Goal: Communication & Community: Answer question/provide support

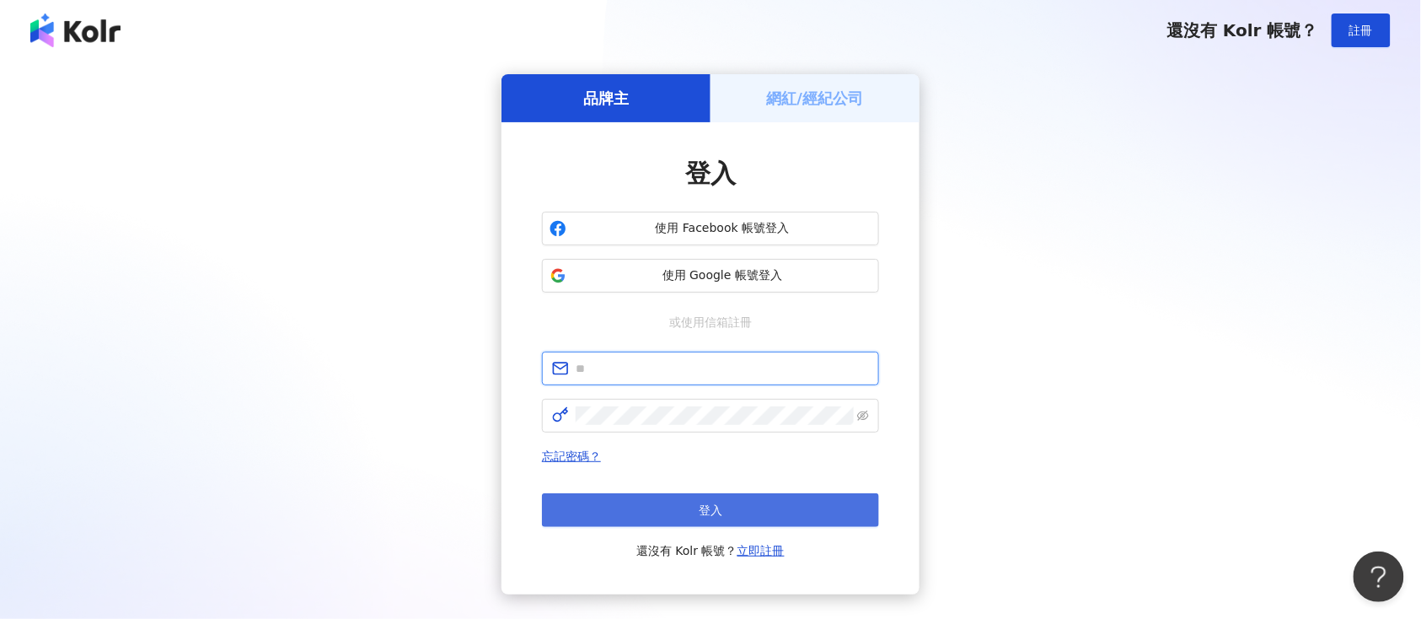
type input "**********"
click at [711, 504] on span "登入" at bounding box center [711, 509] width 24 height 13
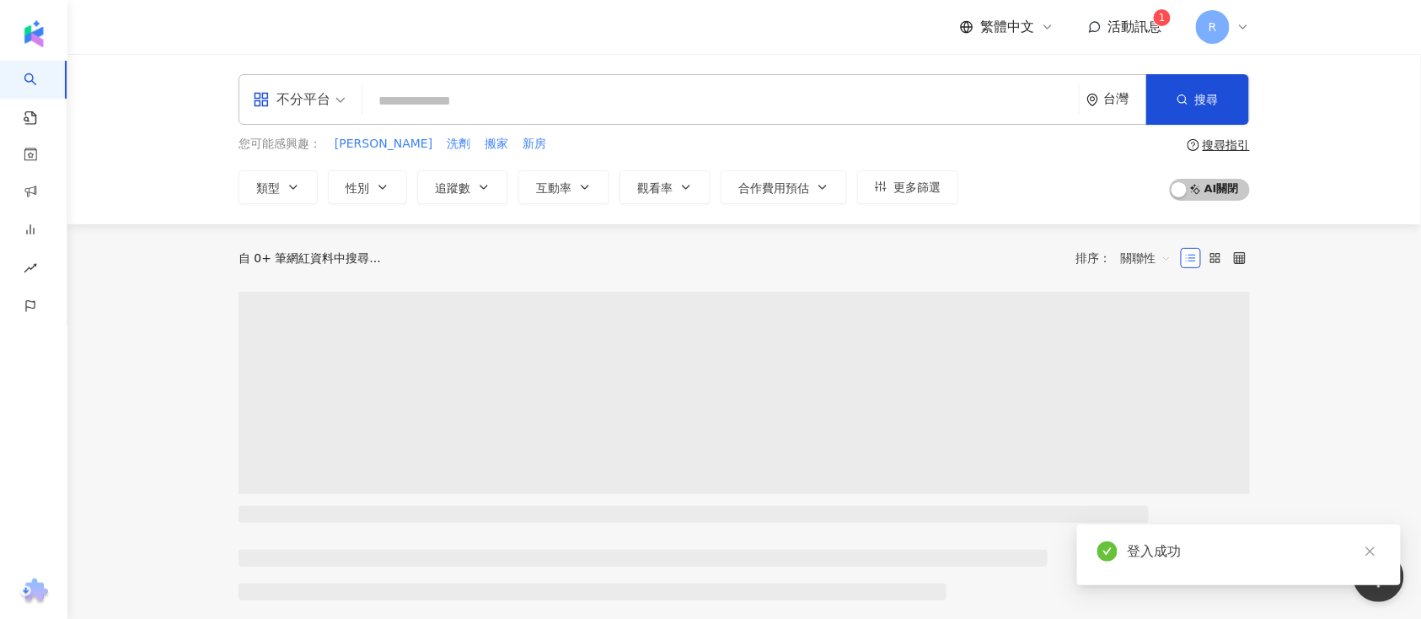
click at [1157, 40] on div "繁體中文 活動訊息 1 R" at bounding box center [1105, 27] width 290 height 34
click at [1149, 27] on span "活動訊息" at bounding box center [1135, 27] width 54 height 16
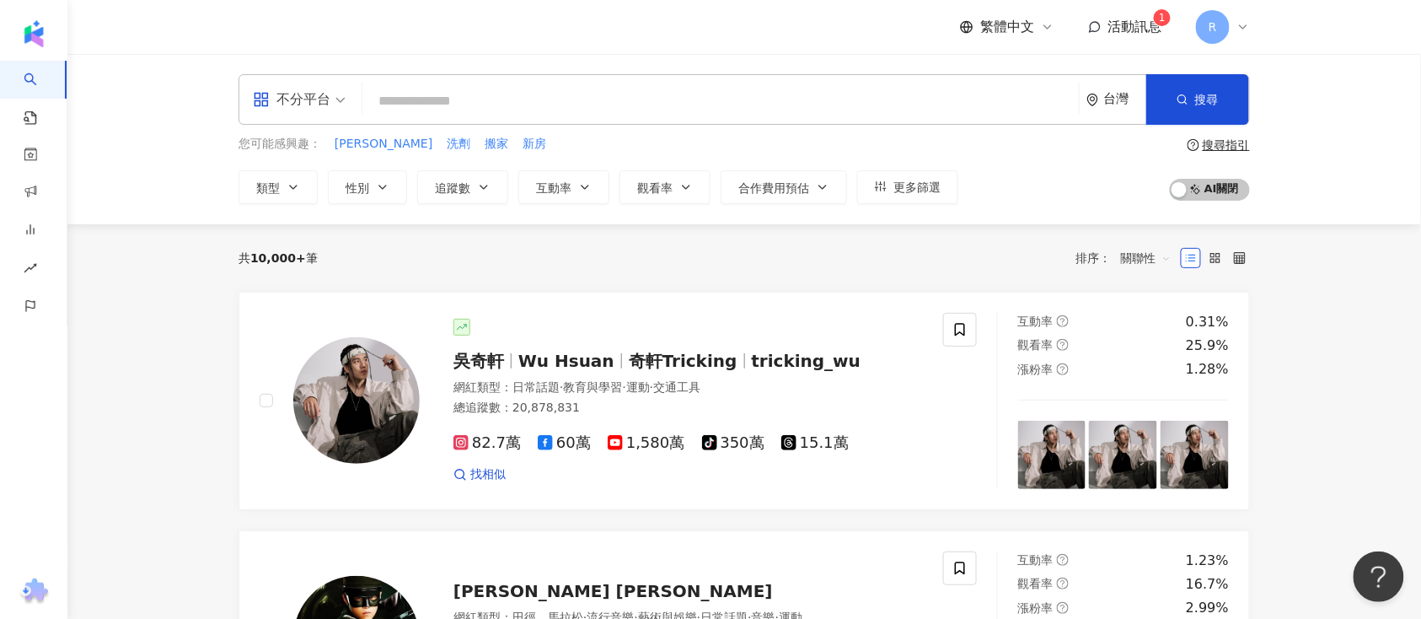
click at [768, 85] on input "search" at bounding box center [720, 101] width 703 height 32
click at [1226, 46] on div "繁體中文 活動訊息 1 R" at bounding box center [745, 27] width 1012 height 54
click at [1232, 26] on div "R" at bounding box center [1223, 27] width 54 height 34
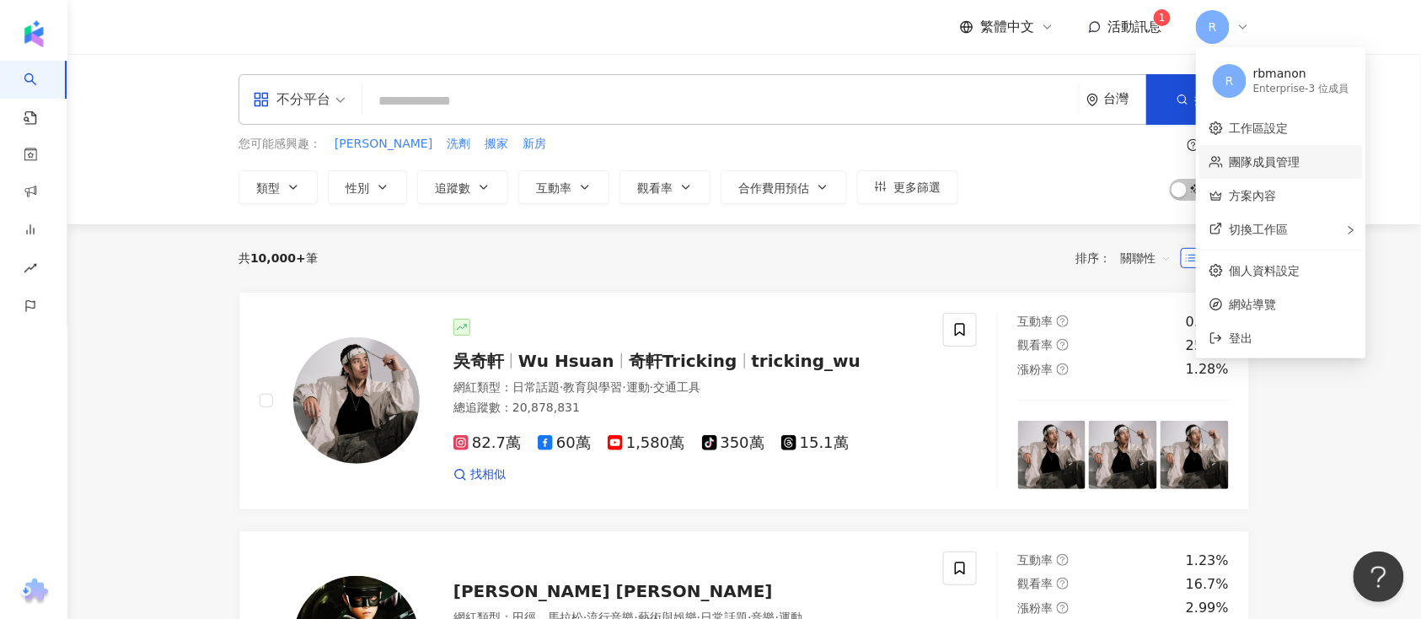
click at [1263, 165] on link "團隊成員管理" at bounding box center [1265, 161] width 71 height 13
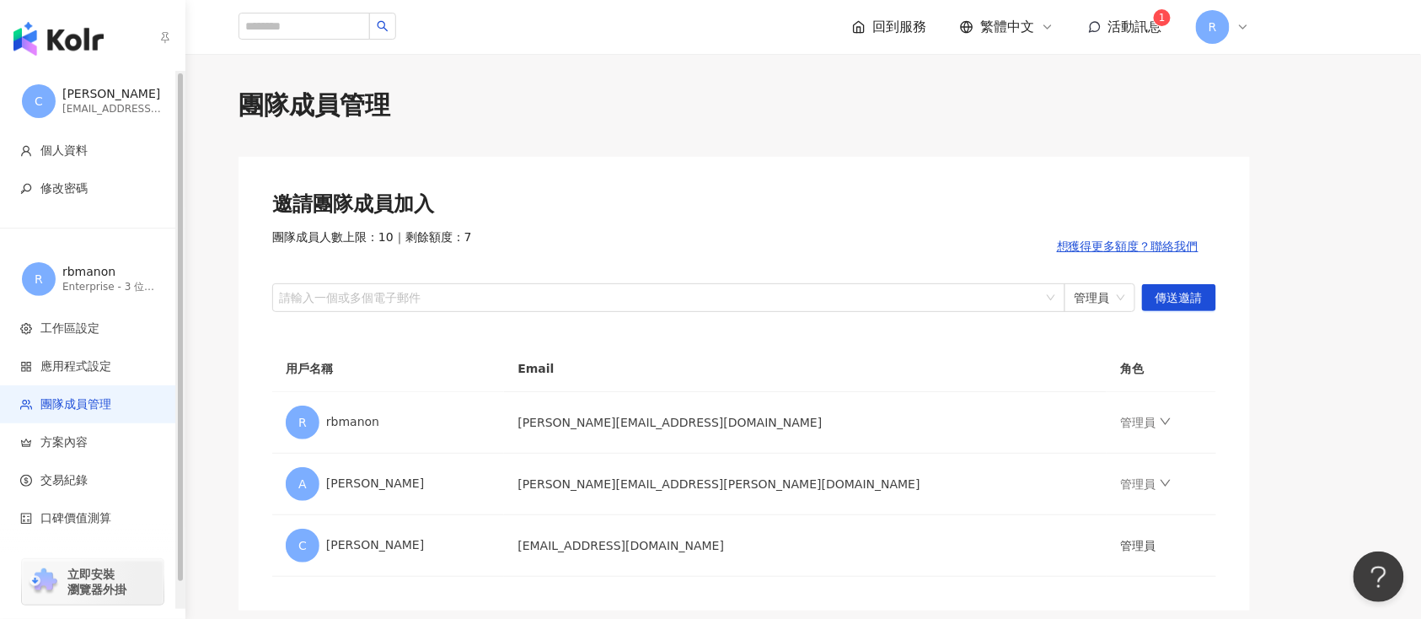
click at [64, 28] on img "button" at bounding box center [58, 39] width 90 height 34
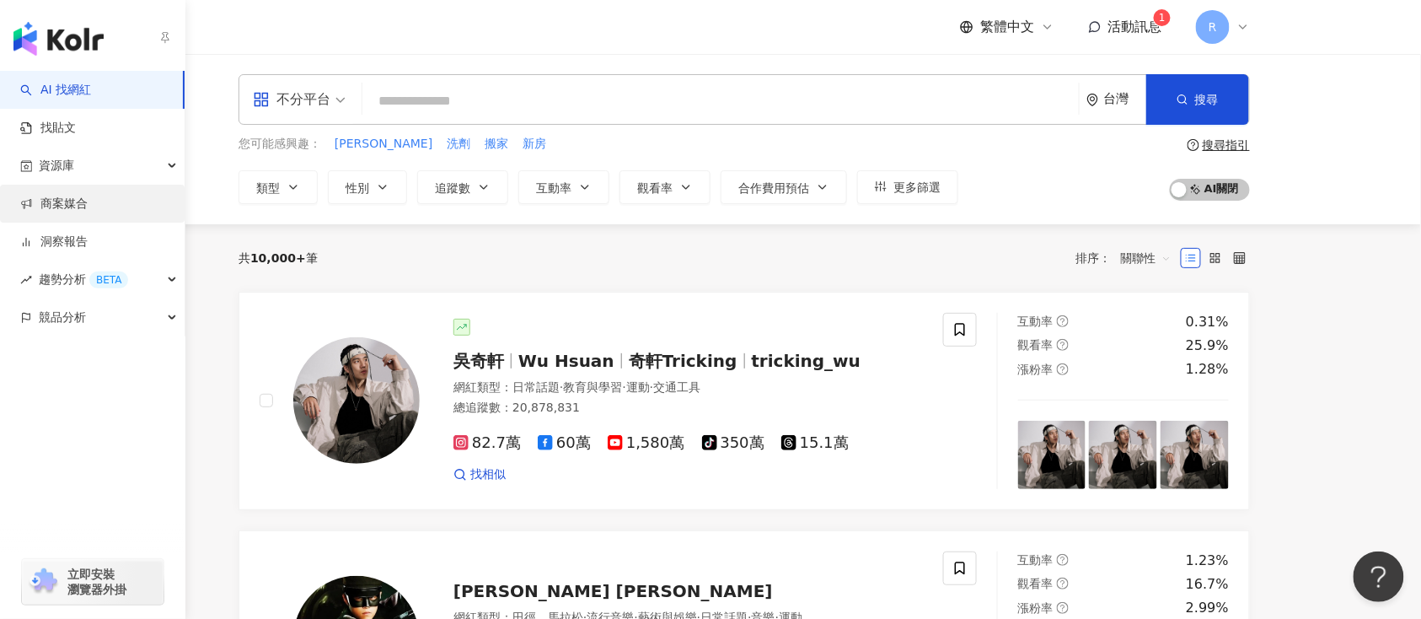
click at [88, 201] on link "商案媒合" at bounding box center [53, 204] width 67 height 17
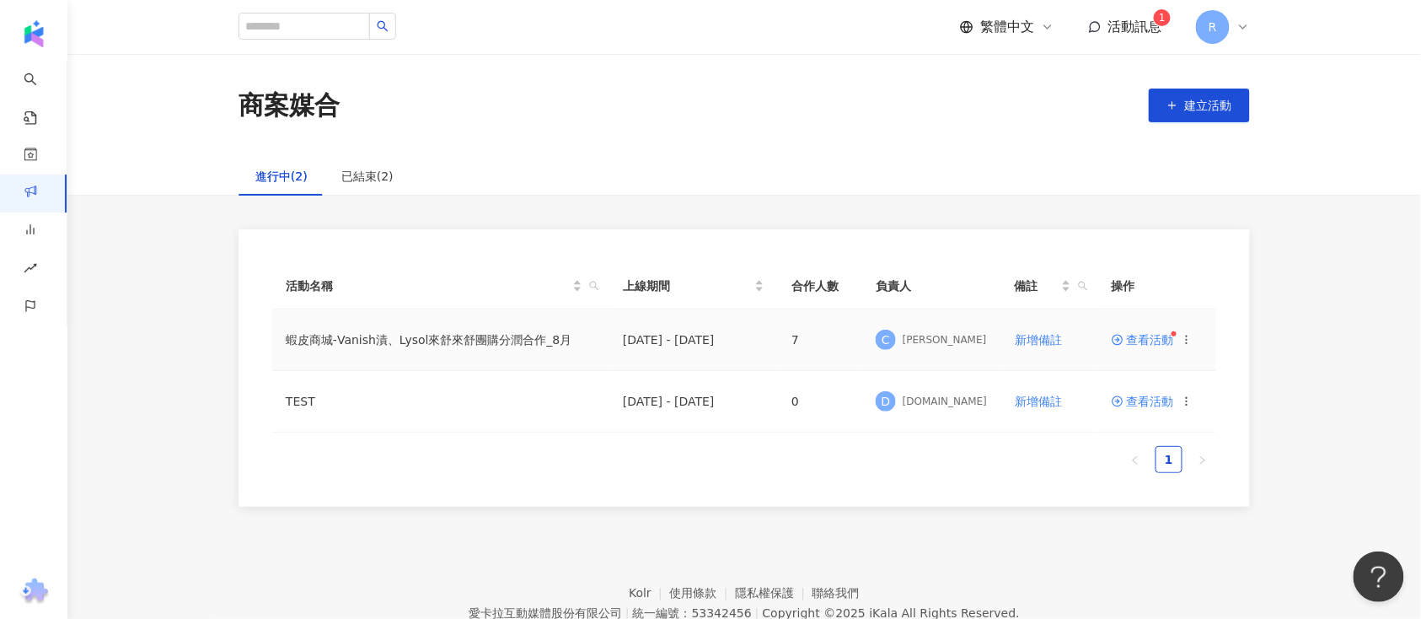
click at [1136, 341] on span "查看活動" at bounding box center [1143, 340] width 62 height 12
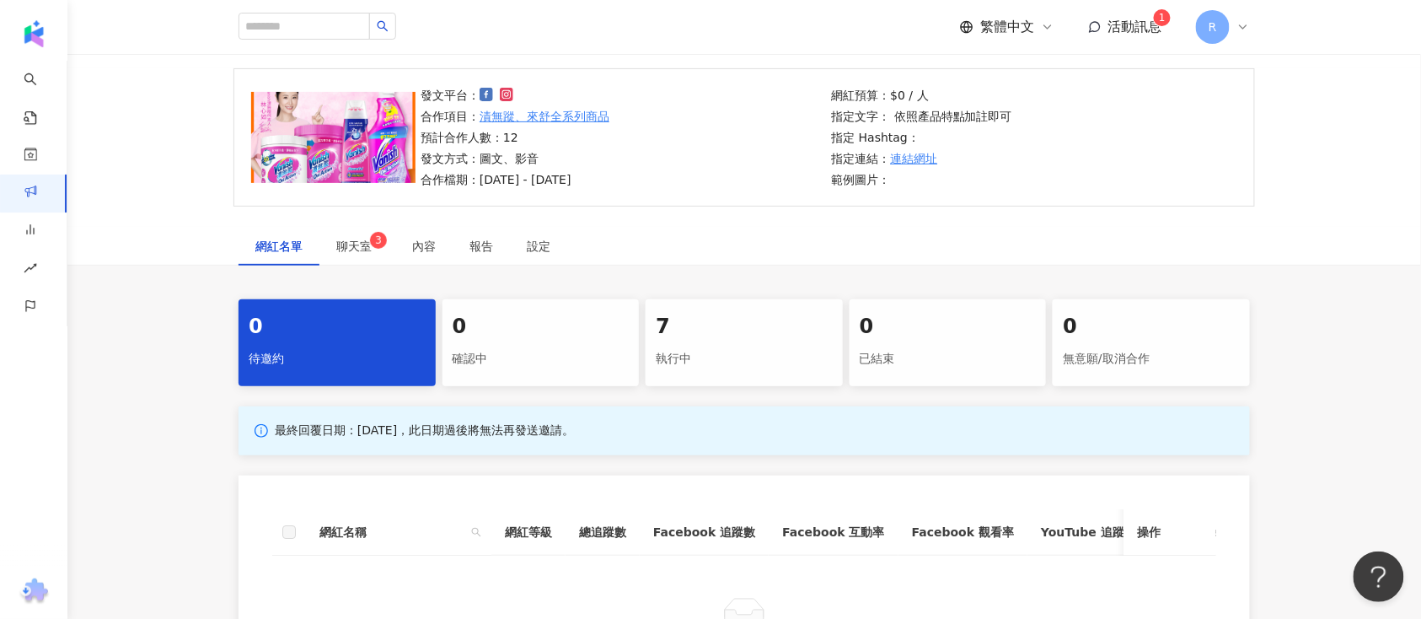
scroll to position [224, 0]
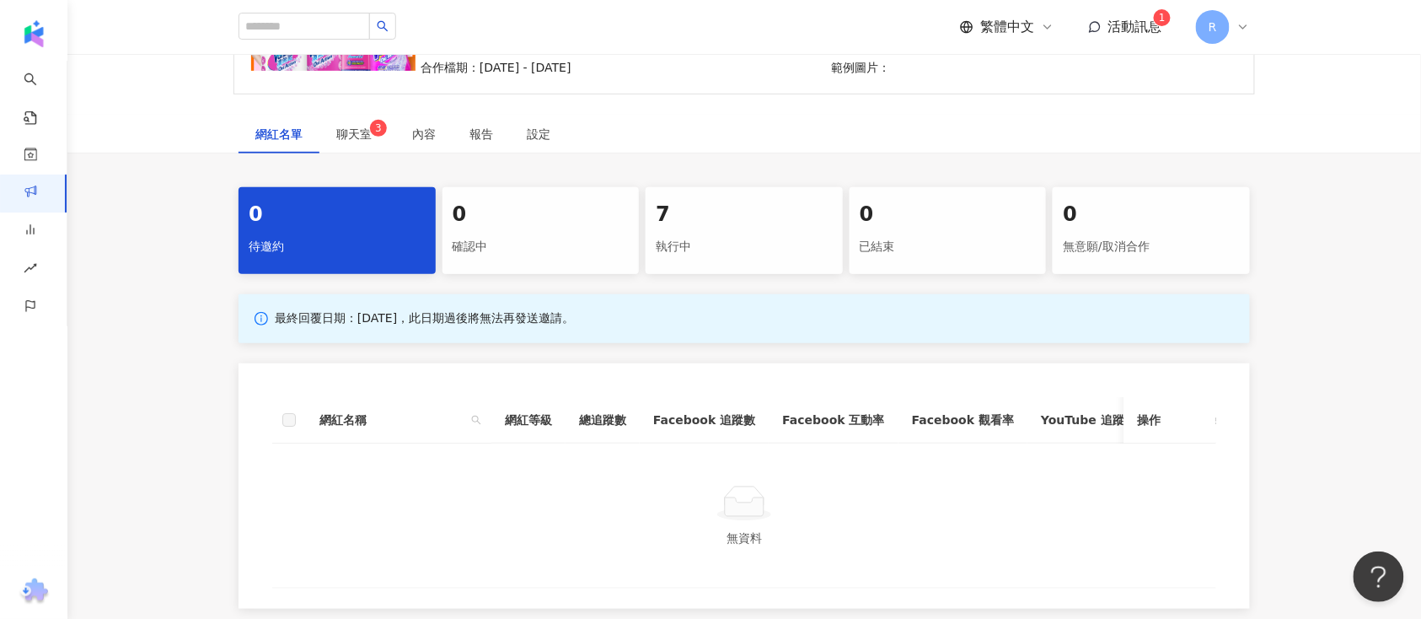
click at [711, 250] on div "執行中" at bounding box center [744, 247] width 177 height 29
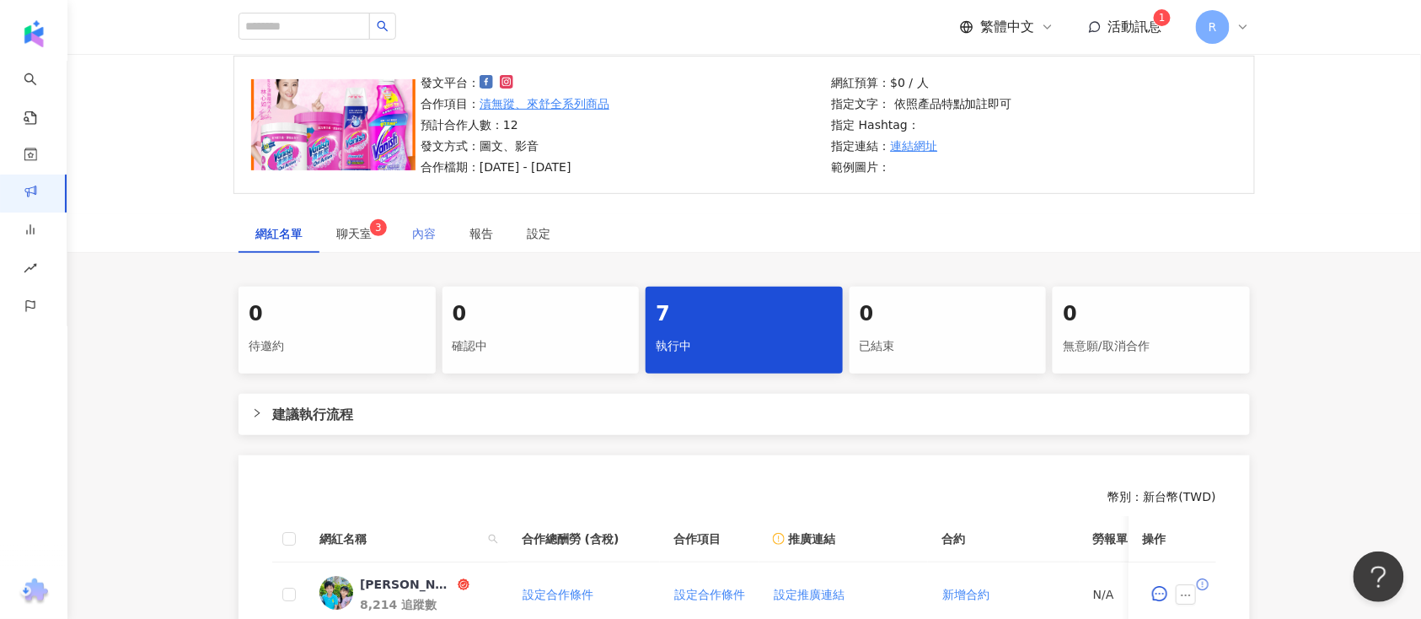
scroll to position [109, 0]
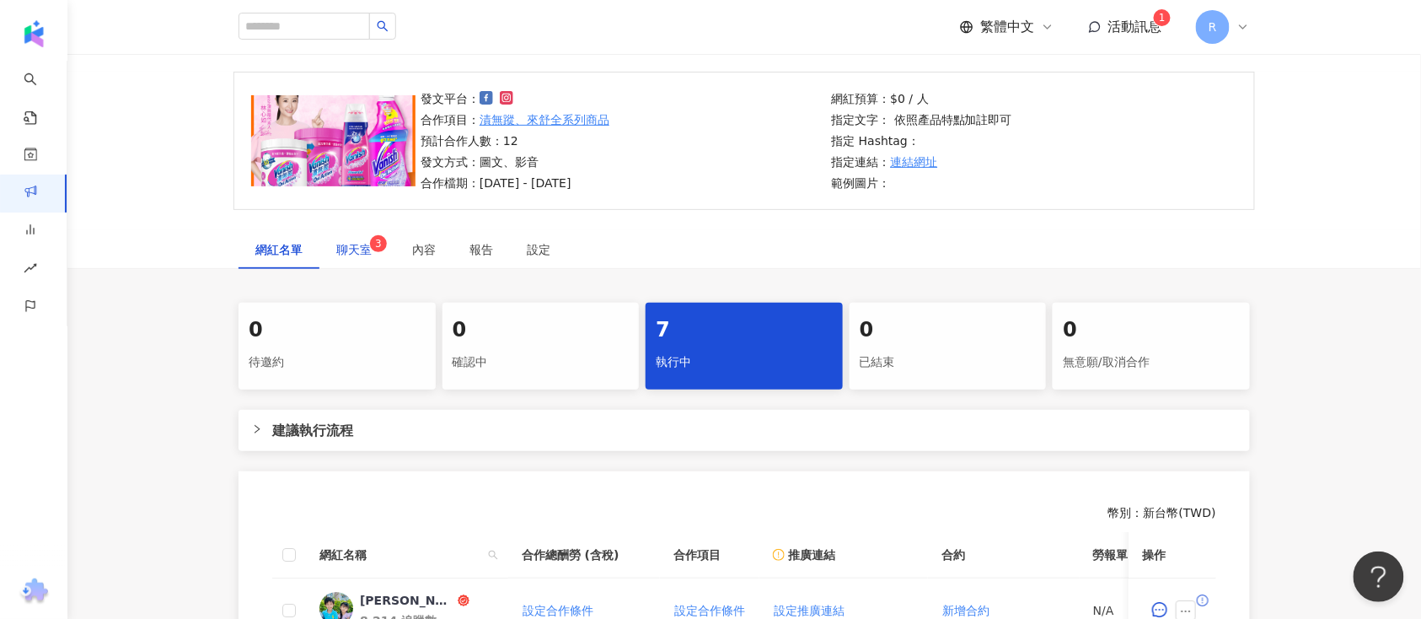
click at [378, 244] on span "3" at bounding box center [378, 244] width 7 height 12
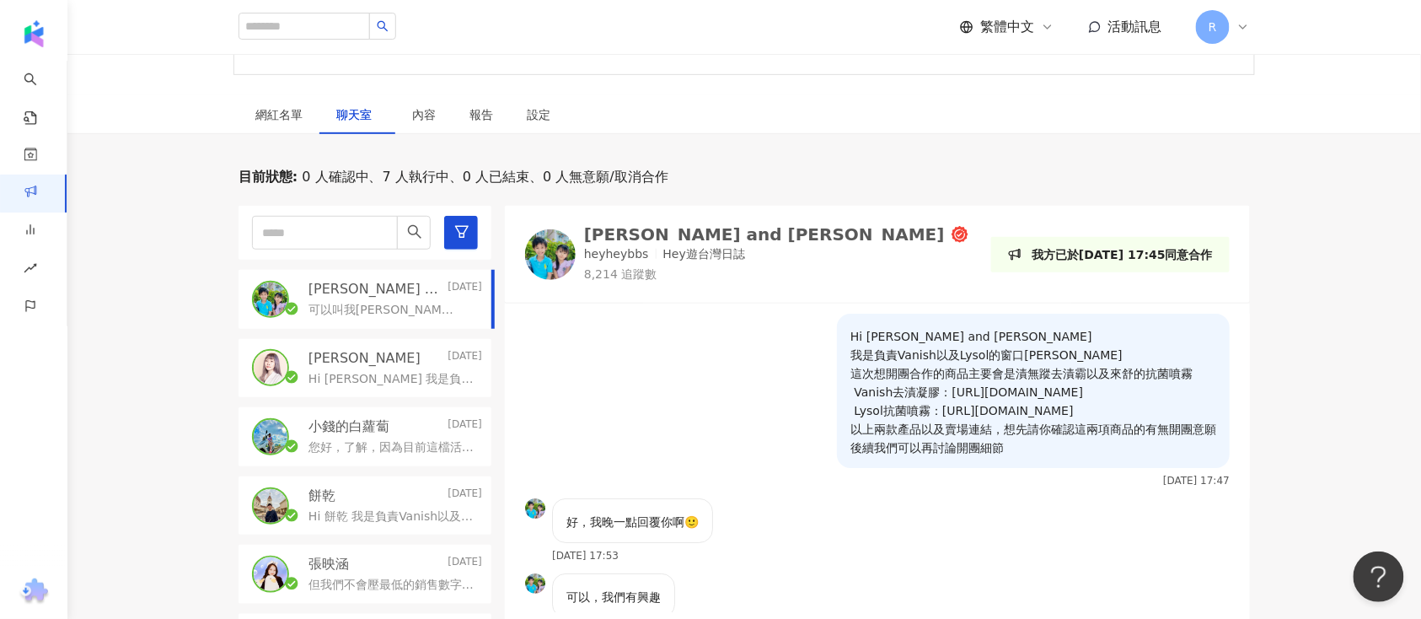
scroll to position [334, 0]
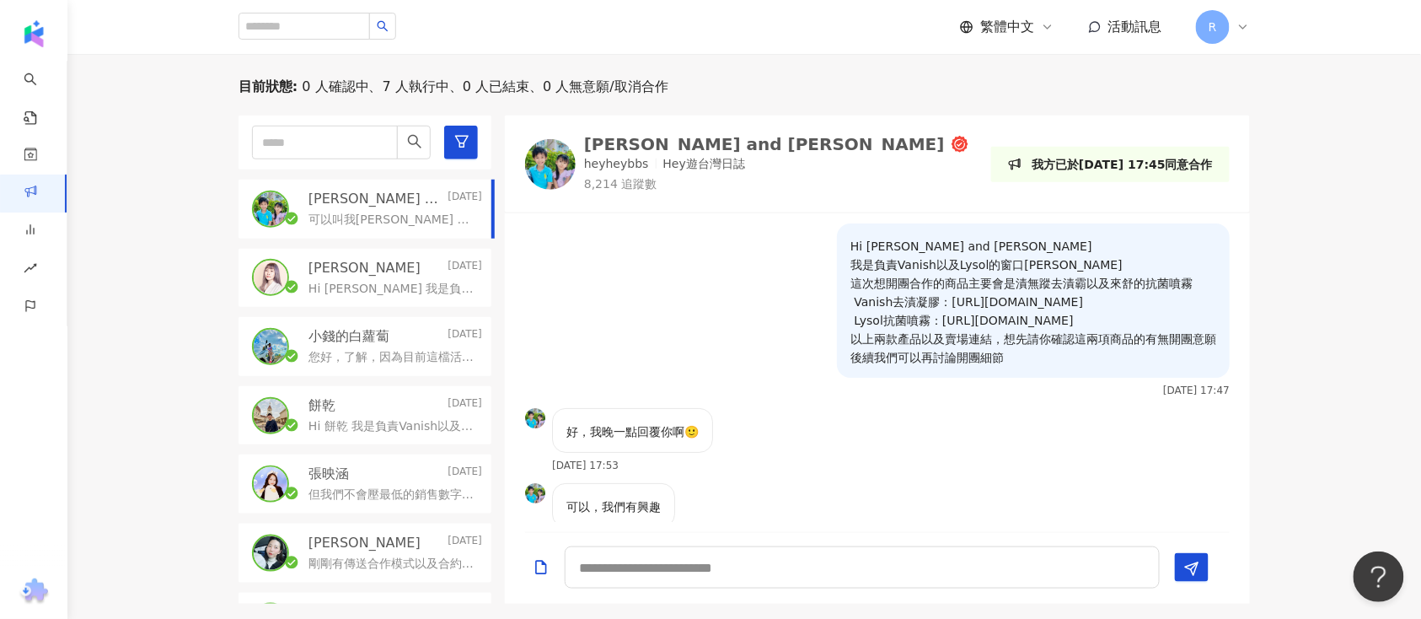
click at [381, 293] on p "Hi Ivy 我是負責Vanish以及Lysol的窗口Charlie 這次想開團合作的商品主要會是漬無蹤去漬凝膠以及來舒的抗菌噴霧 Vanish去漬凝膠：ht…" at bounding box center [392, 289] width 167 height 17
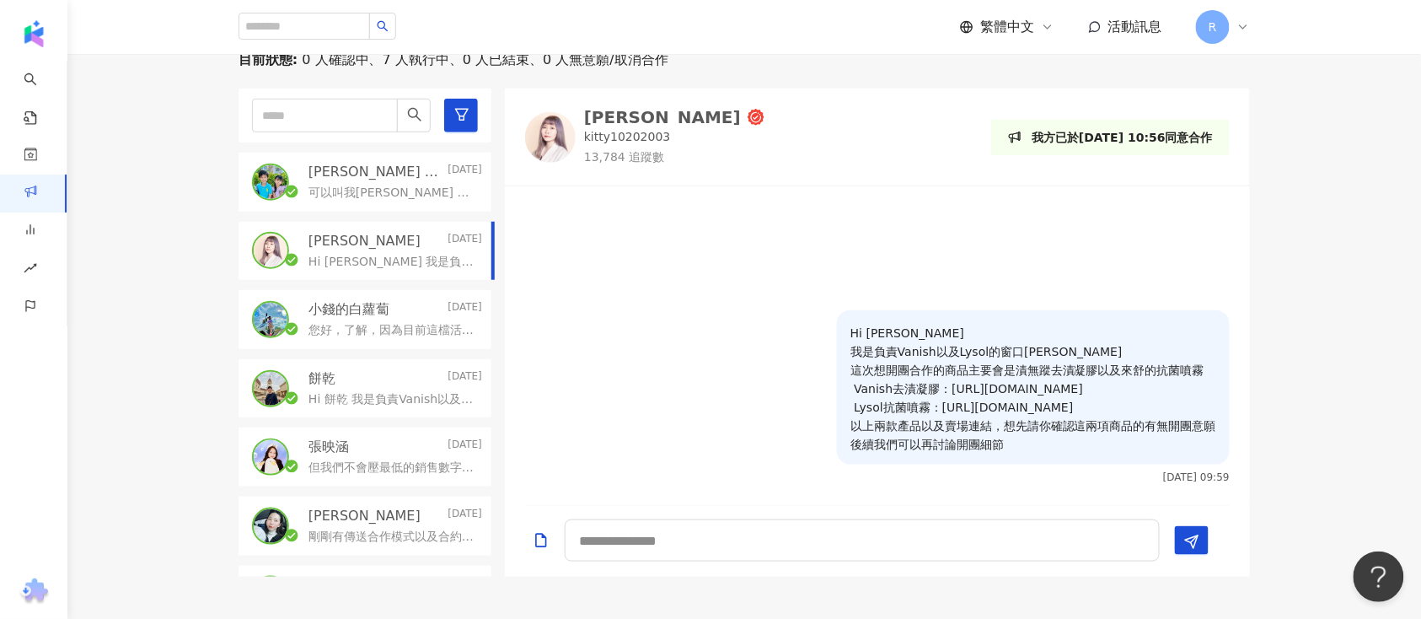
scroll to position [169, 0]
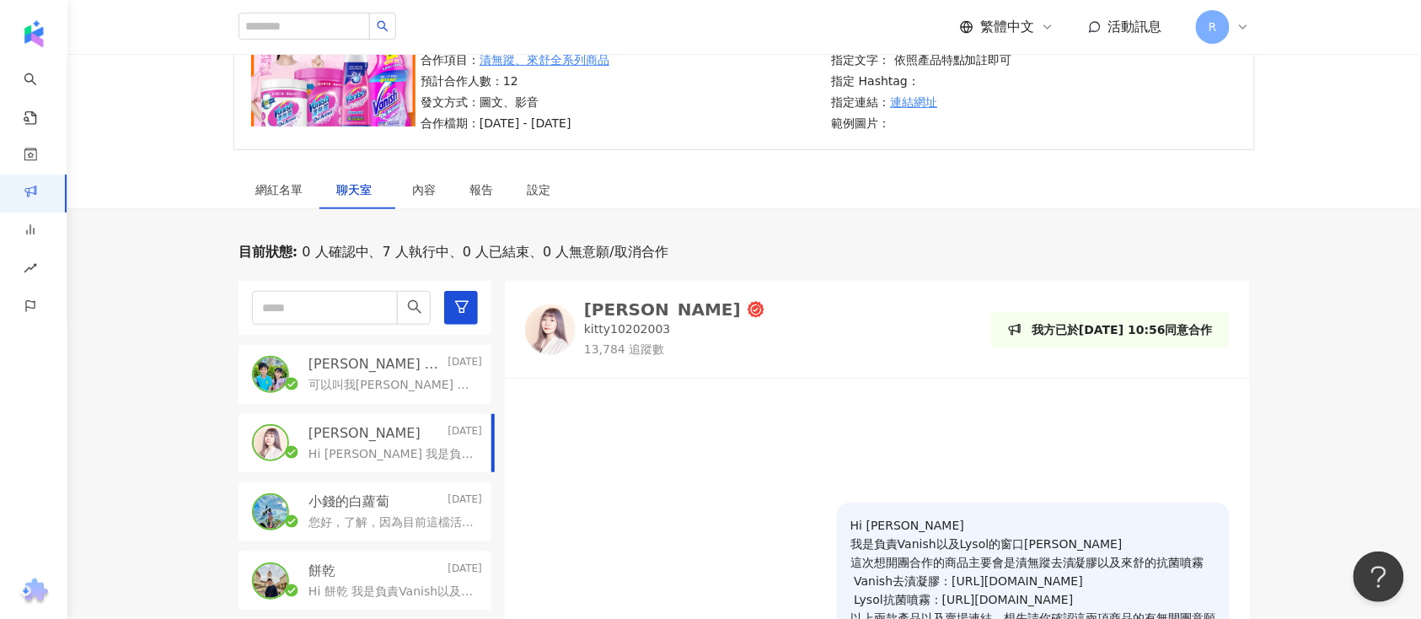
click at [376, 364] on p "[PERSON_NAME] and [PERSON_NAME]" at bounding box center [377, 364] width 136 height 19
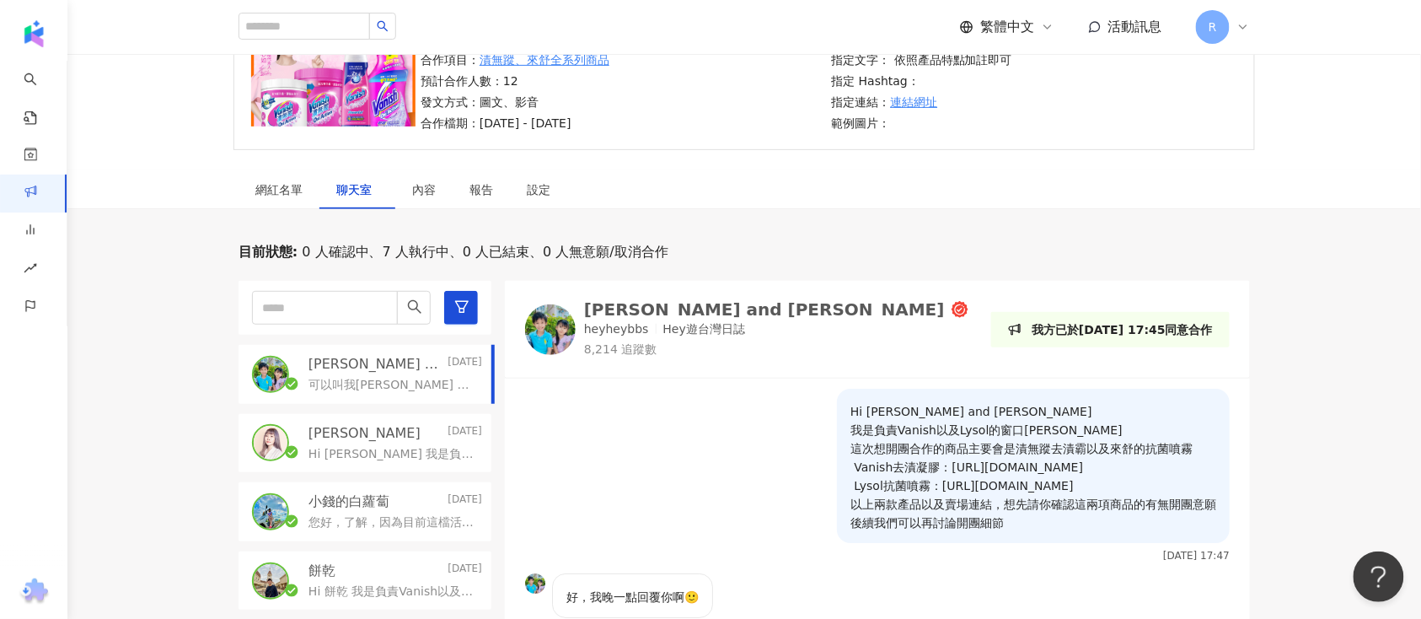
scroll to position [281, 0]
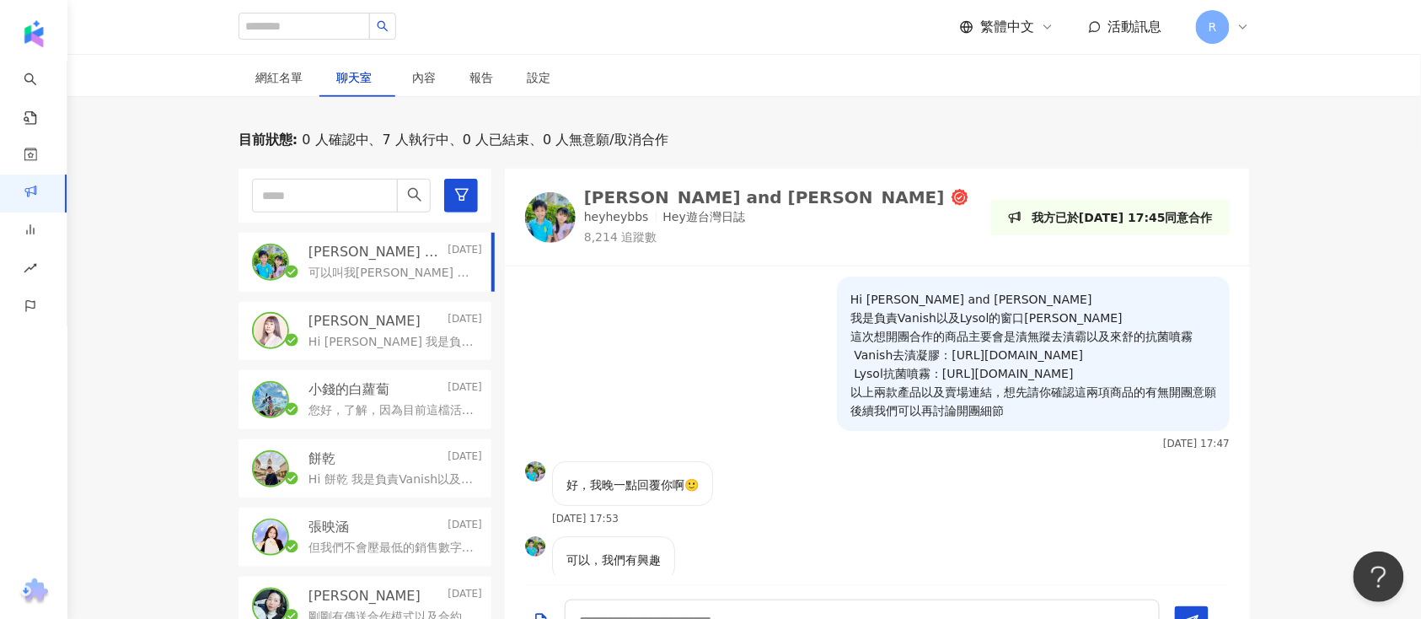
drag, startPoint x: 367, startPoint y: 400, endPoint x: 372, endPoint y: 387, distance: 14.4
click at [366, 401] on div "您好，了解，因為目前這檔活動還是會先以純分潤的方式合作，期待我們未來還會有合作的機會🙏" at bounding box center [396, 409] width 174 height 20
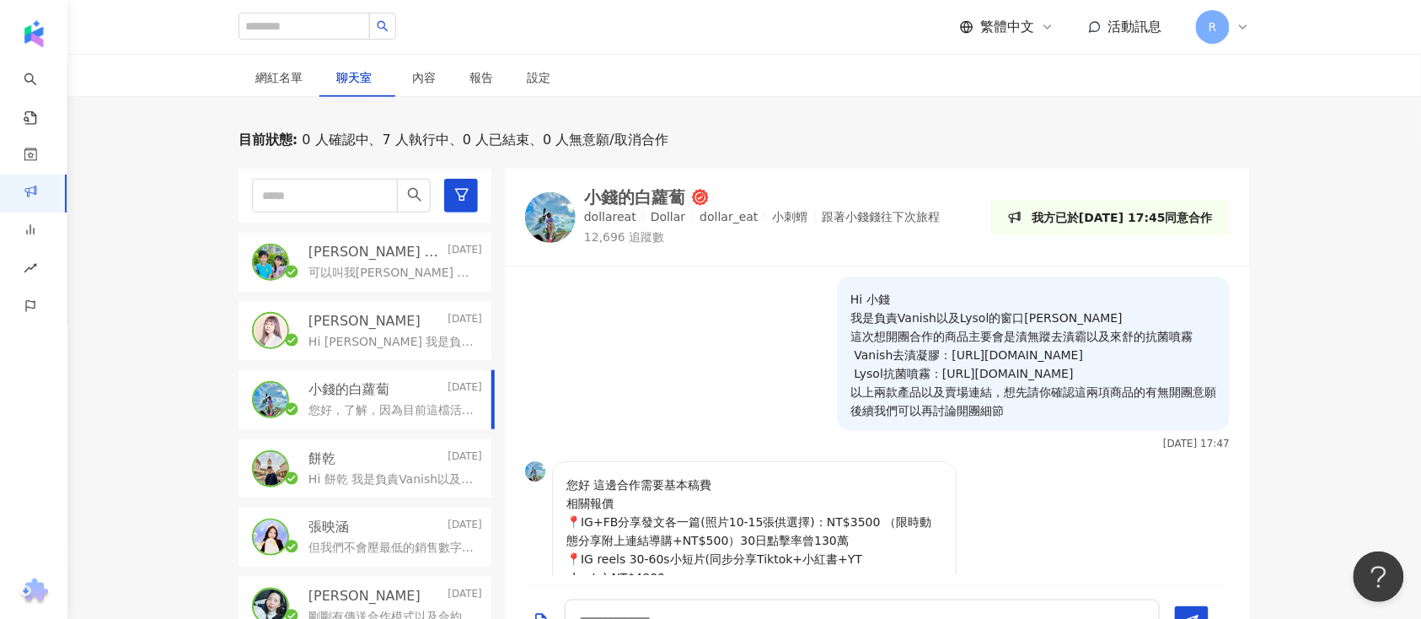
scroll to position [239, 0]
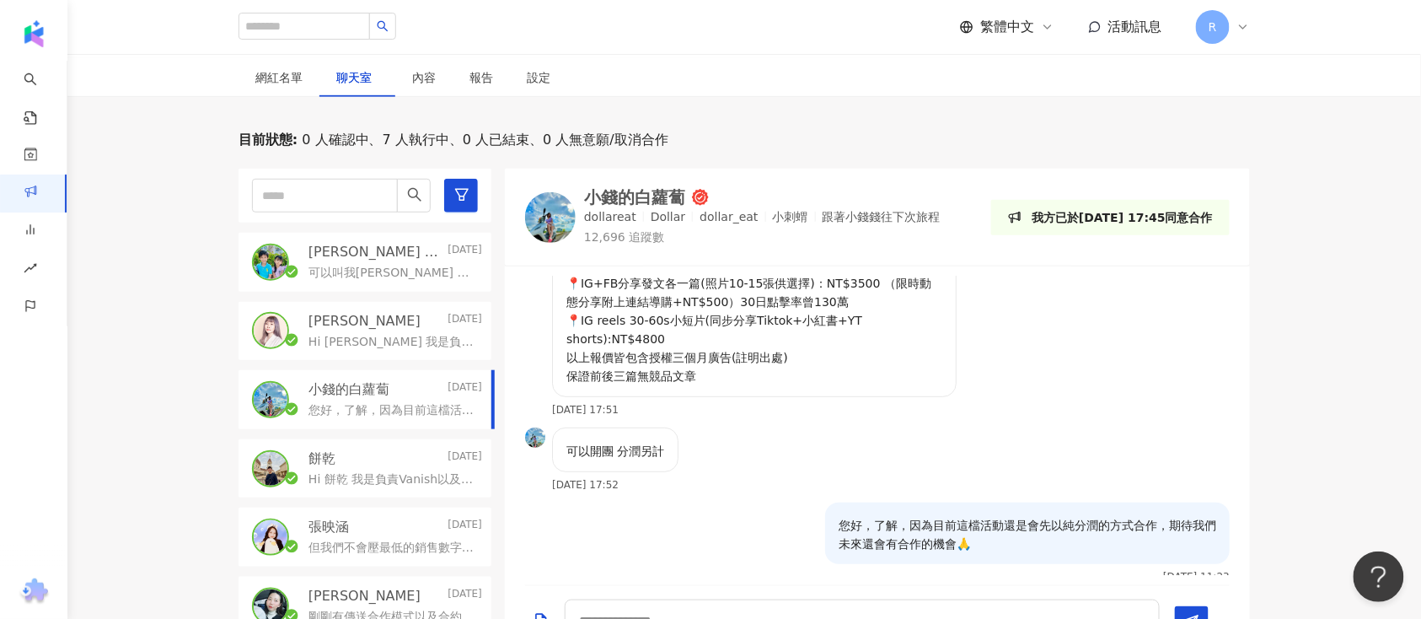
click at [448, 459] on p "2025/8/26" at bounding box center [465, 458] width 35 height 19
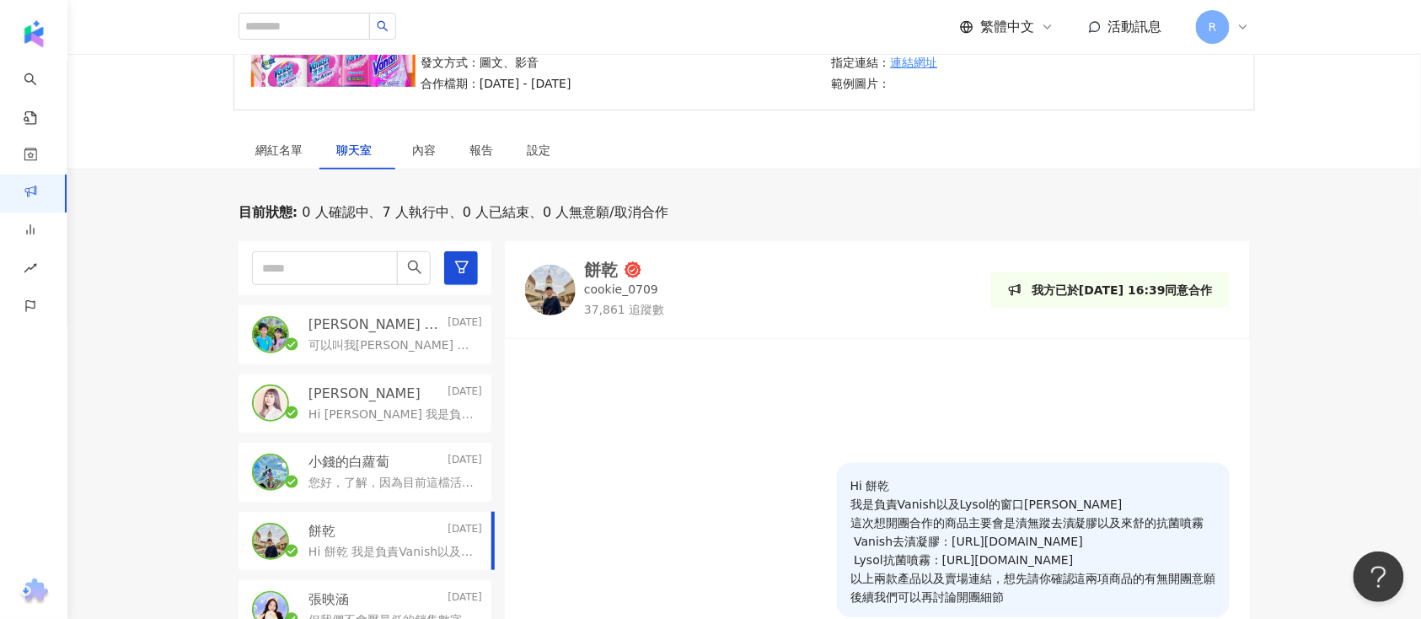
scroll to position [337, 0]
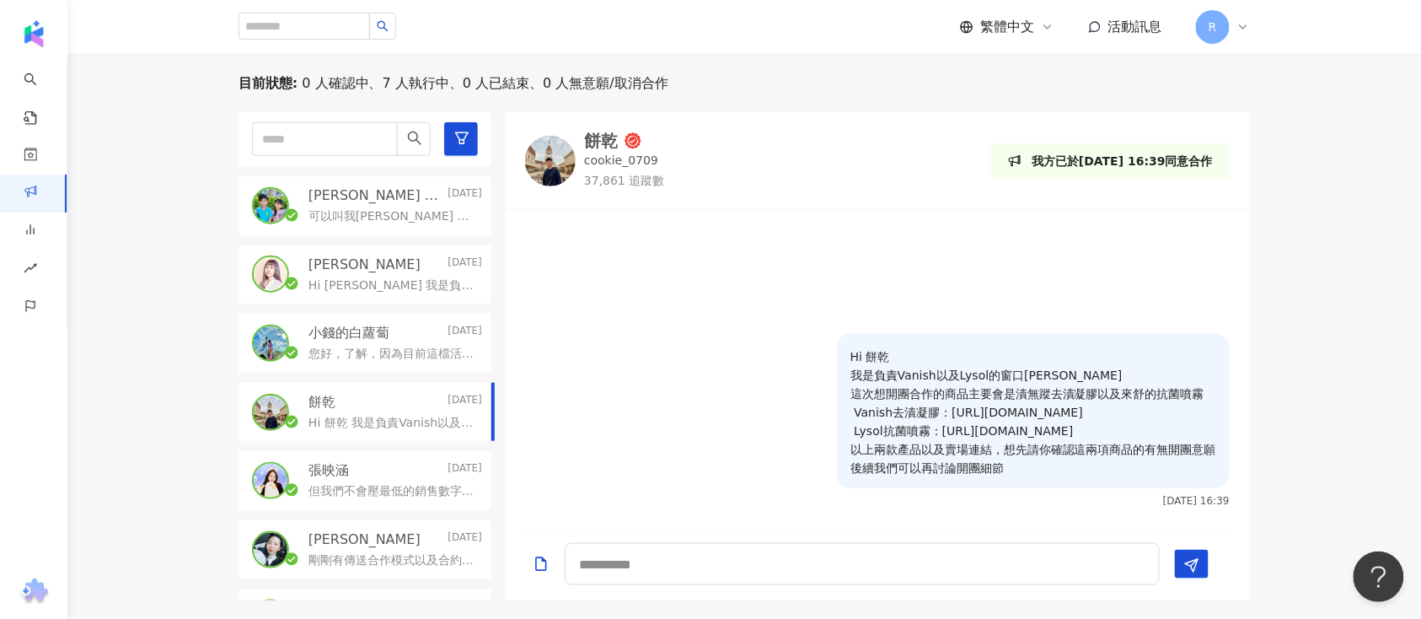
click at [371, 447] on div "Manfred and Kanice Today 可以叫我Kenny 啊😁 黃靜靜Ivy Yesterday Hi Ivy 我是負責Vanish以及Lysol…" at bounding box center [372, 356] width 266 height 488
click at [410, 419] on p "Hi 餅乾 我是負責Vanish以及Lysol的窗口Charlie 這次想開團合作的商品主要會是漬無蹤去漬凝膠以及來舒的抗菌噴霧 Vanish去漬凝膠：htt…" at bounding box center [392, 423] width 167 height 17
click at [365, 480] on div "但我們不會壓最低的銷售數字，純粹按照折扣碼的使用次數給您做分潤而已，可以再參考看看配合模式!" at bounding box center [396, 490] width 174 height 20
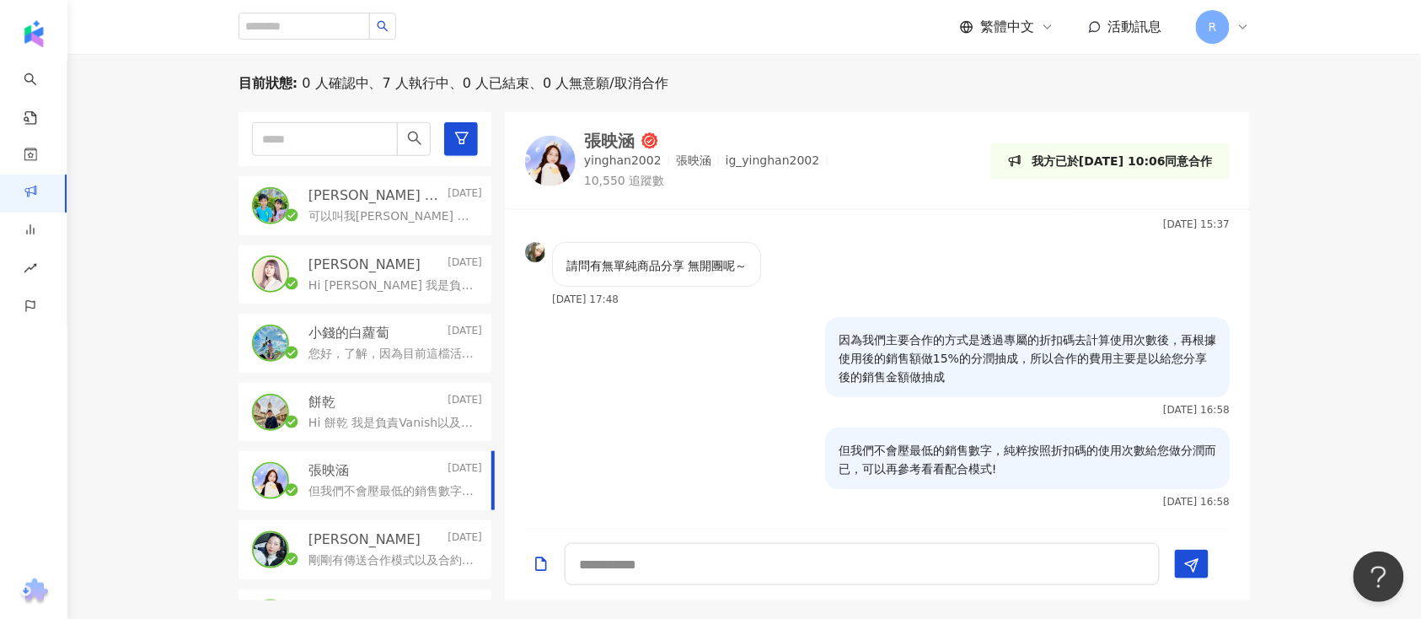
click at [384, 335] on p "小錢的白蘿蔔" at bounding box center [349, 333] width 81 height 19
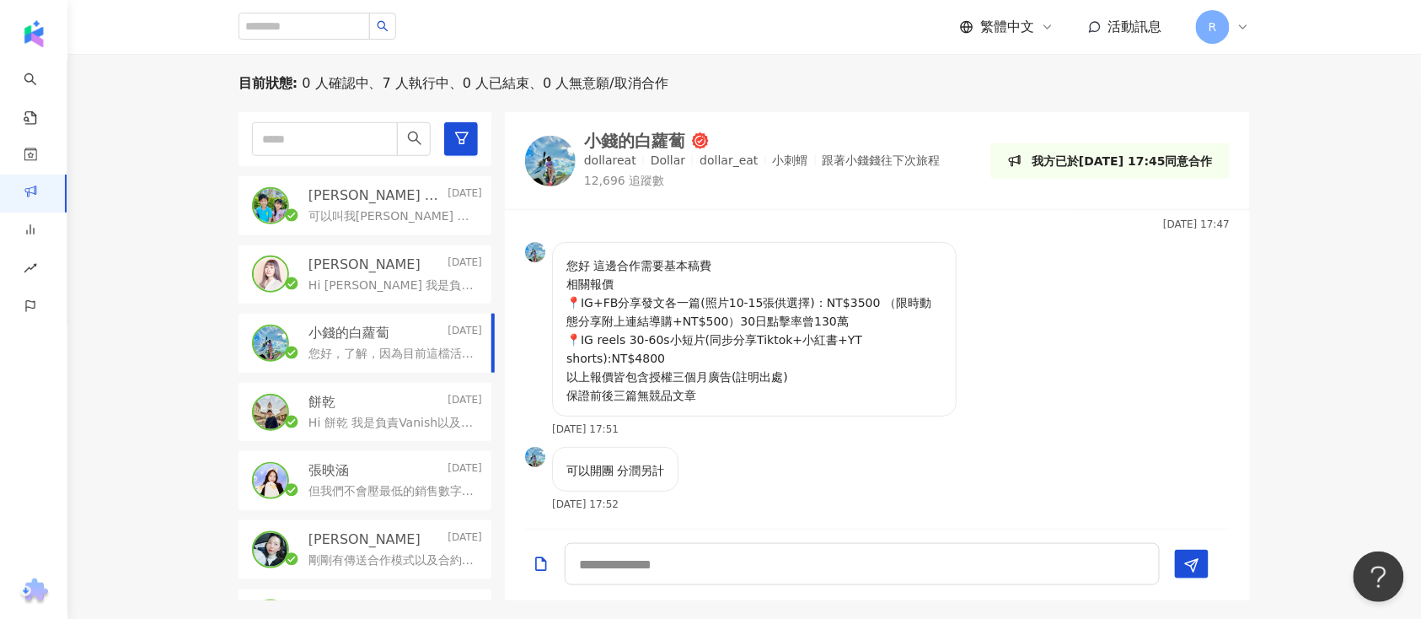
scroll to position [239, 0]
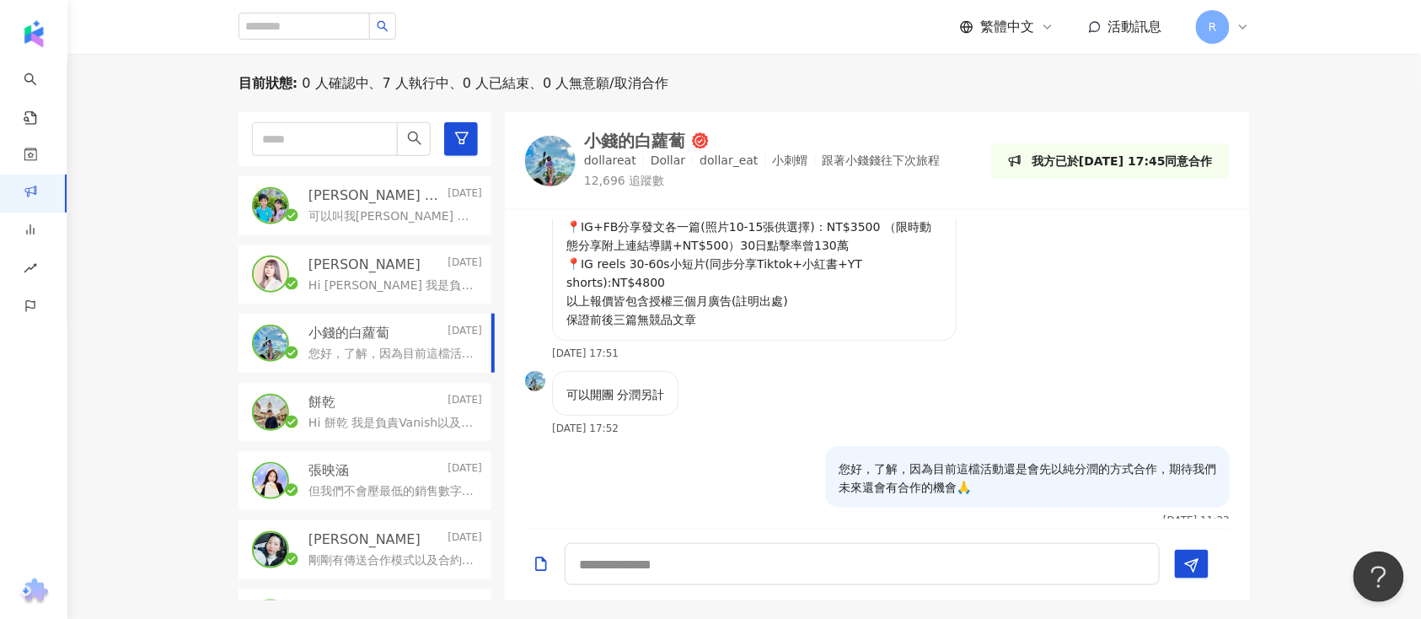
click at [383, 259] on div "黃靜靜Ivy Yesterday" at bounding box center [396, 264] width 174 height 19
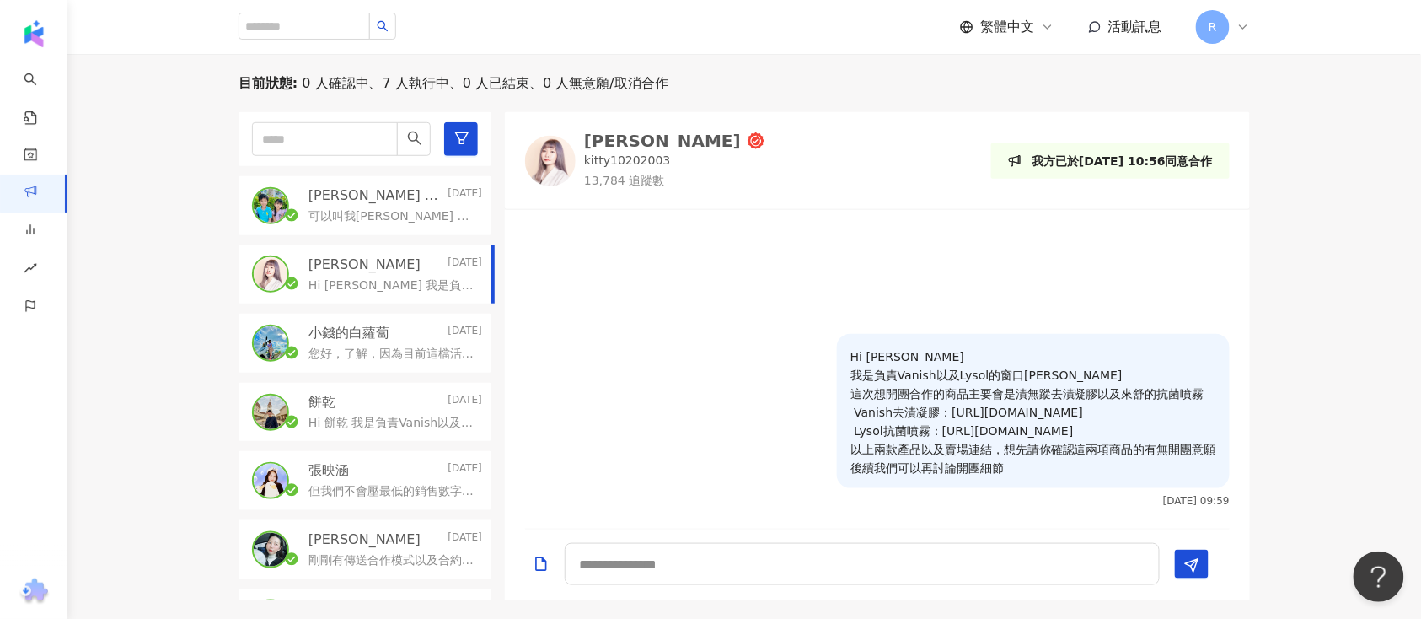
click at [378, 216] on p "可以叫我Kenny 啊😁" at bounding box center [392, 216] width 167 height 17
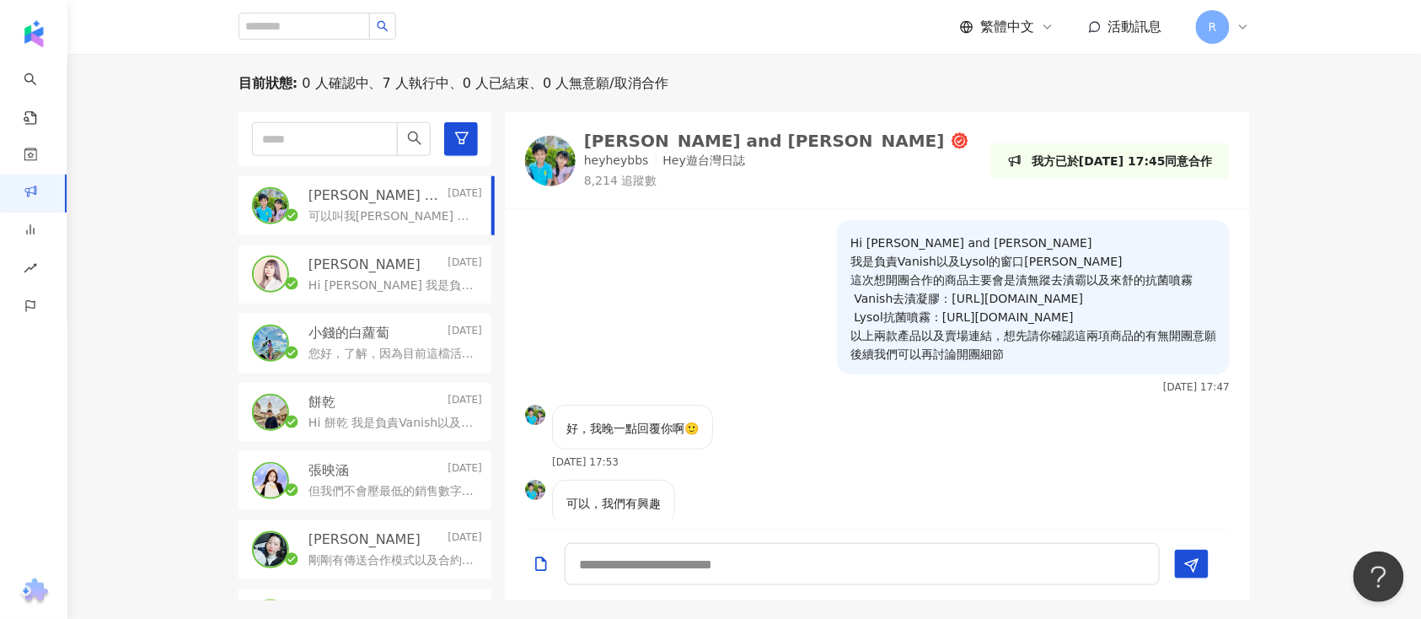
scroll to position [573, 0]
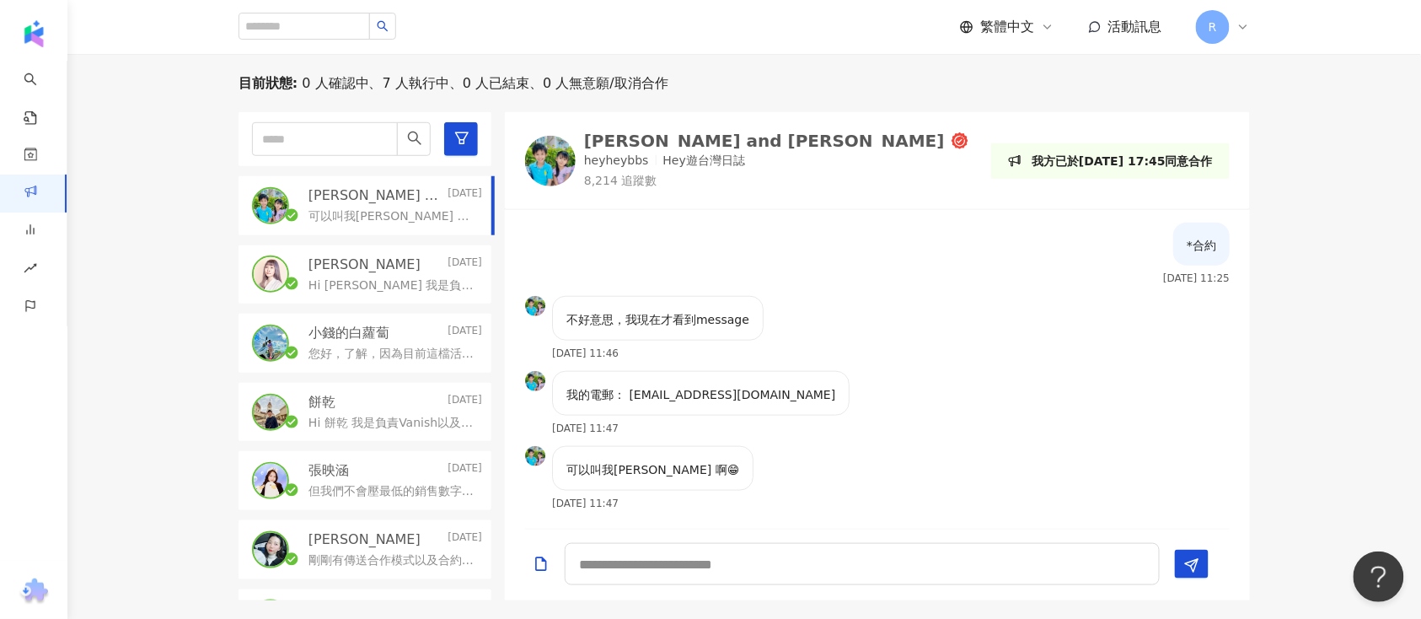
click at [385, 277] on p "Hi Ivy 我是負責Vanish以及Lysol的窗口Charlie 這次想開團合作的商品主要會是漬無蹤去漬凝膠以及來舒的抗菌噴霧 Vanish去漬凝膠：ht…" at bounding box center [392, 285] width 167 height 17
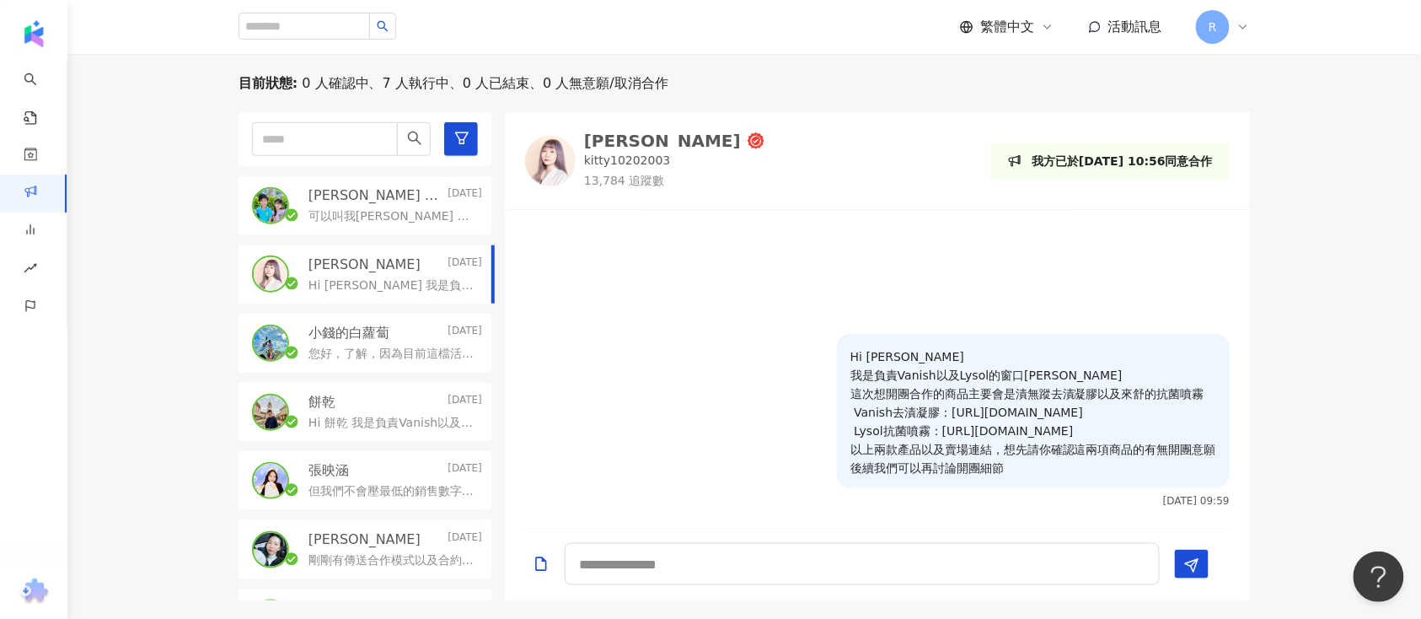
click at [351, 337] on p "小錢的白蘿蔔" at bounding box center [349, 333] width 81 height 19
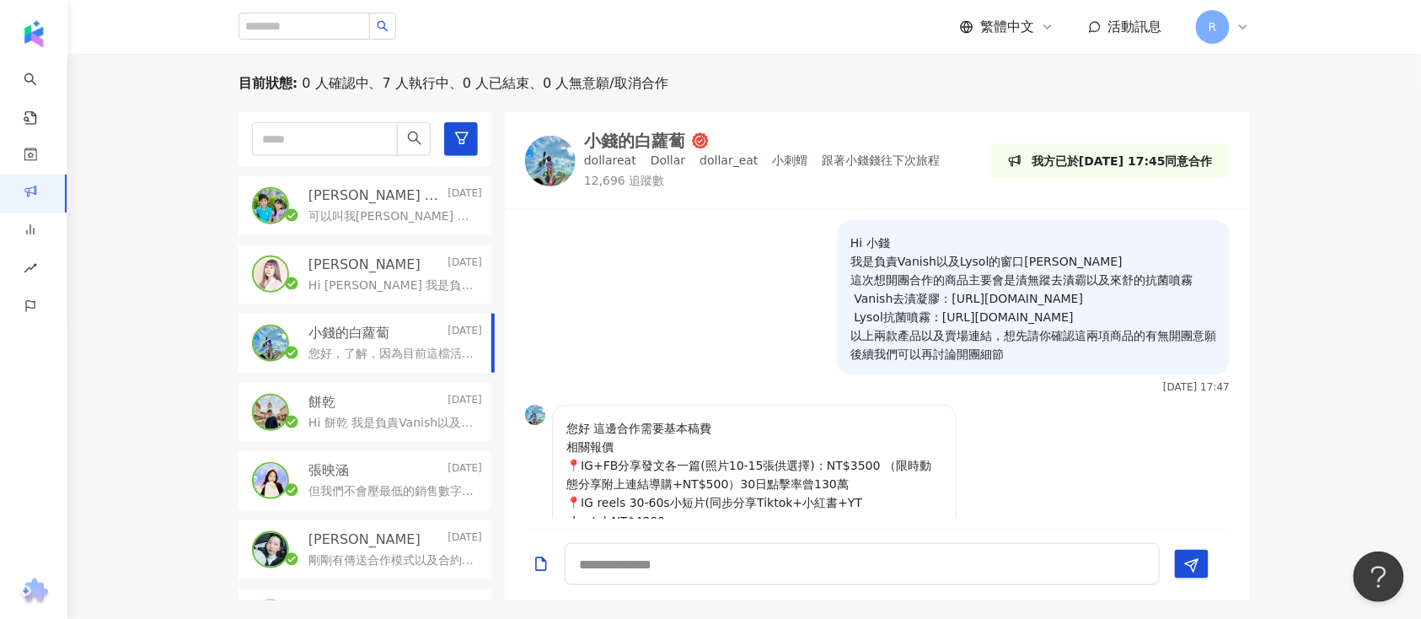
scroll to position [239, 0]
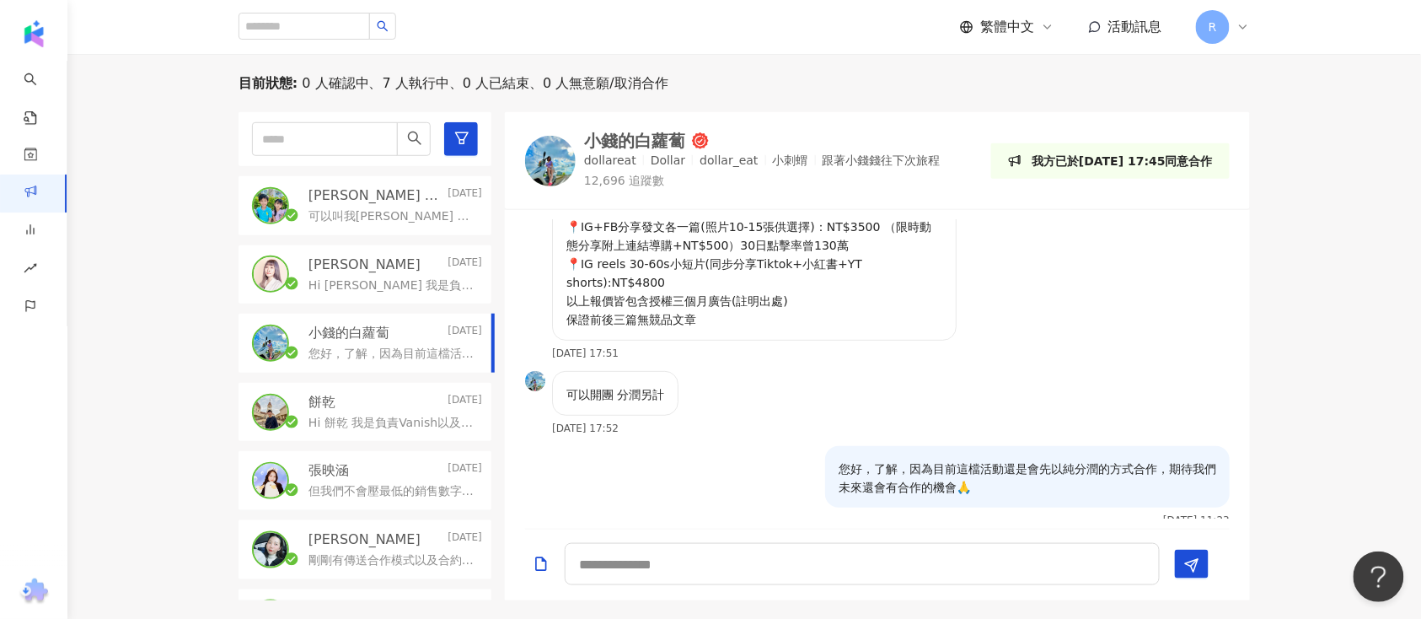
drag, startPoint x: 403, startPoint y: 333, endPoint x: 415, endPoint y: 319, distance: 17.9
click at [413, 320] on div "小錢的白蘿蔔 2025/9/8 您好，了解，因為目前這檔活動還是會先以純分潤的方式合作，期待我們未來還會有合作的機會🙏" at bounding box center [365, 343] width 253 height 59
click at [410, 404] on div "餅乾 2025/8/26" at bounding box center [396, 402] width 174 height 19
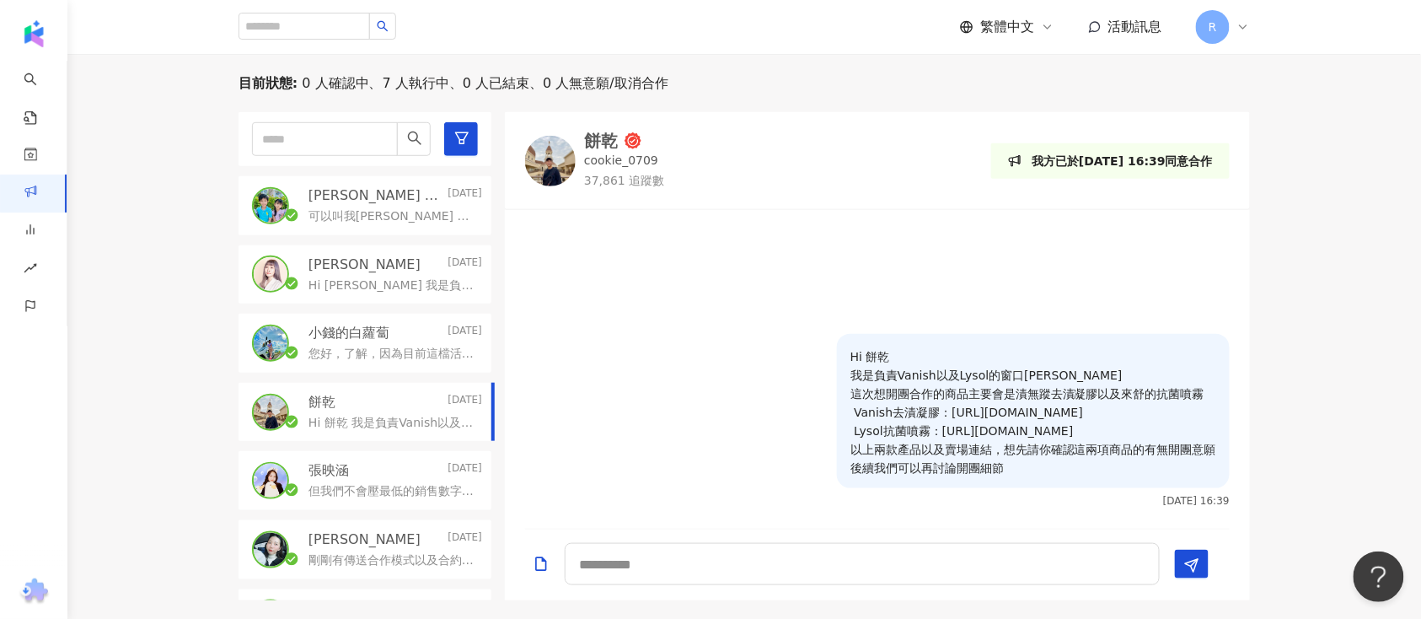
scroll to position [46, 0]
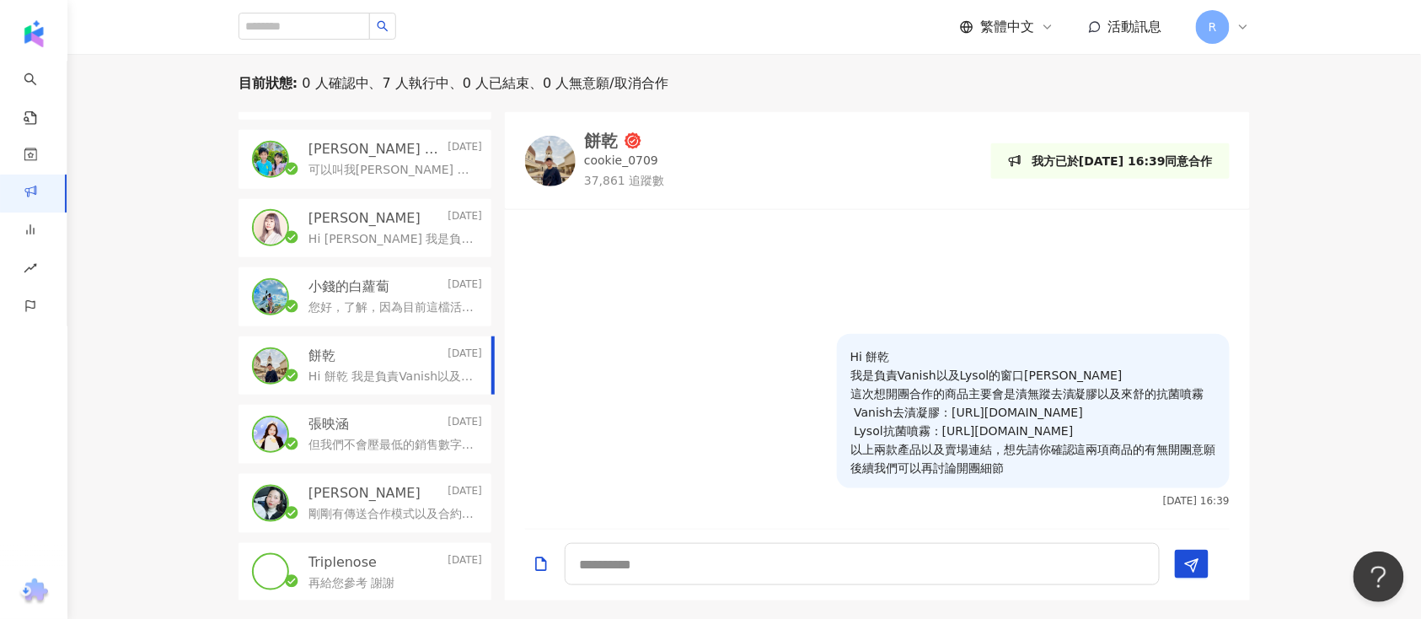
drag, startPoint x: 401, startPoint y: 434, endPoint x: 396, endPoint y: 446, distance: 12.8
click at [401, 434] on div "但我們不會壓最低的銷售數字，純粹按照折扣碼的使用次數給您做分潤而已，可以再參考看看配合模式!" at bounding box center [396, 443] width 174 height 20
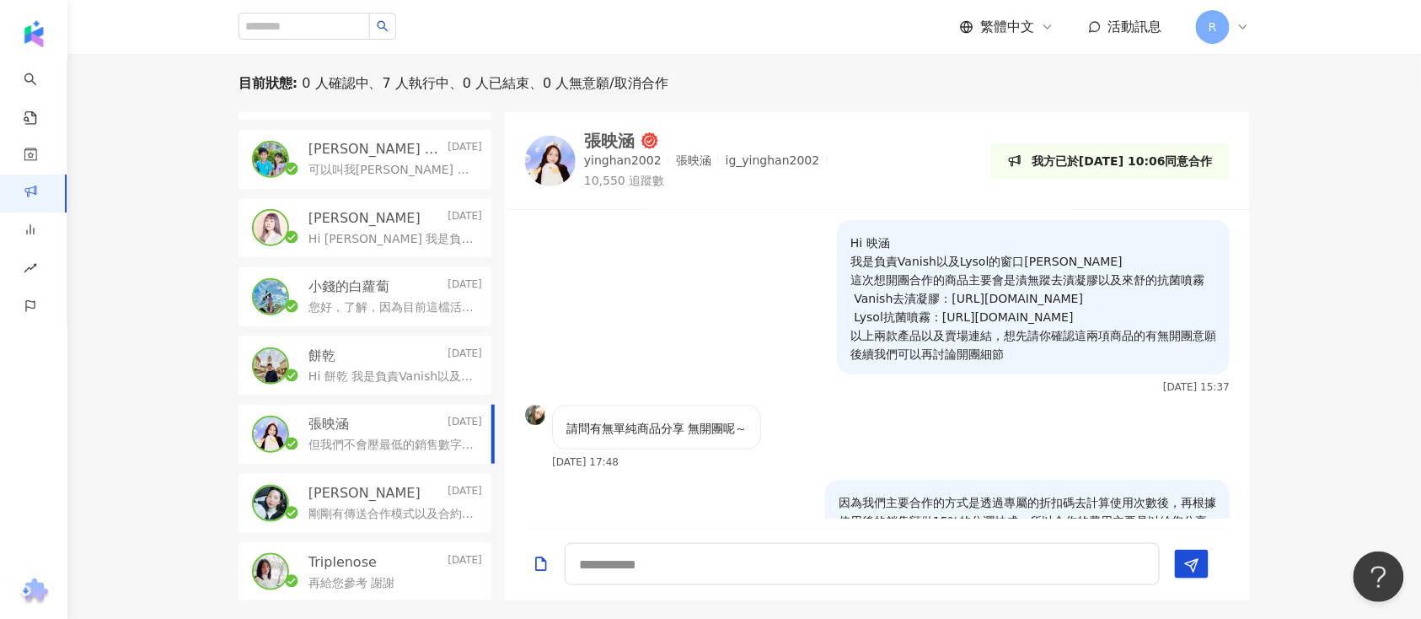
drag, startPoint x: 395, startPoint y: 491, endPoint x: 391, endPoint y: 476, distance: 14.9
click at [394, 489] on div "Jocelyn 2025/8/15" at bounding box center [396, 493] width 174 height 19
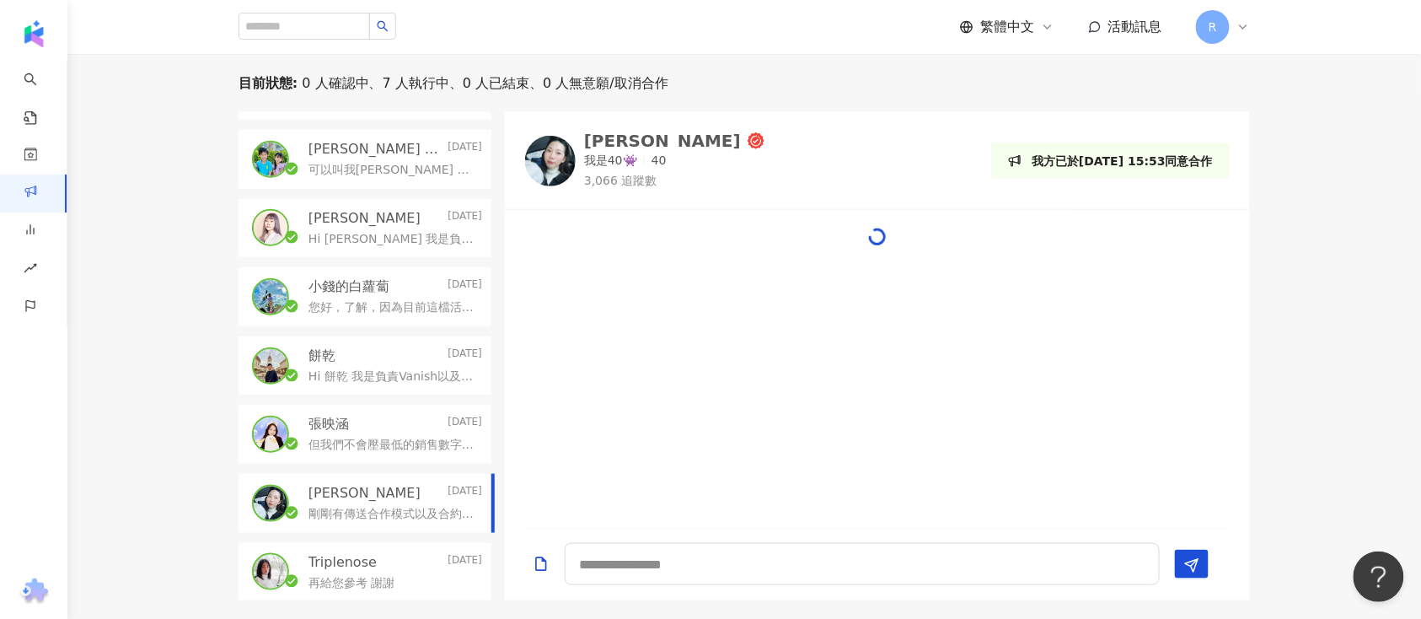
click at [399, 437] on p "但我們不會壓最低的銷售數字，純粹按照折扣碼的使用次數給您做分潤而已，可以再參考看看配合模式!" at bounding box center [392, 445] width 167 height 17
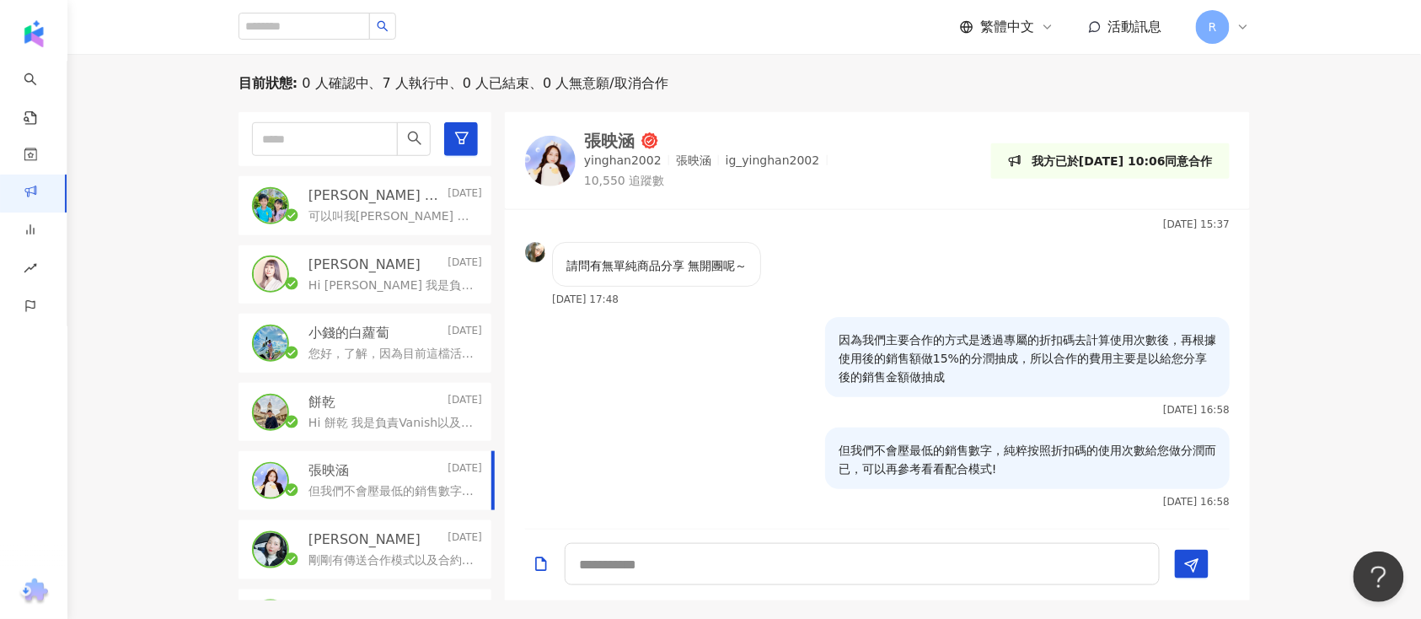
click at [398, 284] on p "Hi Ivy 我是負責Vanish以及Lysol的窗口Charlie 這次想開團合作的商品主要會是漬無蹤去漬凝膠以及來舒的抗菌噴霧 Vanish去漬凝膠：ht…" at bounding box center [392, 285] width 167 height 17
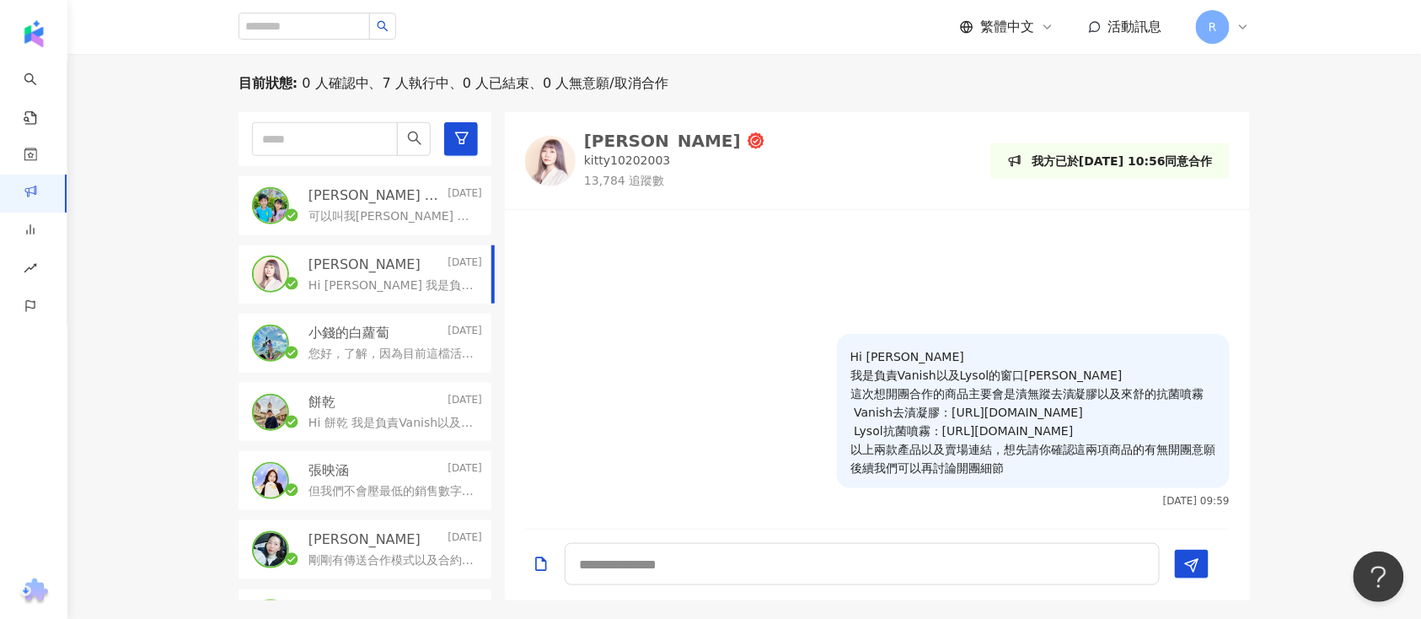
click at [412, 214] on p "可以叫我Kenny 啊😁" at bounding box center [392, 216] width 167 height 17
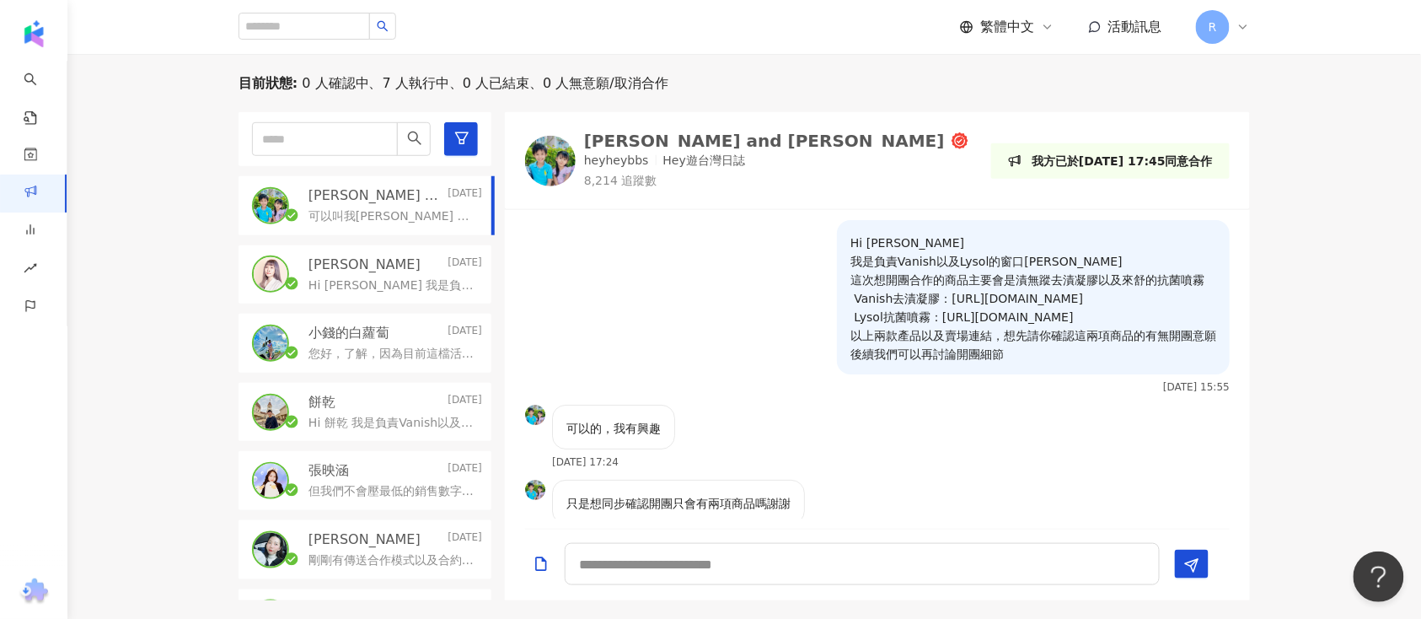
scroll to position [367, 0]
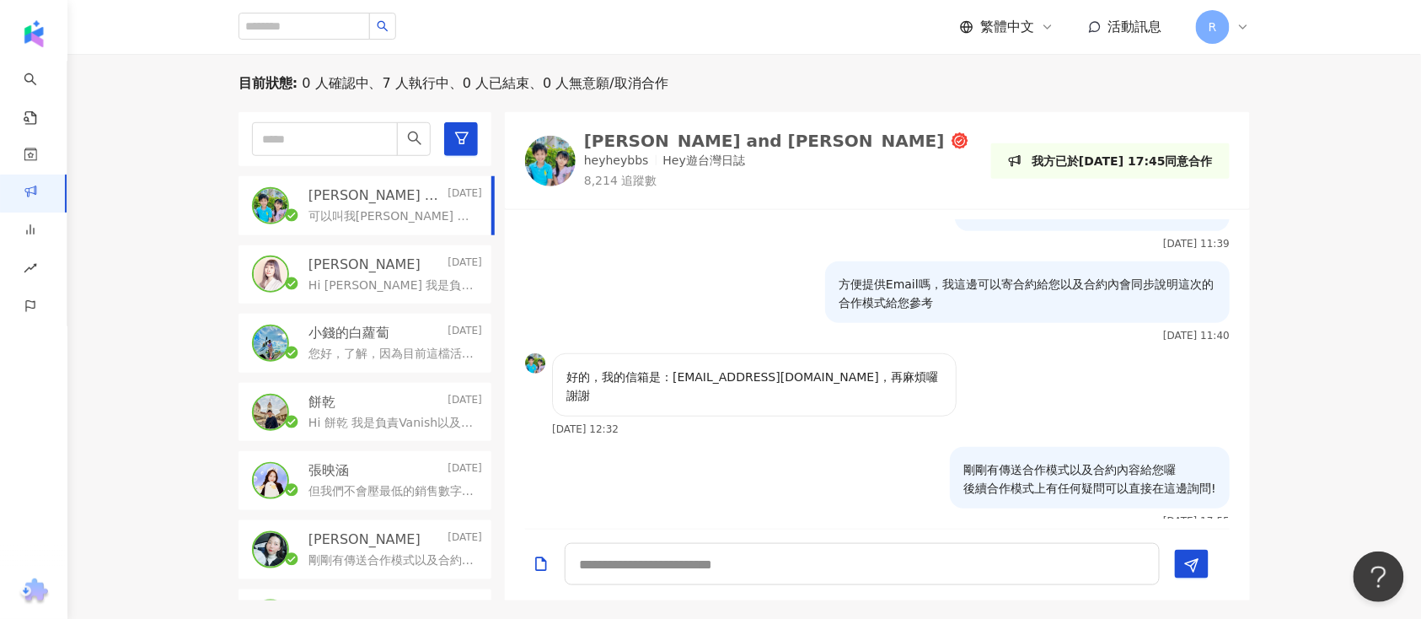
click at [611, 120] on div "Manfred and Kanice heyheybbs Hey遊台灣日誌 8,214 追蹤數 我方已於2025/9/4 17:45同意合作" at bounding box center [877, 160] width 745 height 97
click at [604, 147] on div "[PERSON_NAME] and [PERSON_NAME]" at bounding box center [764, 140] width 361 height 17
click at [342, 202] on p "[PERSON_NAME] and [PERSON_NAME]" at bounding box center [377, 195] width 136 height 19
click at [324, 207] on div "可以叫我Kenny 啊😁" at bounding box center [396, 215] width 174 height 20
click at [349, 252] on div "黃靜靜Ivy Yesterday Hi Ivy 我是負責Vanish以及Lysol的窗口Charlie 這次想開團合作的商品主要會是漬無蹤去漬凝膠以及來舒的抗…" at bounding box center [365, 274] width 253 height 59
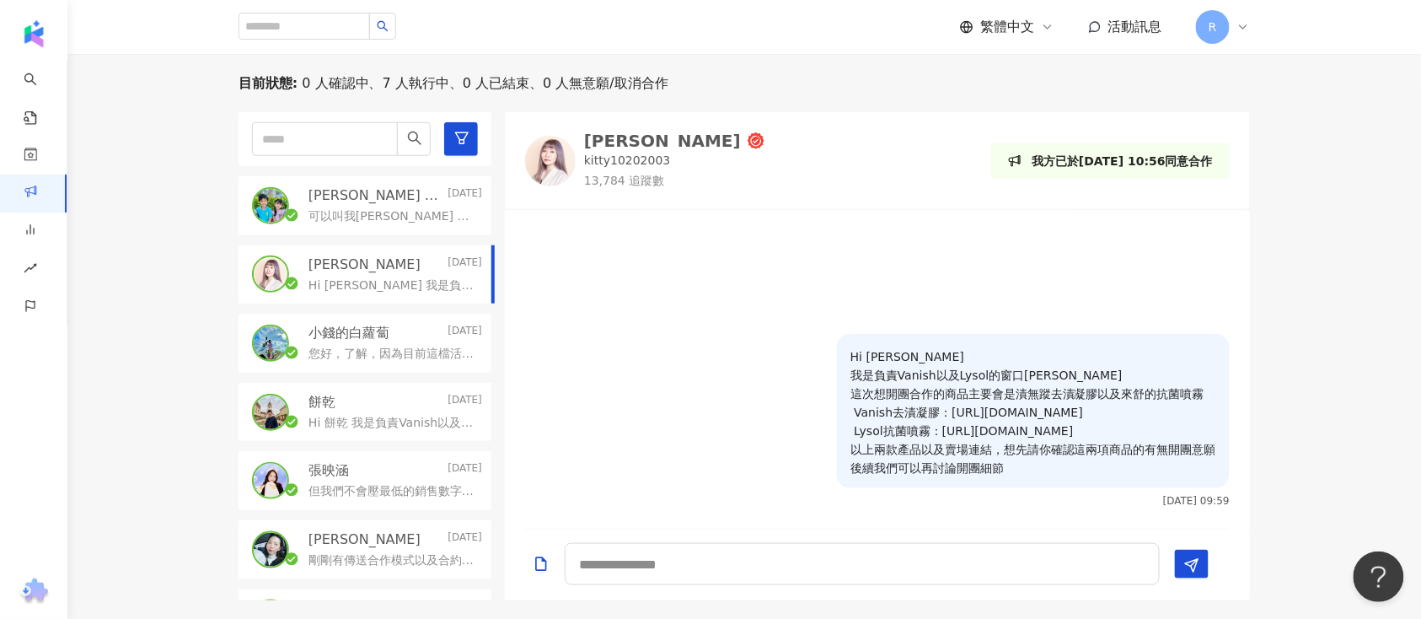
click at [369, 208] on p "可以叫我Kenny 啊😁" at bounding box center [392, 216] width 167 height 17
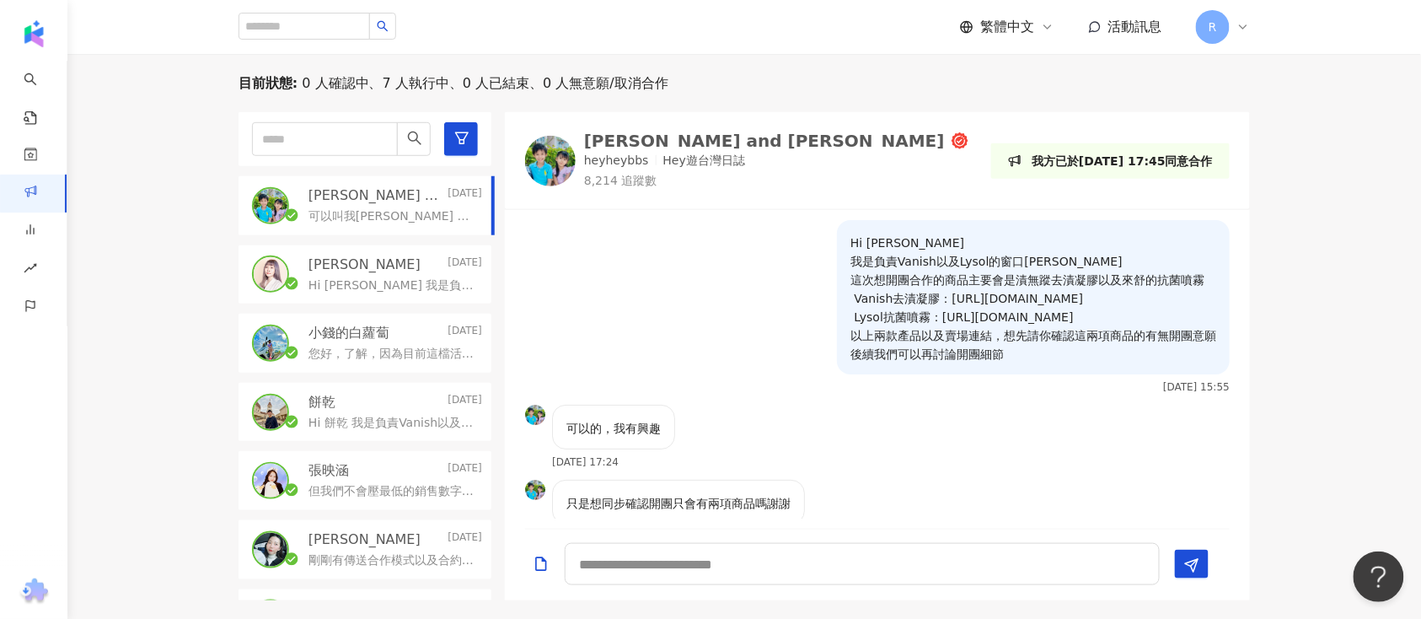
scroll to position [367, 0]
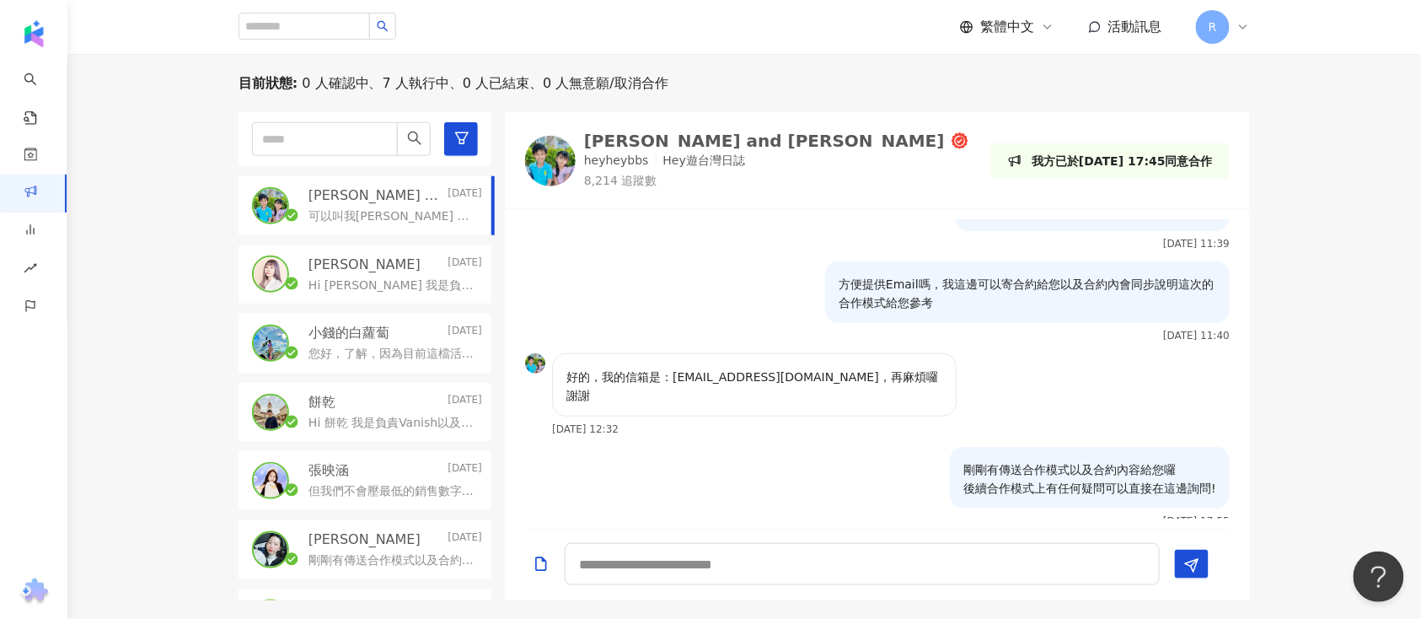
click at [288, 301] on div "黃靜靜Ivy Yesterday Hi Ivy 我是負責Vanish以及Lysol的窗口Charlie 這次想開團合作的商品主要會是漬無蹤去漬凝膠以及來舒的抗…" at bounding box center [365, 274] width 253 height 59
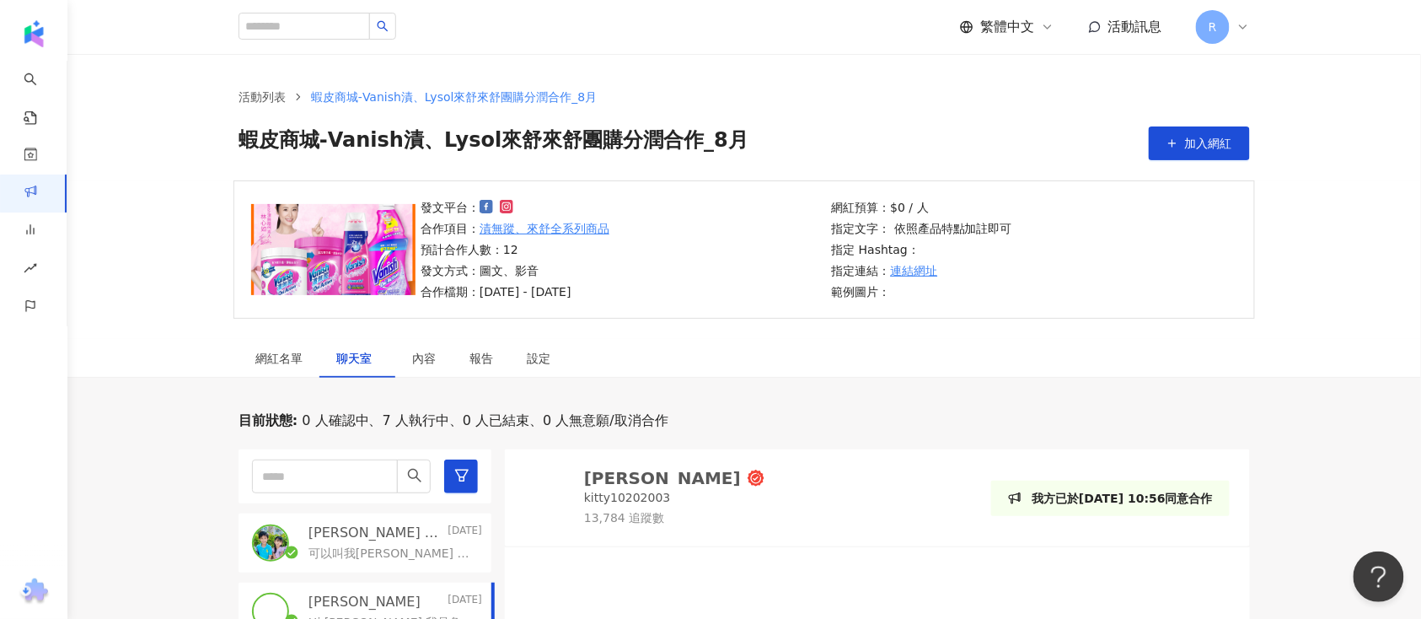
scroll to position [224, 0]
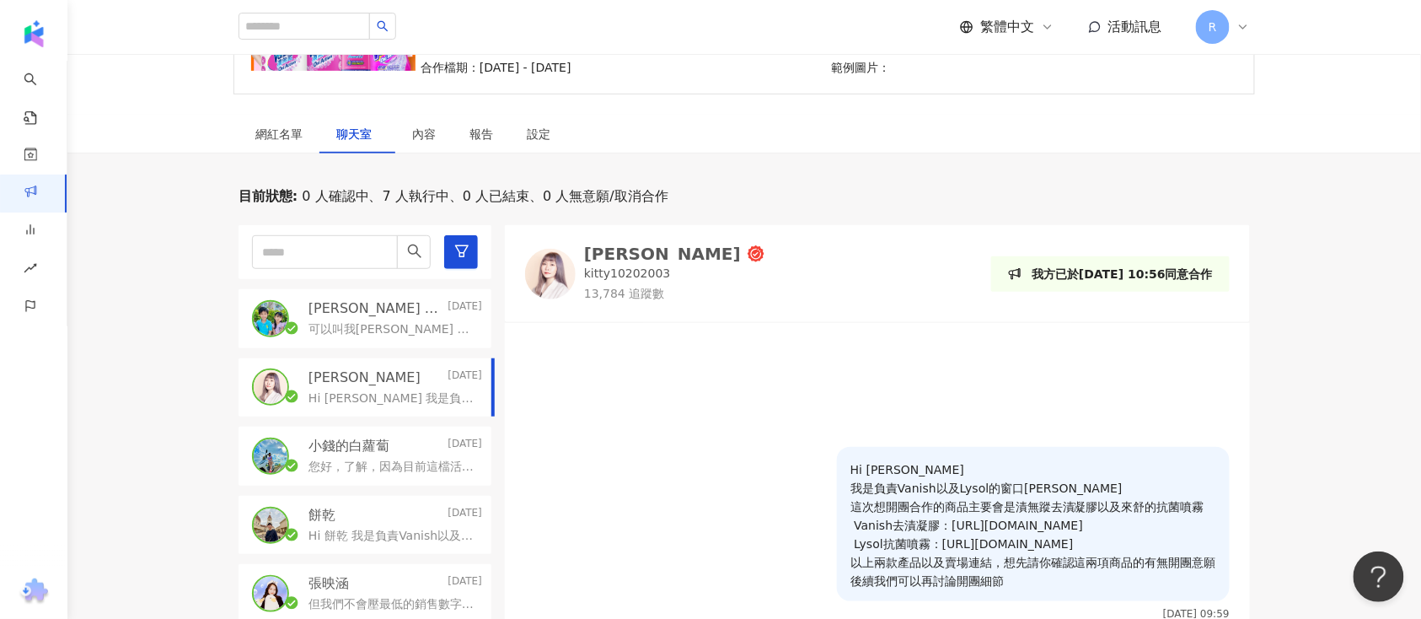
click at [381, 306] on p "Manfred and Kanice" at bounding box center [377, 308] width 136 height 19
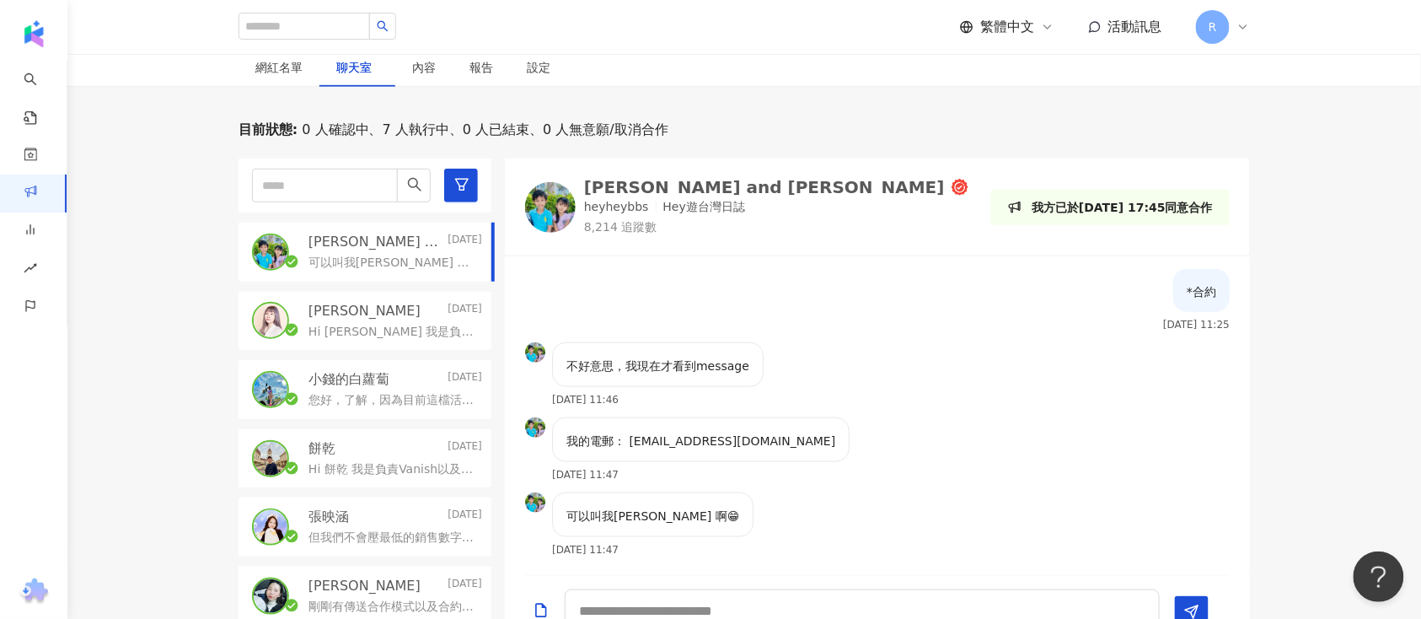
scroll to position [281, 0]
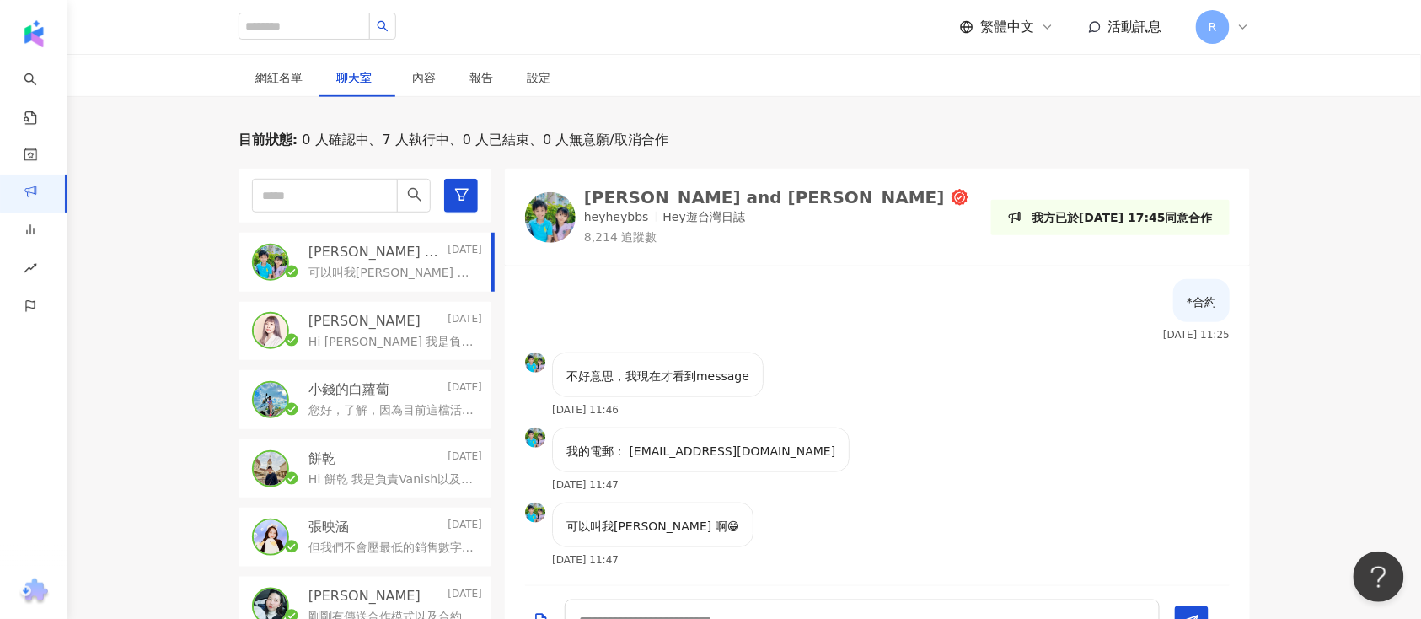
click at [324, 341] on p "Hi Ivy 我是負責Vanish以及Lysol的窗口Charlie 這次想開團合作的商品主要會是漬無蹤去漬凝膠以及來舒的抗菌噴霧 Vanish去漬凝膠：ht…" at bounding box center [392, 342] width 167 height 17
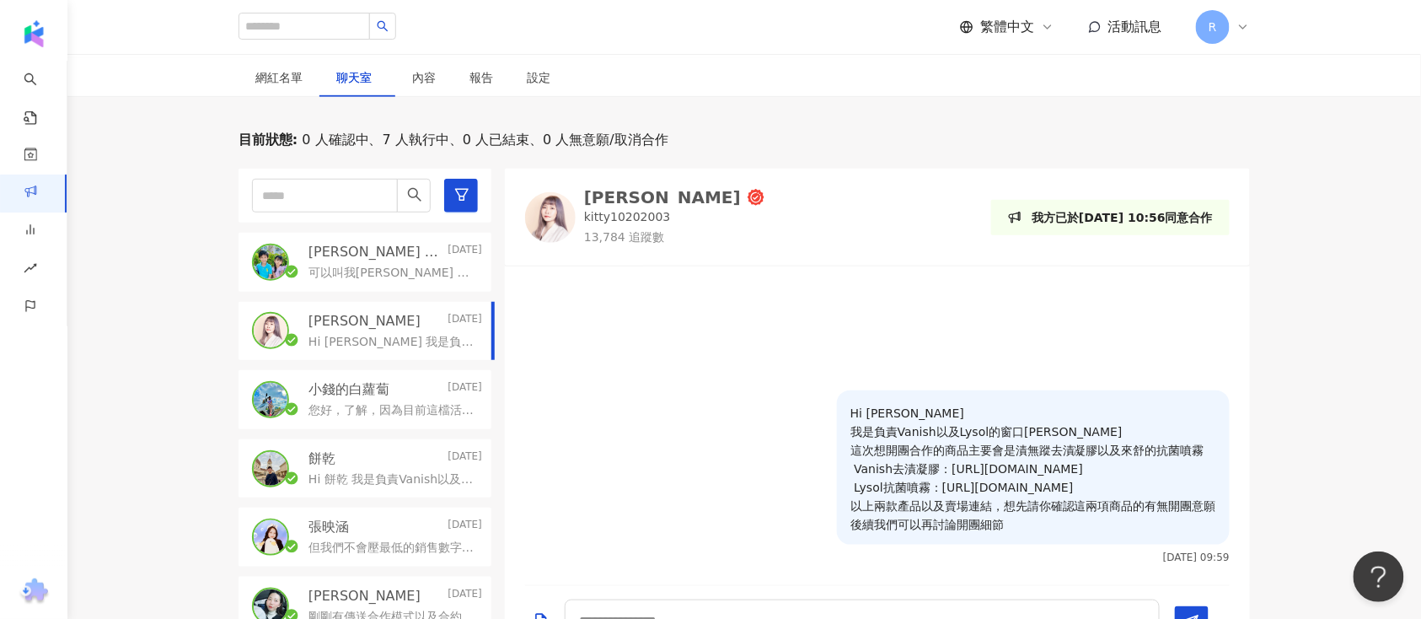
click at [361, 265] on p "可以叫我Kenny 啊😁" at bounding box center [392, 273] width 167 height 17
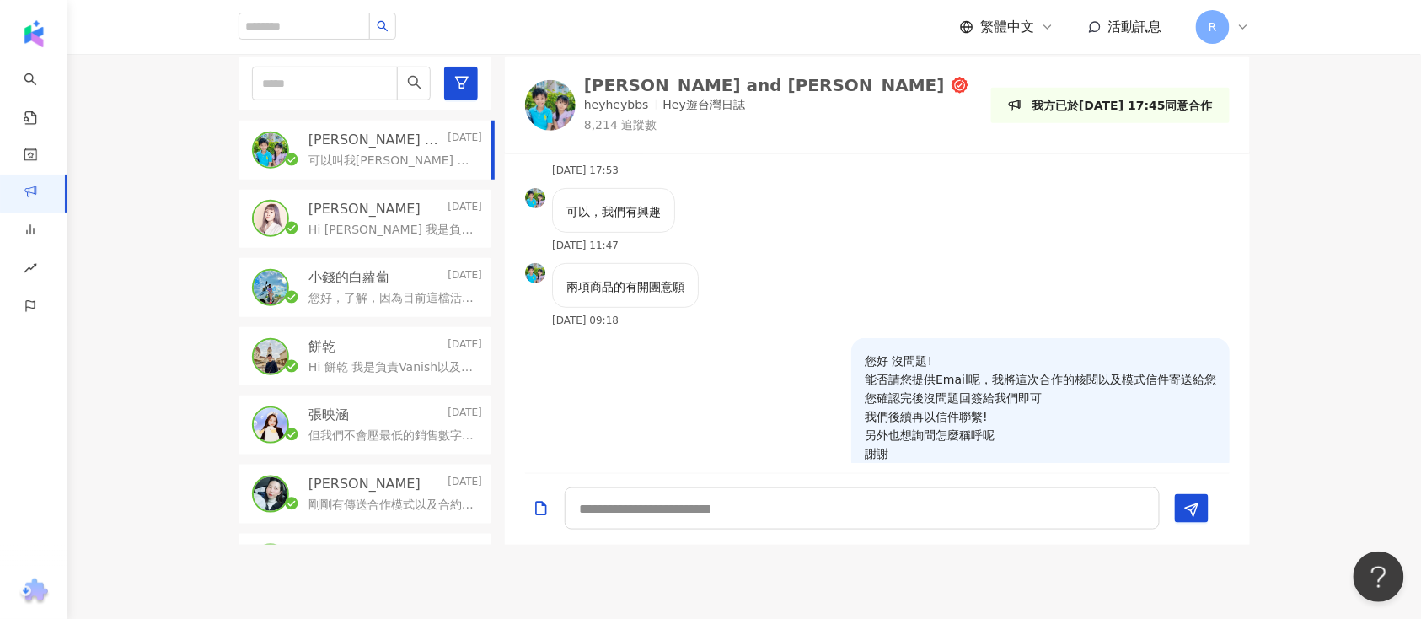
scroll to position [12, 0]
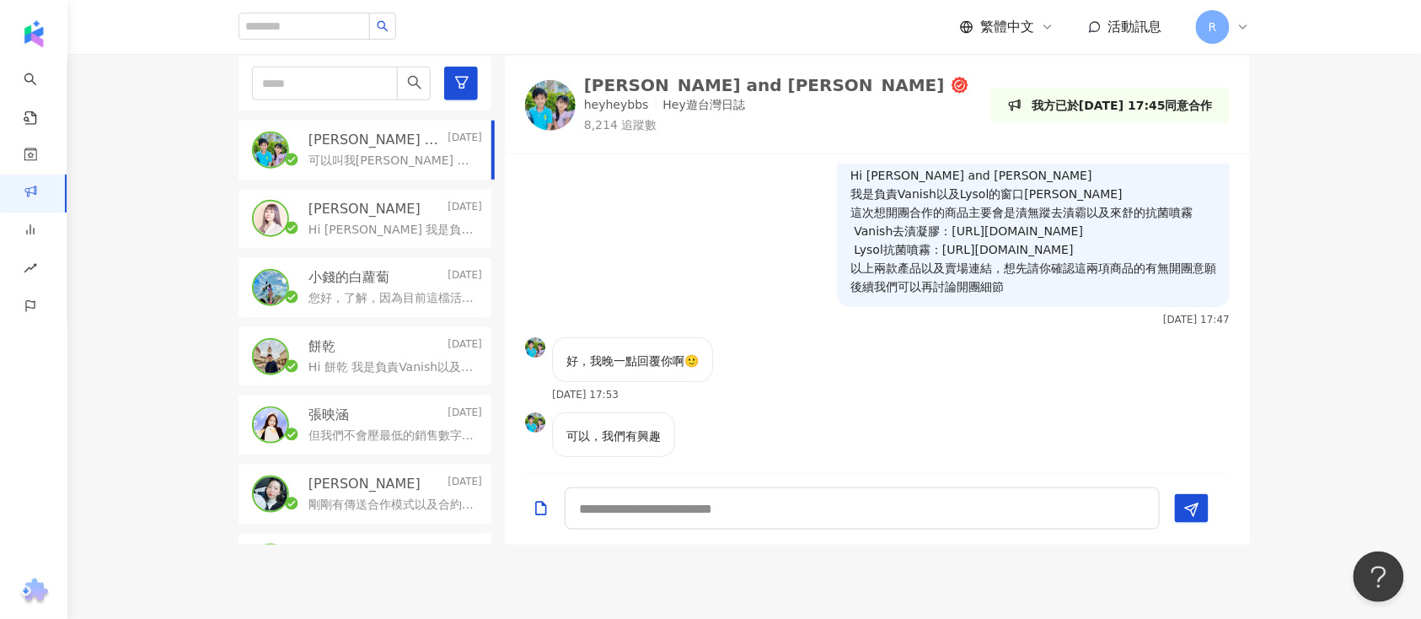
click at [328, 218] on div "Hi Ivy 我是負責Vanish以及Lysol的窗口Charlie 這次想開團合作的商品主要會是漬無蹤去漬凝膠以及來舒的抗菌噴霧 Vanish去漬凝膠：ht…" at bounding box center [396, 228] width 174 height 20
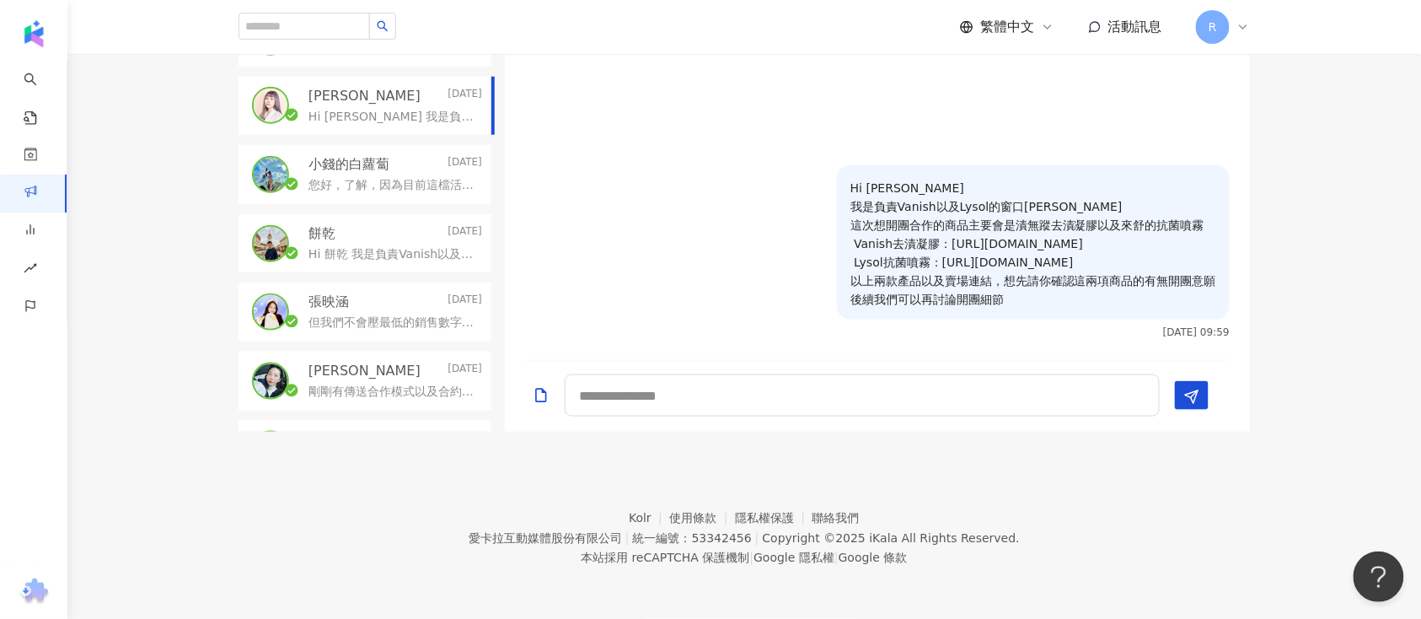
scroll to position [393, 0]
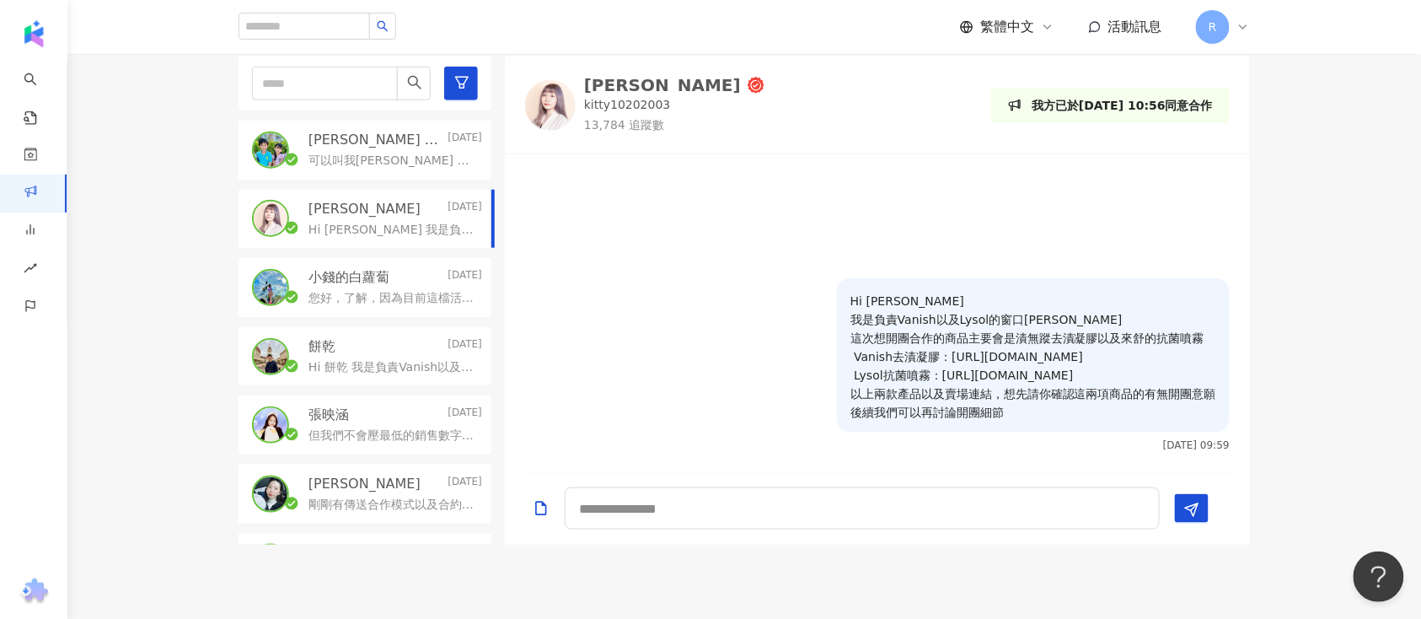
drag, startPoint x: 793, startPoint y: 368, endPoint x: 693, endPoint y: 343, distance: 103.2
click at [693, 343] on div "Hi Ivy 我是負責Vanish以及Lysol的窗口Charlie 這次想開團合作的商品主要會是漬無蹤去漬凝膠以及來舒的抗菌噴霧 Vanish去漬凝膠：ht…" at bounding box center [877, 370] width 745 height 185
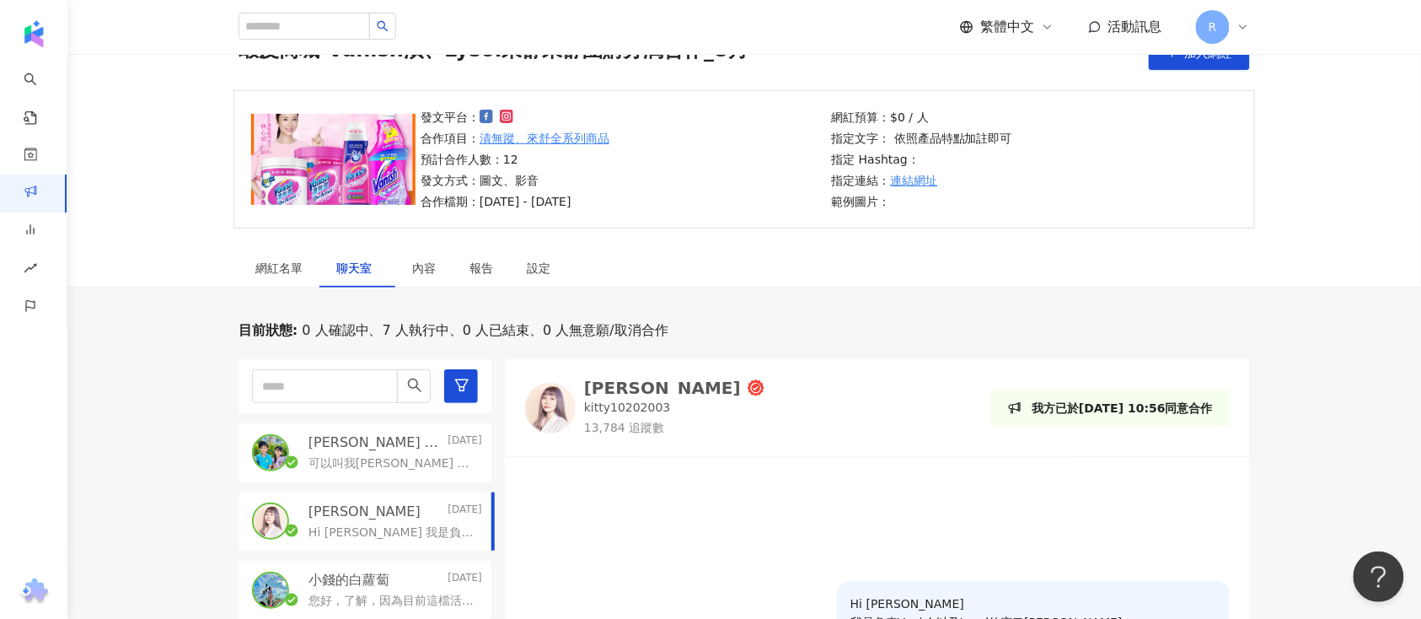
scroll to position [56, 0]
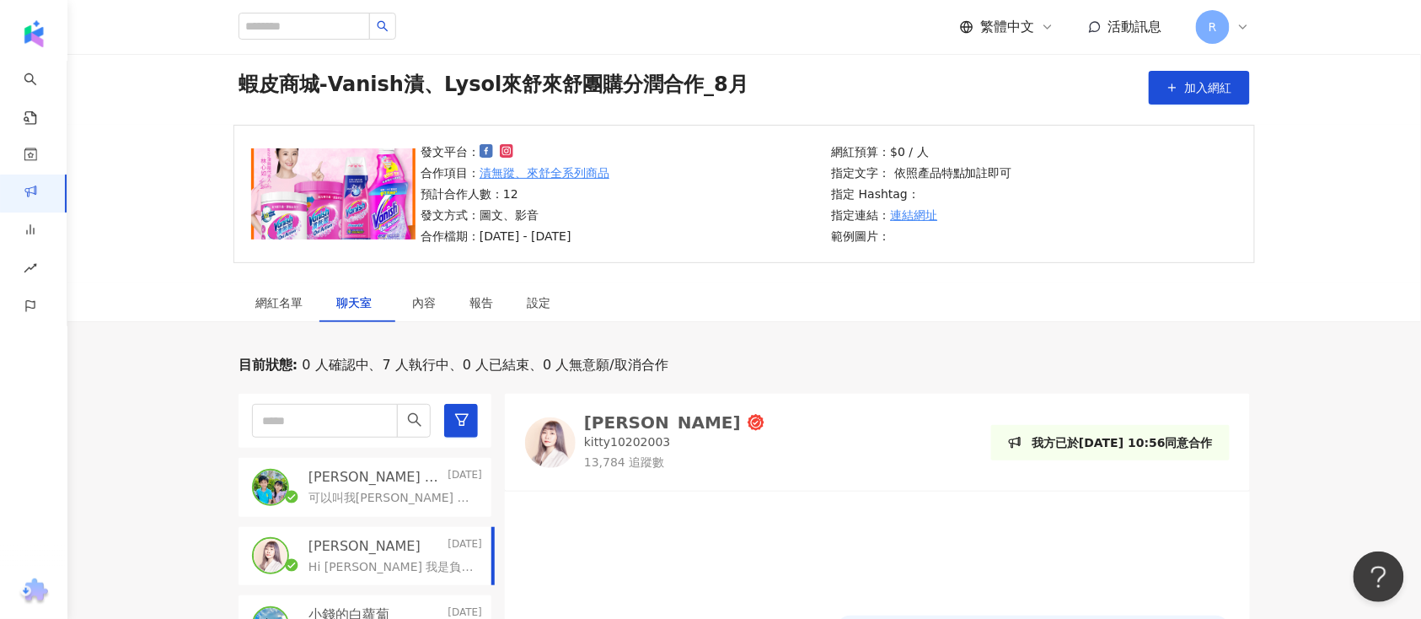
click at [638, 416] on div "黃靜靜Ivy" at bounding box center [662, 422] width 157 height 17
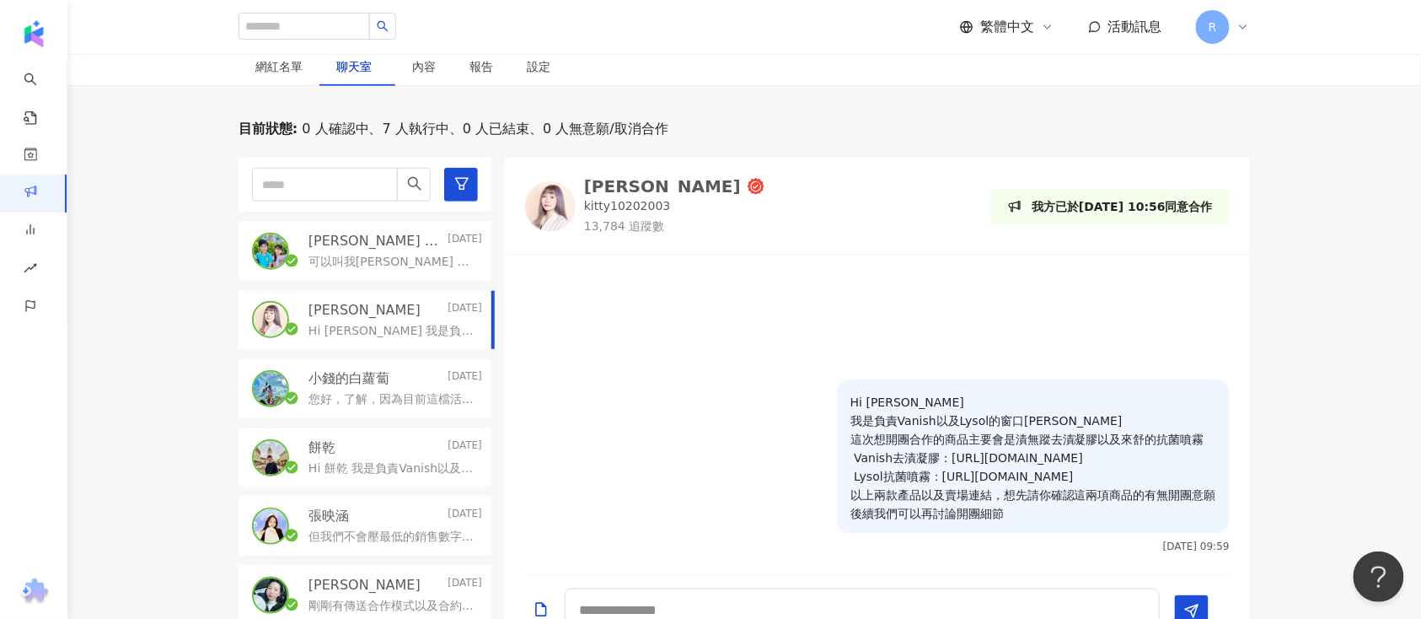
scroll to position [281, 0]
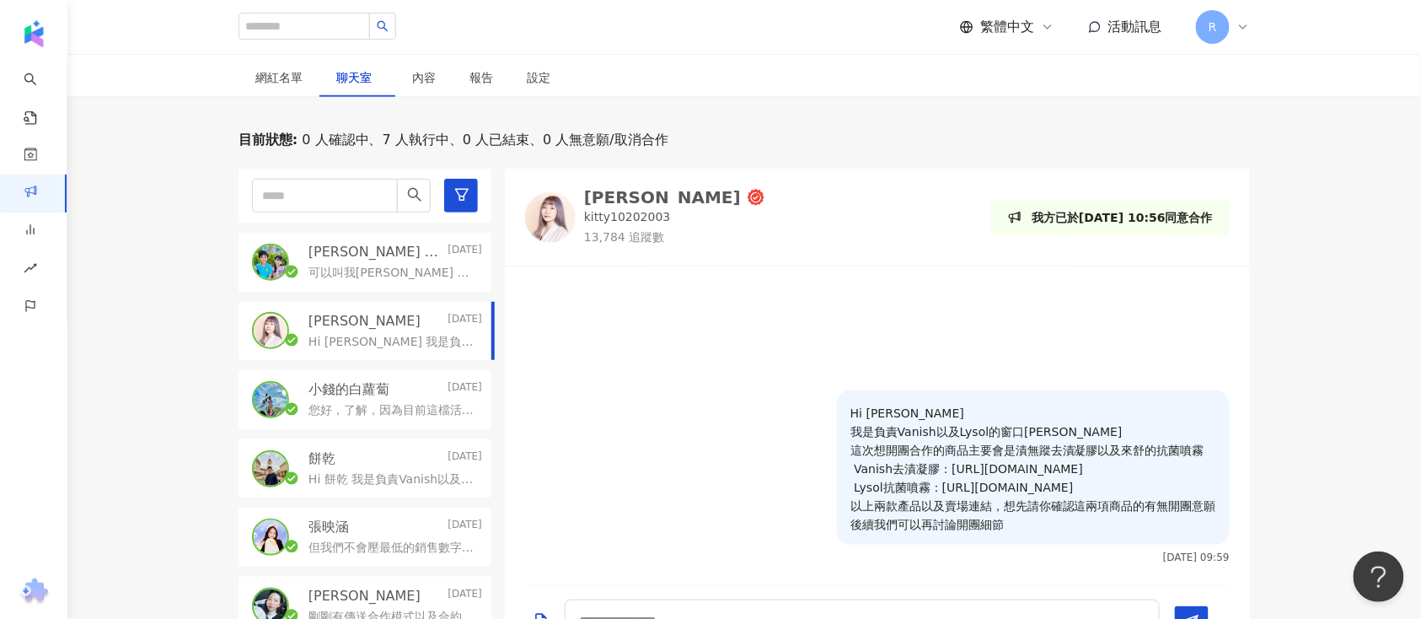
click at [1131, 22] on span "活動訊息" at bounding box center [1135, 27] width 54 height 16
click at [1200, 26] on span "R" at bounding box center [1213, 27] width 34 height 34
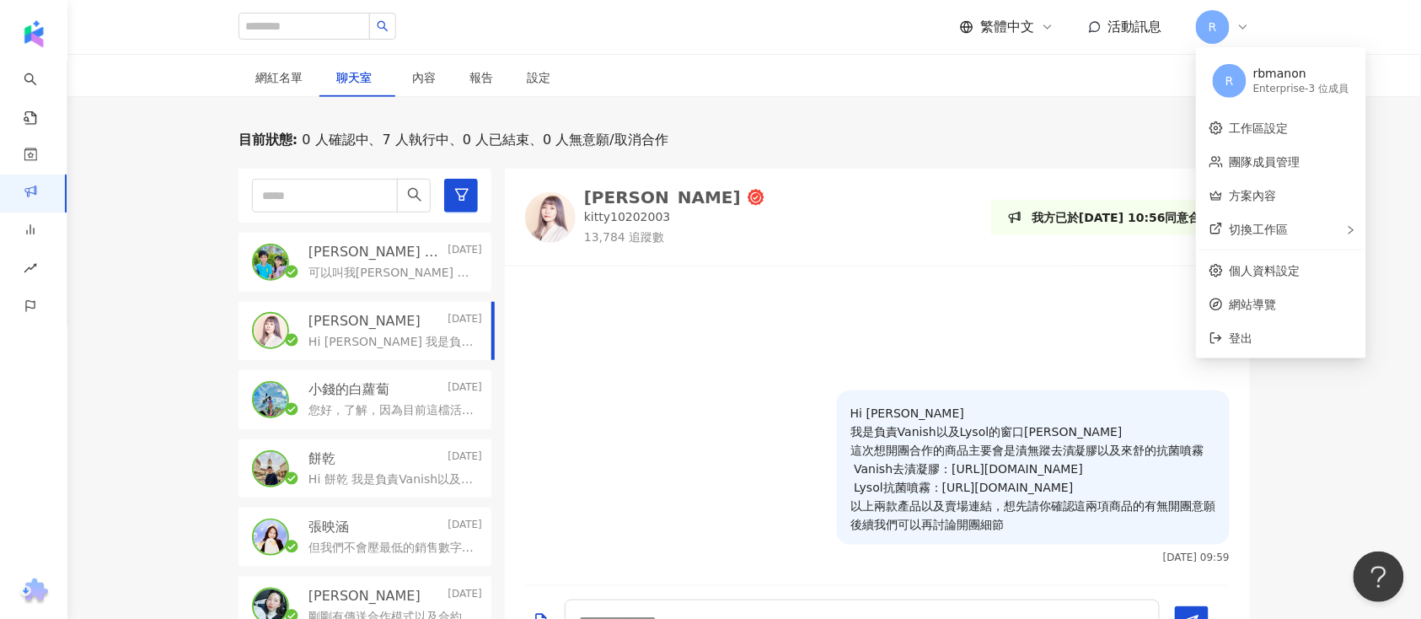
click at [357, 258] on p "[PERSON_NAME] and [PERSON_NAME]" at bounding box center [377, 252] width 136 height 19
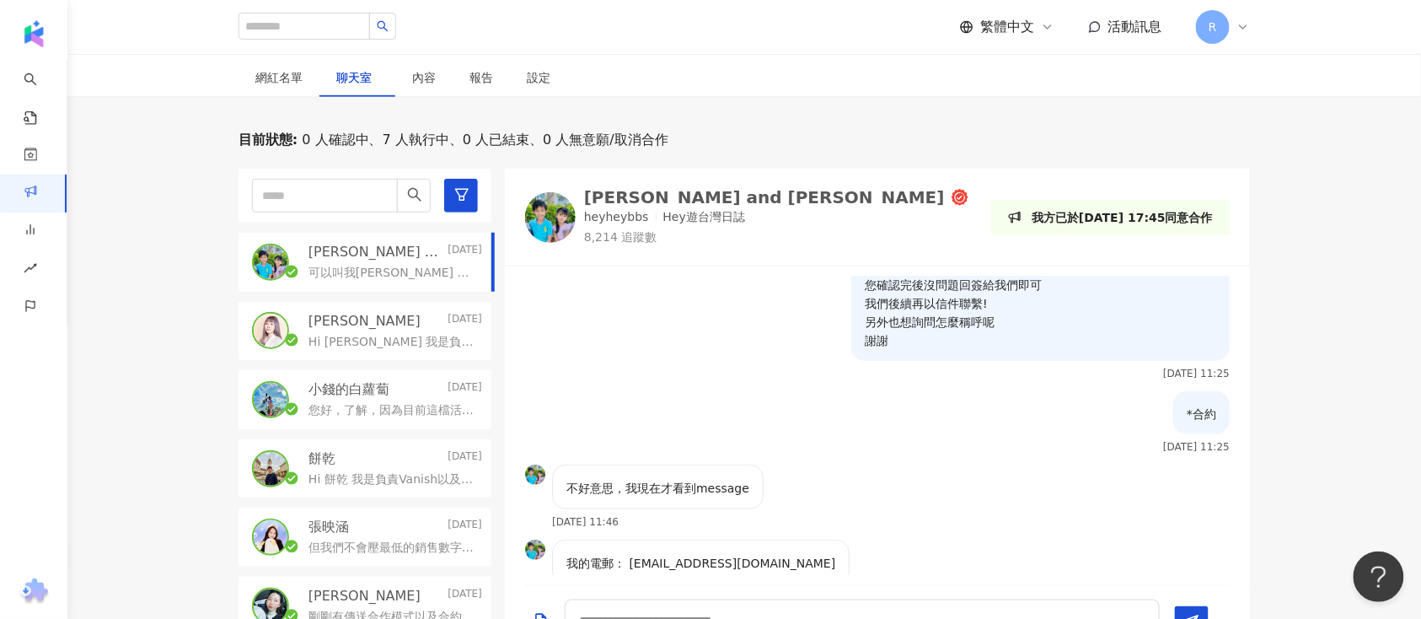
scroll to position [573, 0]
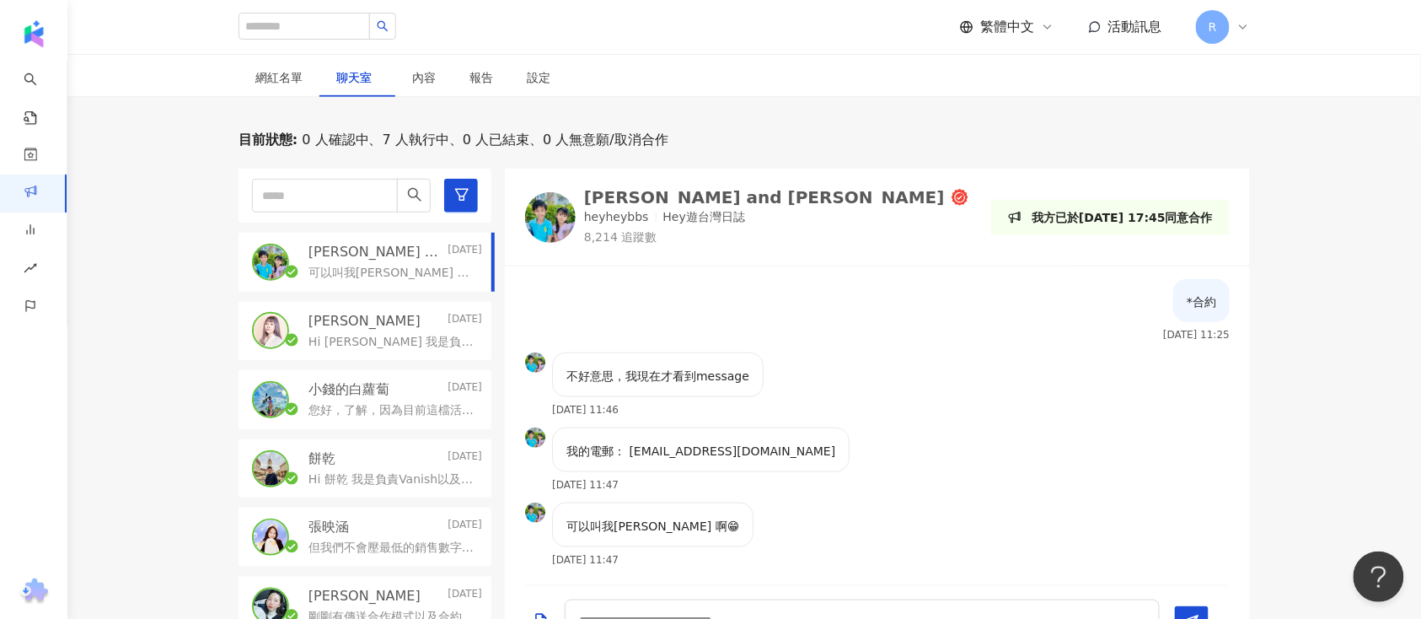
click at [309, 307] on div "黃靜靜Ivy Yesterday Hi Ivy 我是負責Vanish以及Lysol的窗口Charlie 這次想開團合作的商品主要會是漬無蹤去漬凝膠以及來舒的抗…" at bounding box center [365, 331] width 253 height 59
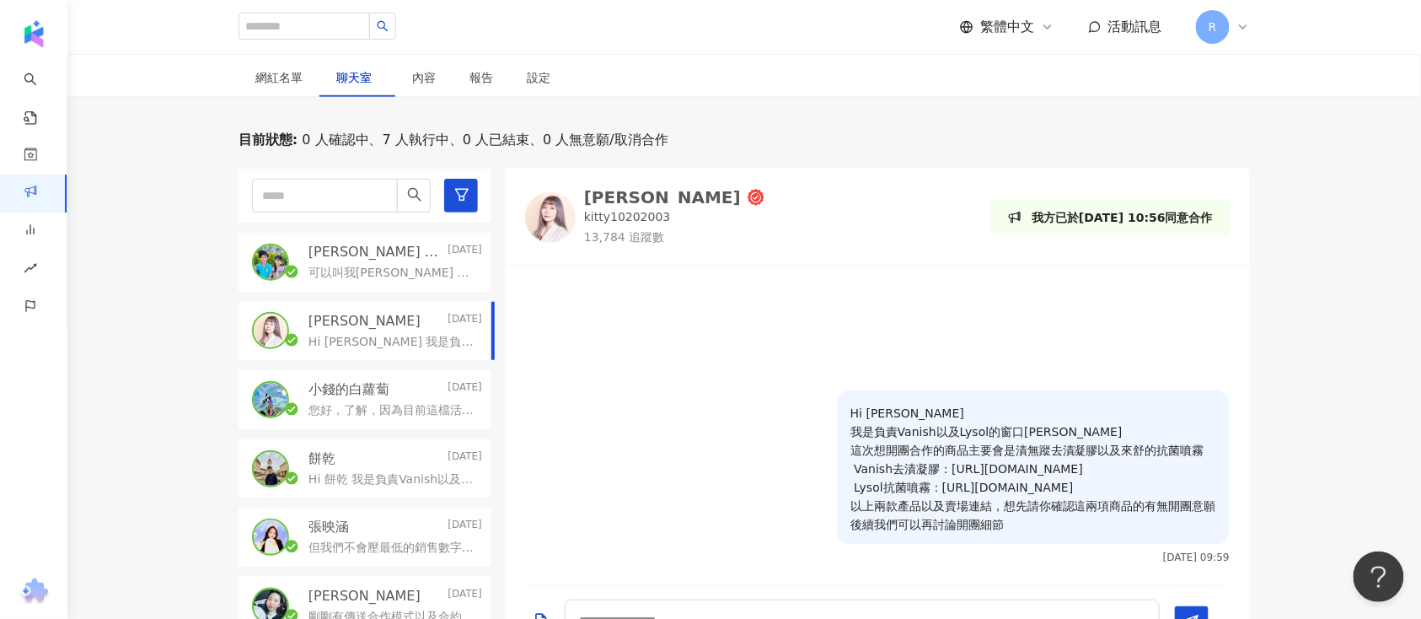
click at [327, 281] on div "Manfred and Kanice Today 可以叫我Kenny 啊😁" at bounding box center [365, 262] width 253 height 59
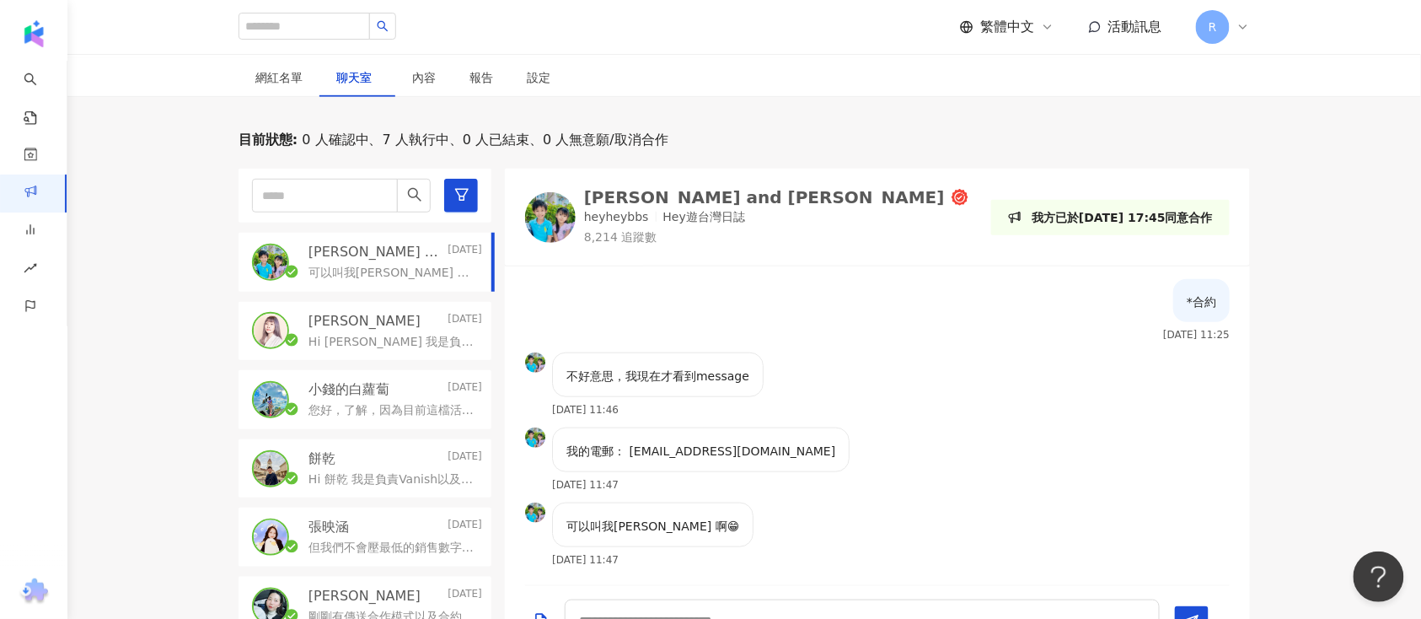
scroll to position [46, 0]
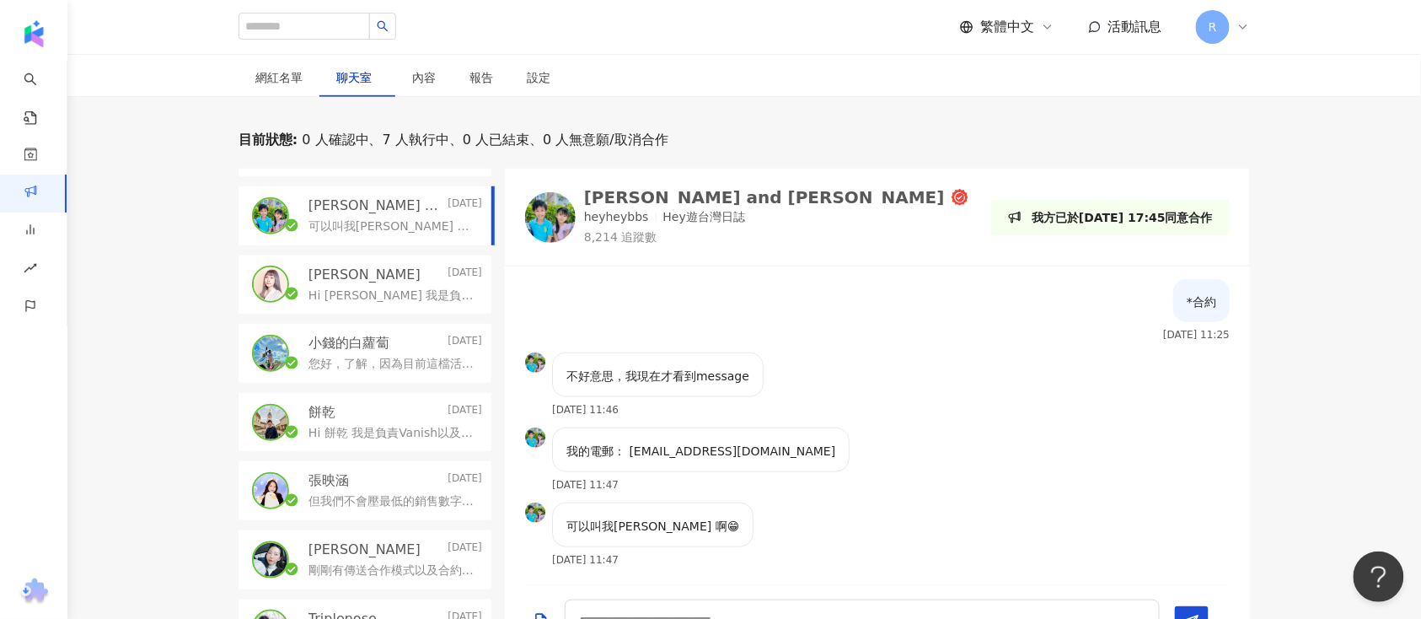
click at [405, 364] on p "您好，了解，因為目前這檔活動還是會先以純分潤的方式合作，期待我們未來還會有合作的機會🙏" at bounding box center [392, 364] width 167 height 17
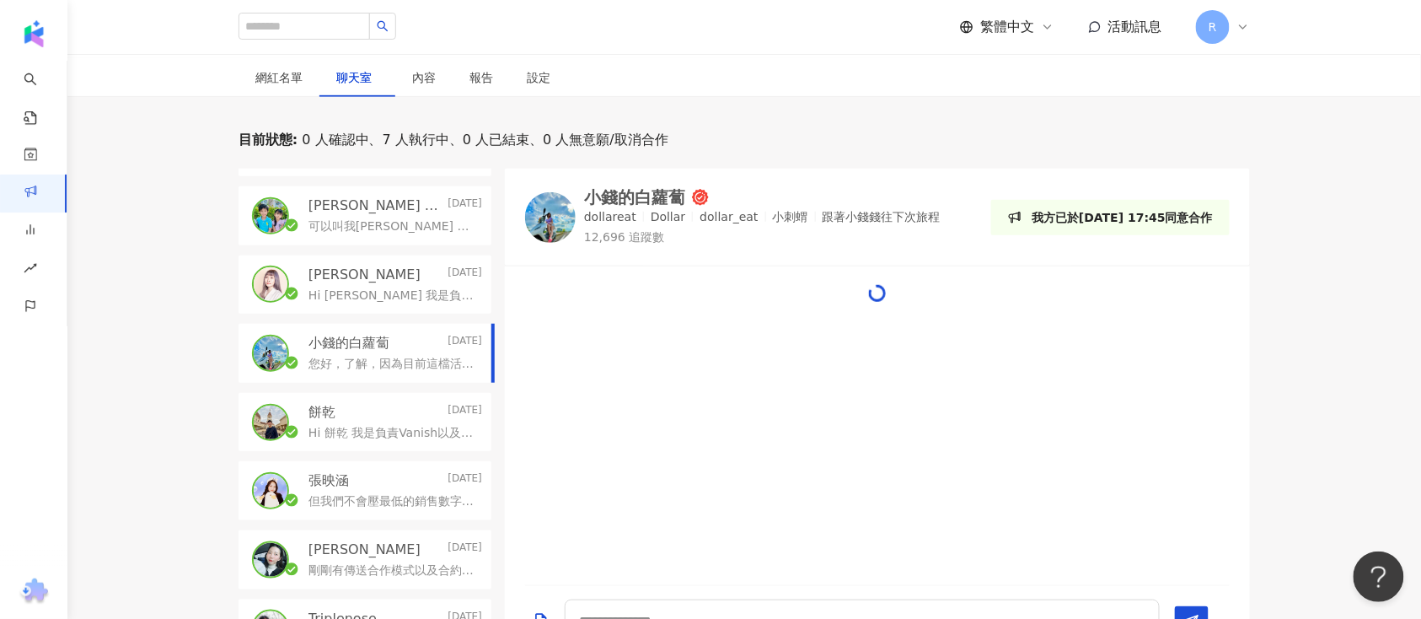
click at [404, 480] on div "張映涵 2025/8/19" at bounding box center [396, 480] width 174 height 19
click at [410, 482] on div "張映涵 2025/8/19" at bounding box center [396, 480] width 174 height 19
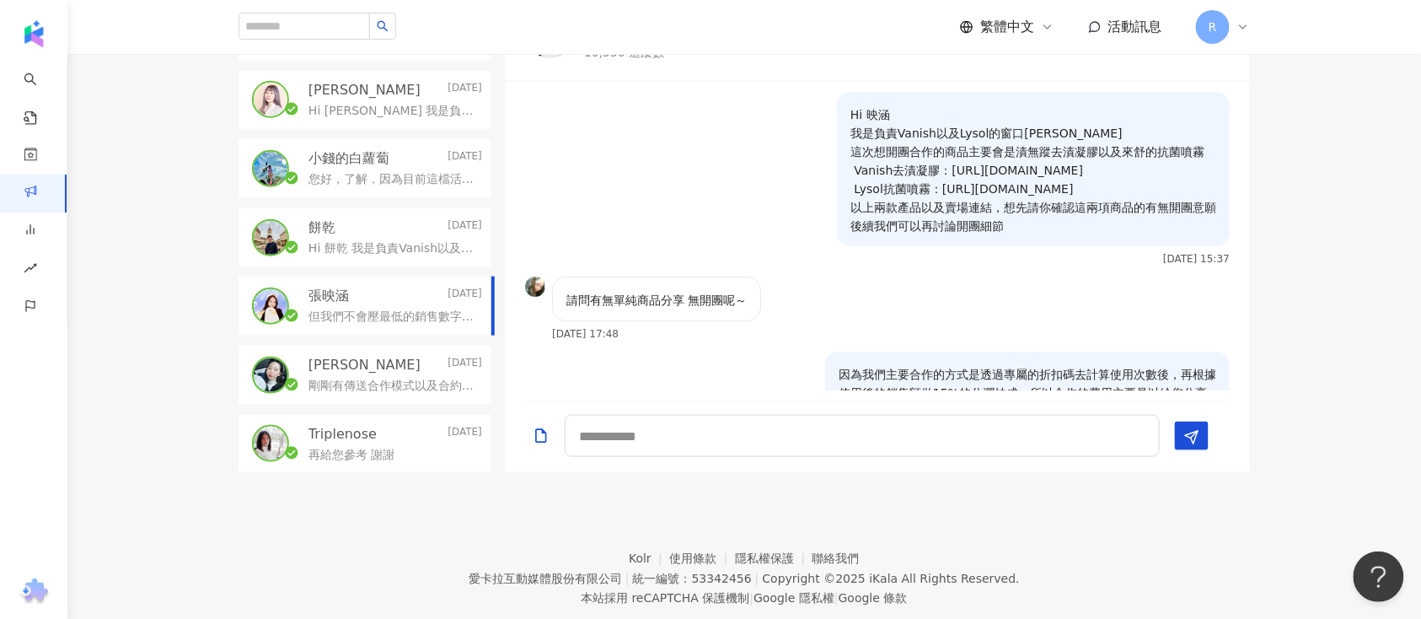
scroll to position [506, 0]
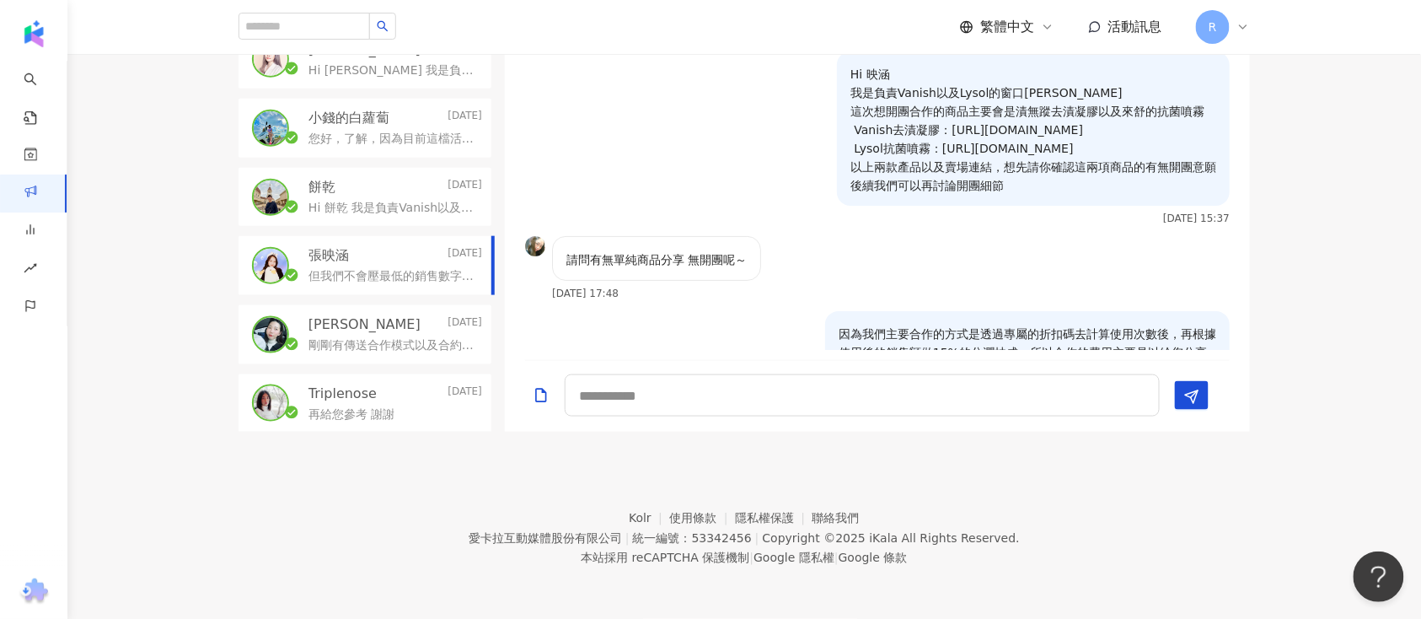
click at [406, 484] on footer "Kolr 使用條款 隱私權保護 聯絡我們 愛卡拉互動媒體股份有限公司 | 統一編號：53342456 | Copyright © 2025 iKala All…" at bounding box center [744, 525] width 1354 height 187
click at [378, 364] on div "Manfred and Kanice Today 可以叫我Kenny 啊😁 黃靜靜Ivy Yesterday Hi Ivy 我是負責Vanish以及Lysol…" at bounding box center [372, 188] width 266 height 488
drag, startPoint x: 388, startPoint y: 340, endPoint x: 396, endPoint y: 323, distance: 18.8
click at [389, 337] on p "剛剛有傳送合作模式以及合約內容給您囉 後續合作模式上有任何疑問可以直接在這邊詢問!" at bounding box center [392, 345] width 167 height 17
click at [396, 323] on div "Jocelyn 2025/8/15" at bounding box center [396, 324] width 174 height 19
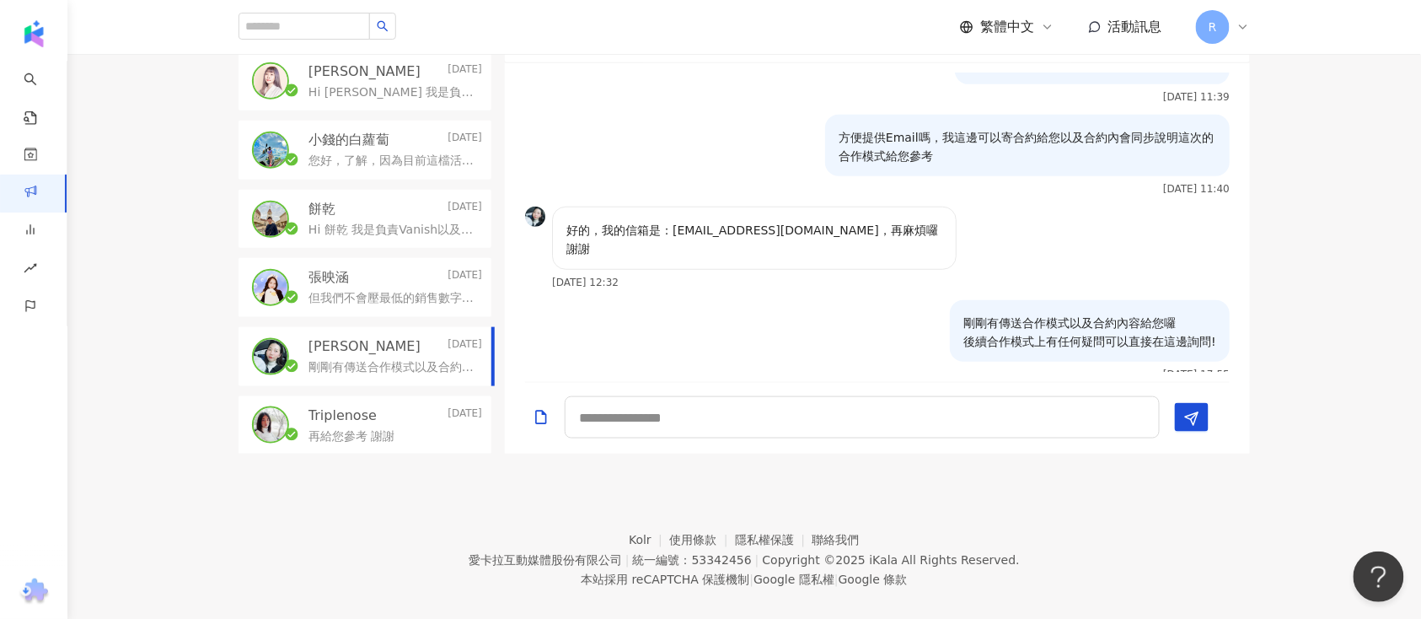
scroll to position [506, 0]
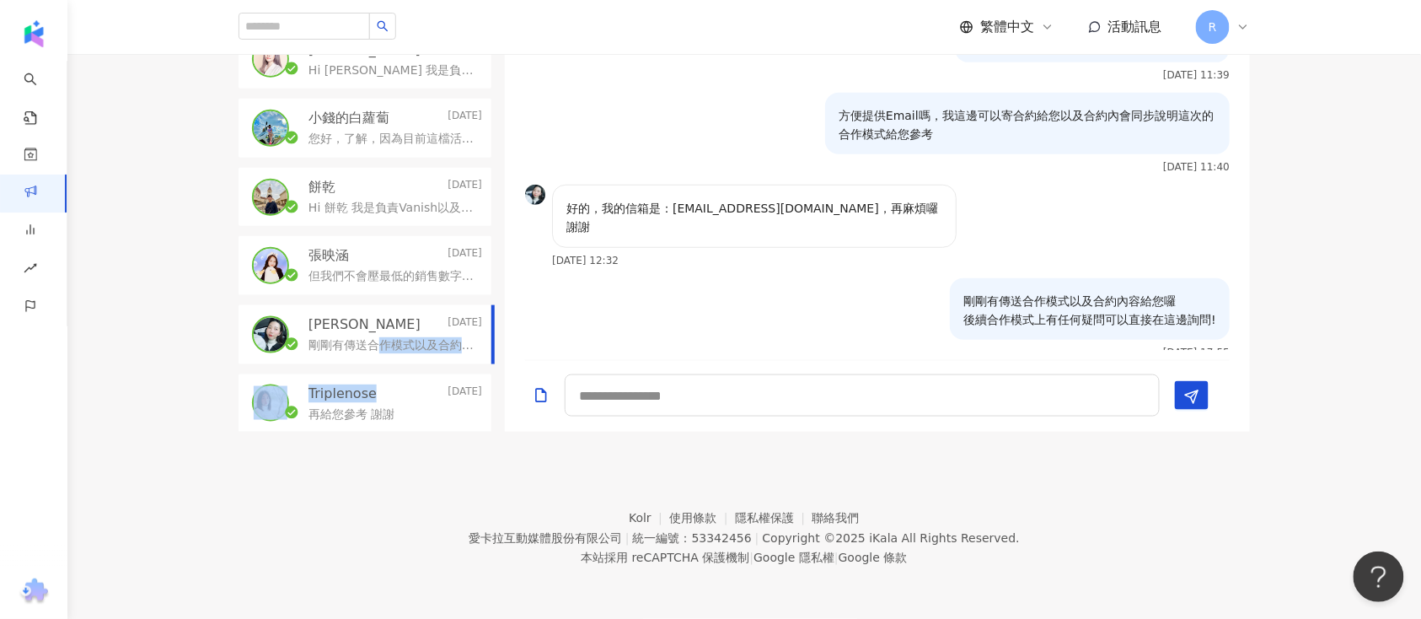
click at [373, 362] on div "Manfred and Kanice Today 可以叫我Kenny 啊😁 黃靜靜Ivy Yesterday Hi Ivy 我是負責Vanish以及Lysol…" at bounding box center [372, 188] width 266 height 488
click at [448, 400] on p "2025/8/14" at bounding box center [465, 393] width 35 height 19
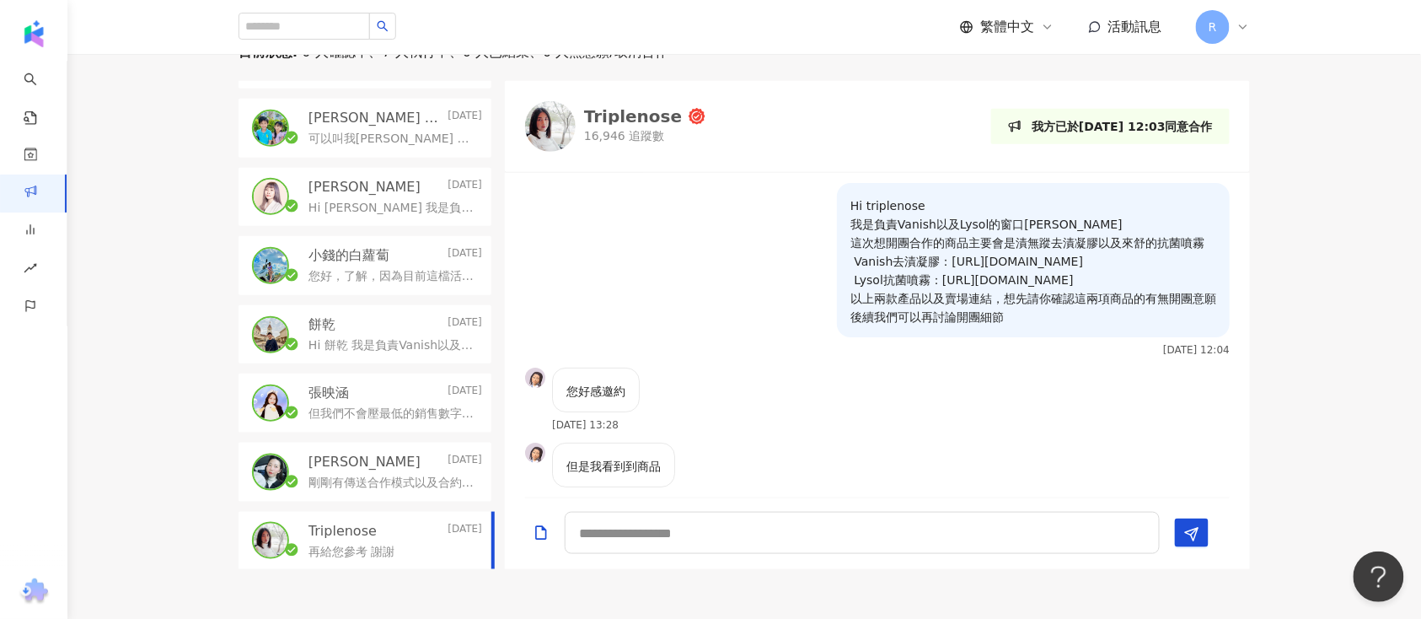
scroll to position [281, 0]
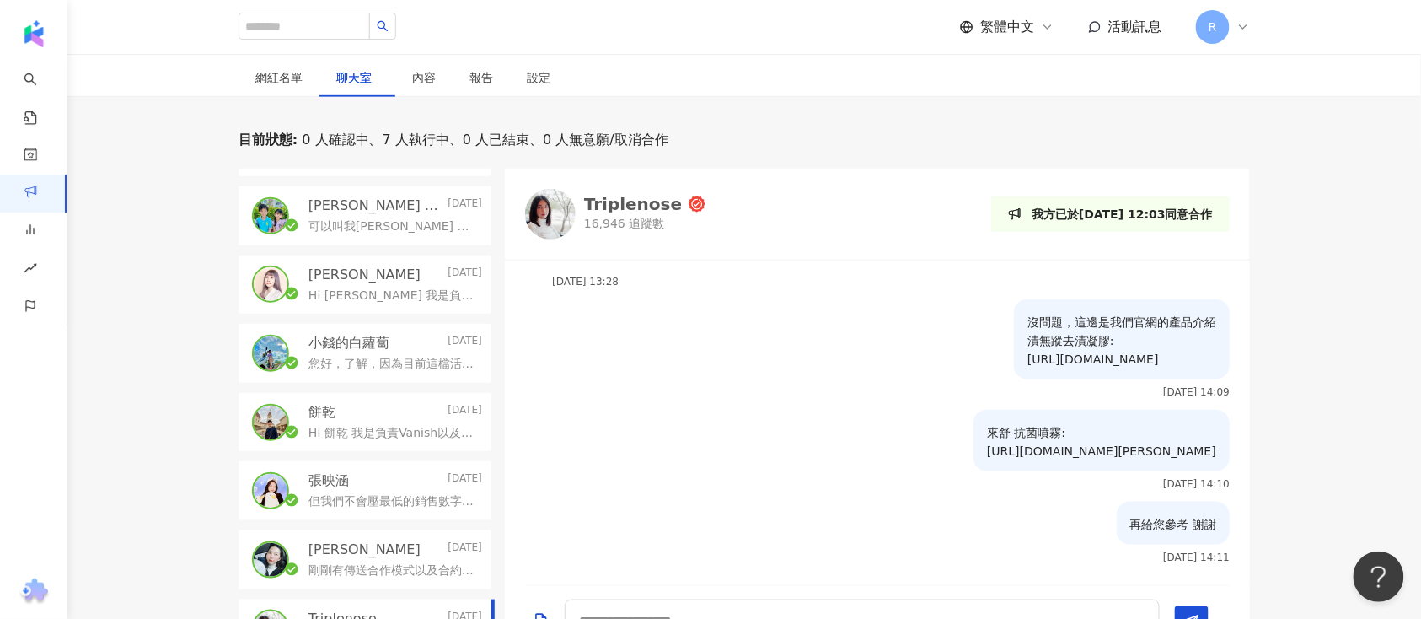
drag, startPoint x: 384, startPoint y: 224, endPoint x: 395, endPoint y: 216, distance: 14.5
click at [384, 223] on p "可以叫我Kenny 啊😁" at bounding box center [392, 226] width 167 height 17
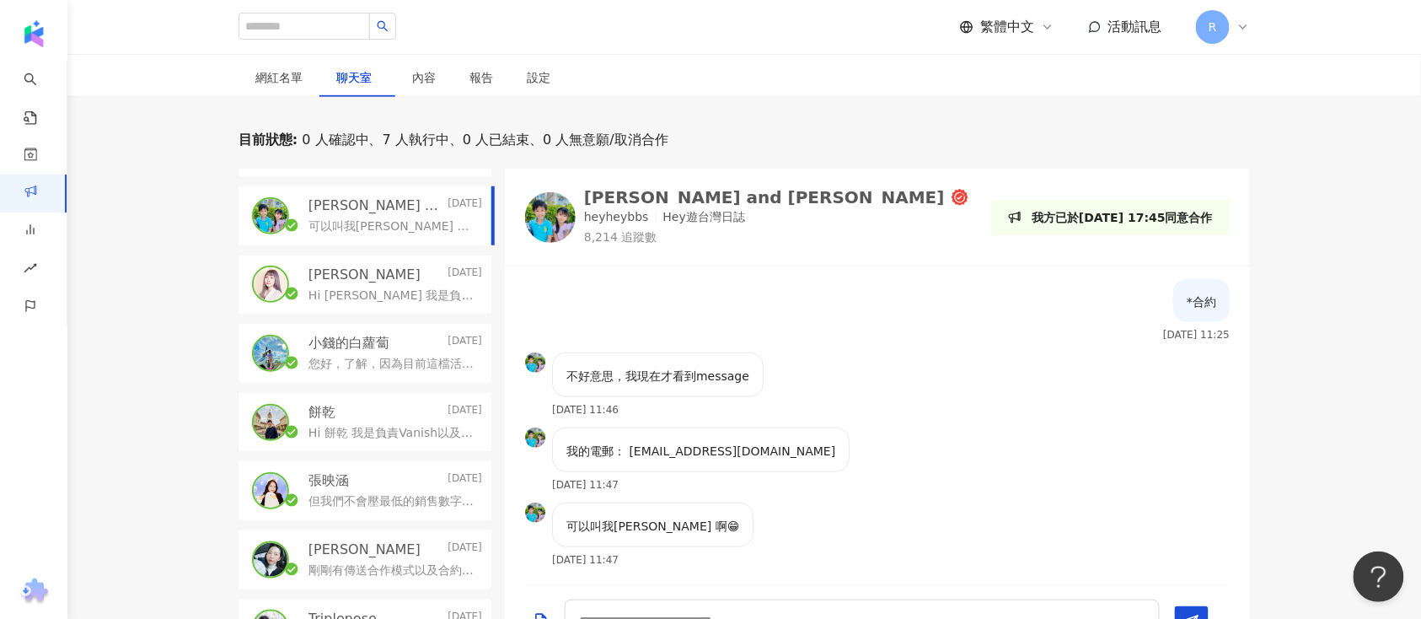
click at [396, 212] on div "Manfred and Kanice Today 可以叫我Kenny 啊😁" at bounding box center [396, 215] width 174 height 39
drag, startPoint x: 389, startPoint y: 271, endPoint x: 382, endPoint y: 278, distance: 9.5
click at [389, 271] on div "黃靜靜Ivy Yesterday" at bounding box center [396, 275] width 174 height 19
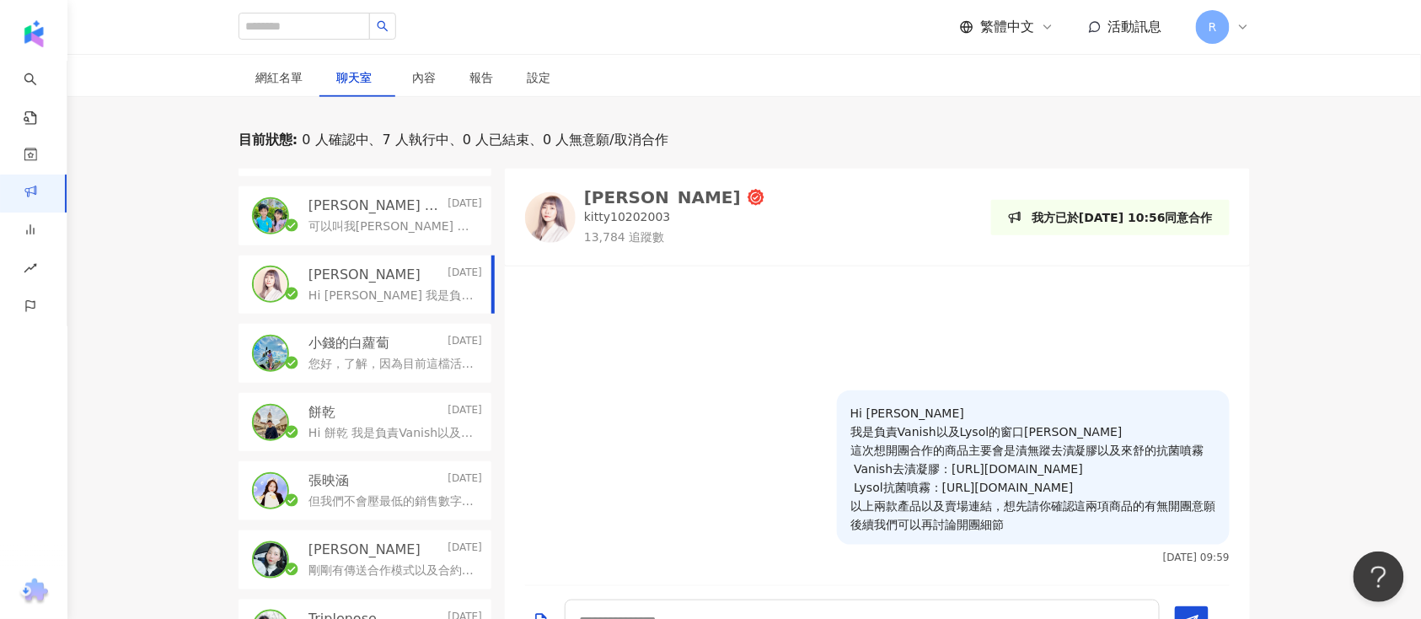
click at [382, 278] on div "黃靜靜Ivy Yesterday" at bounding box center [396, 275] width 174 height 19
click at [394, 208] on p "[PERSON_NAME] and [PERSON_NAME]" at bounding box center [377, 205] width 136 height 19
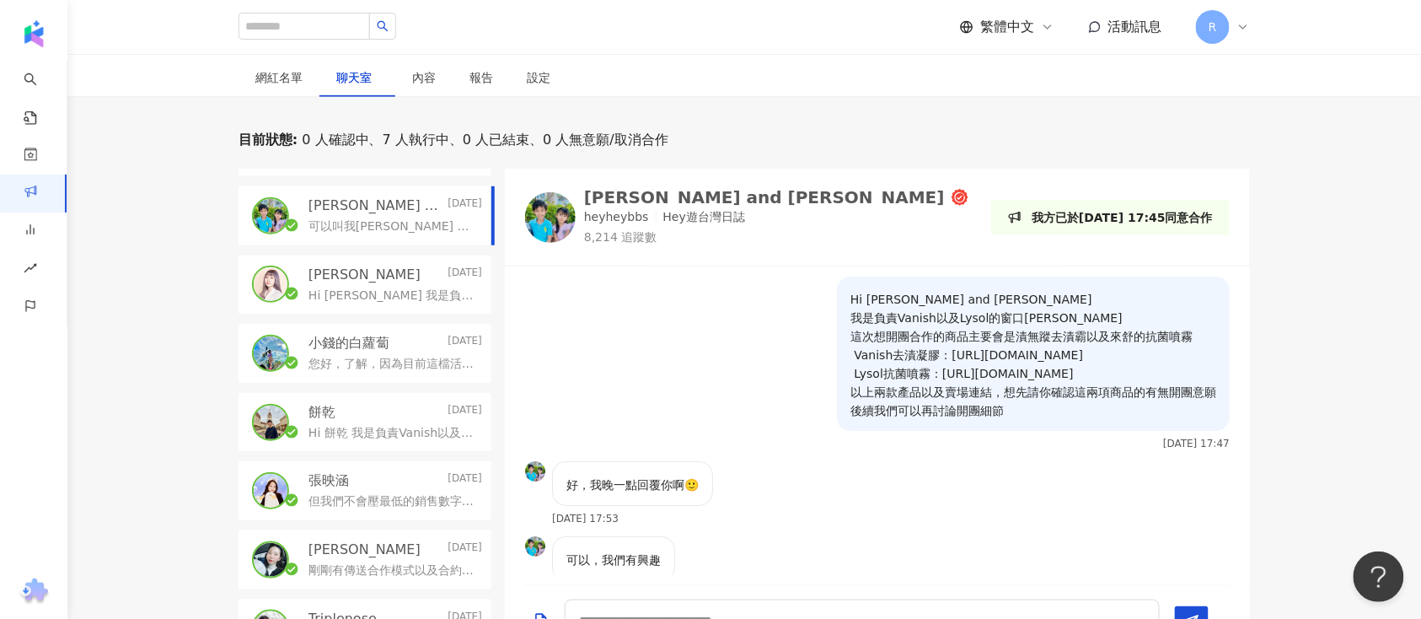
scroll to position [573, 0]
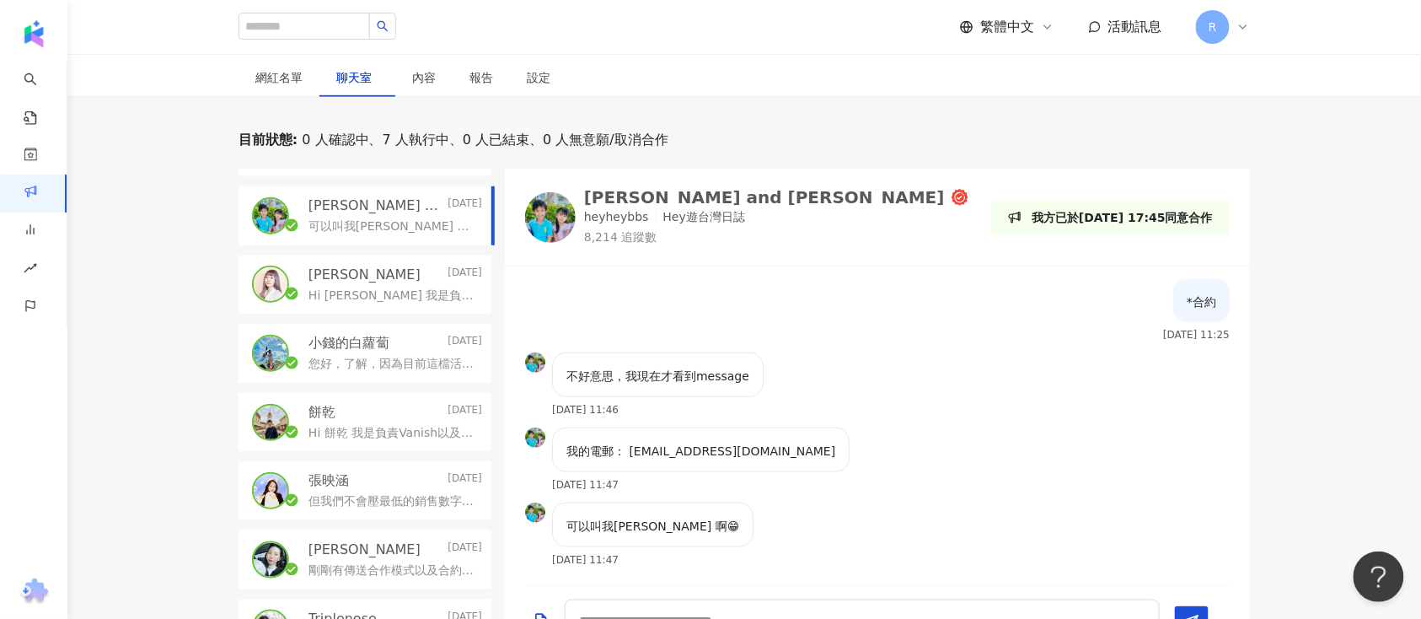
click at [1205, 12] on span "R" at bounding box center [1213, 27] width 34 height 34
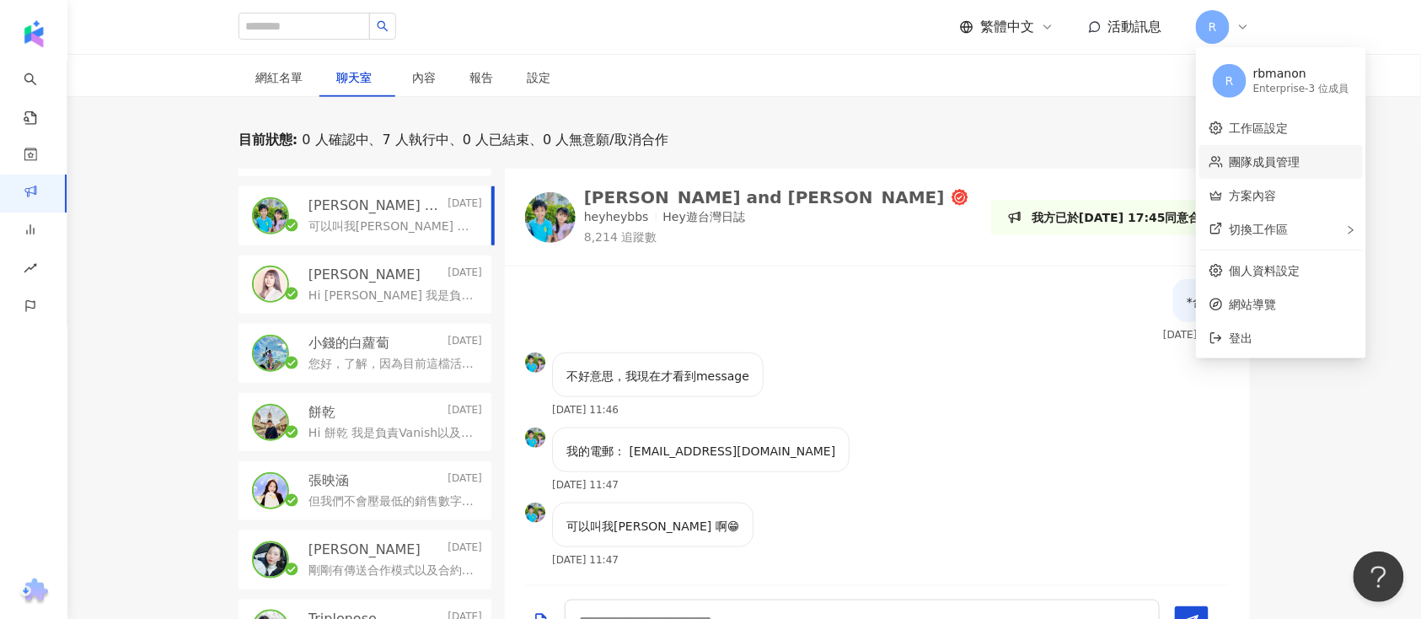
click at [1246, 159] on link "團隊成員管理" at bounding box center [1265, 161] width 71 height 13
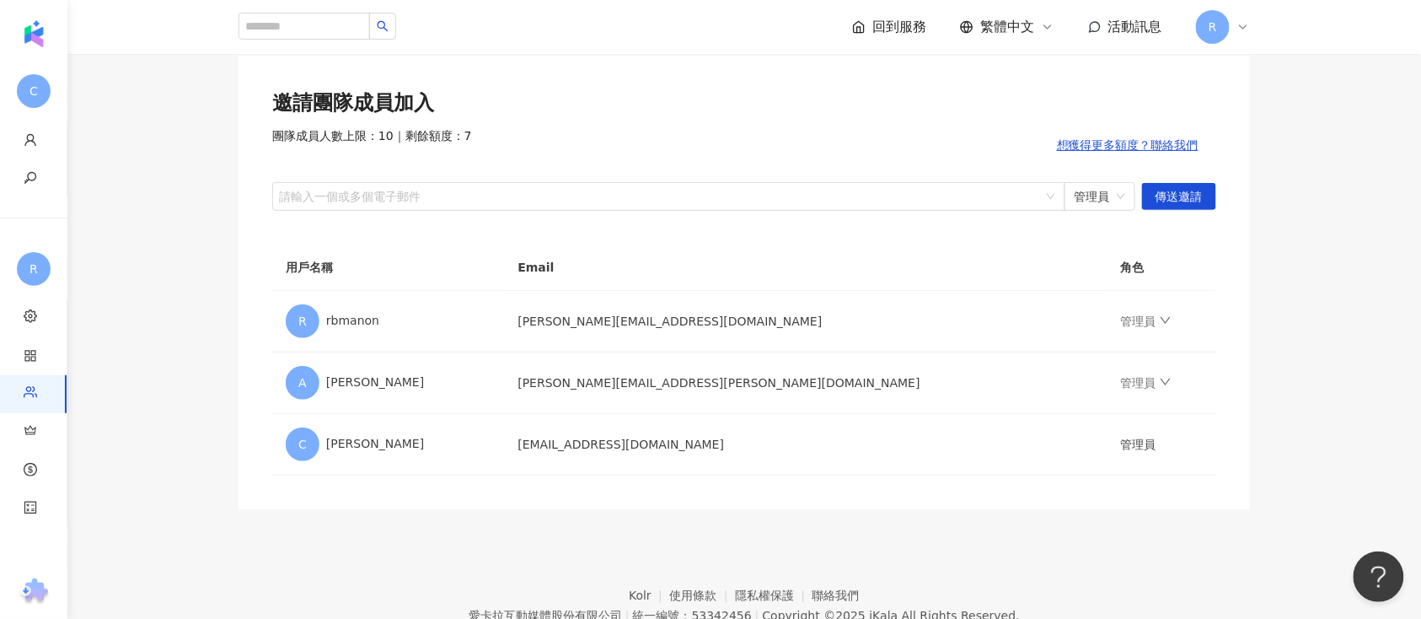
scroll to position [112, 0]
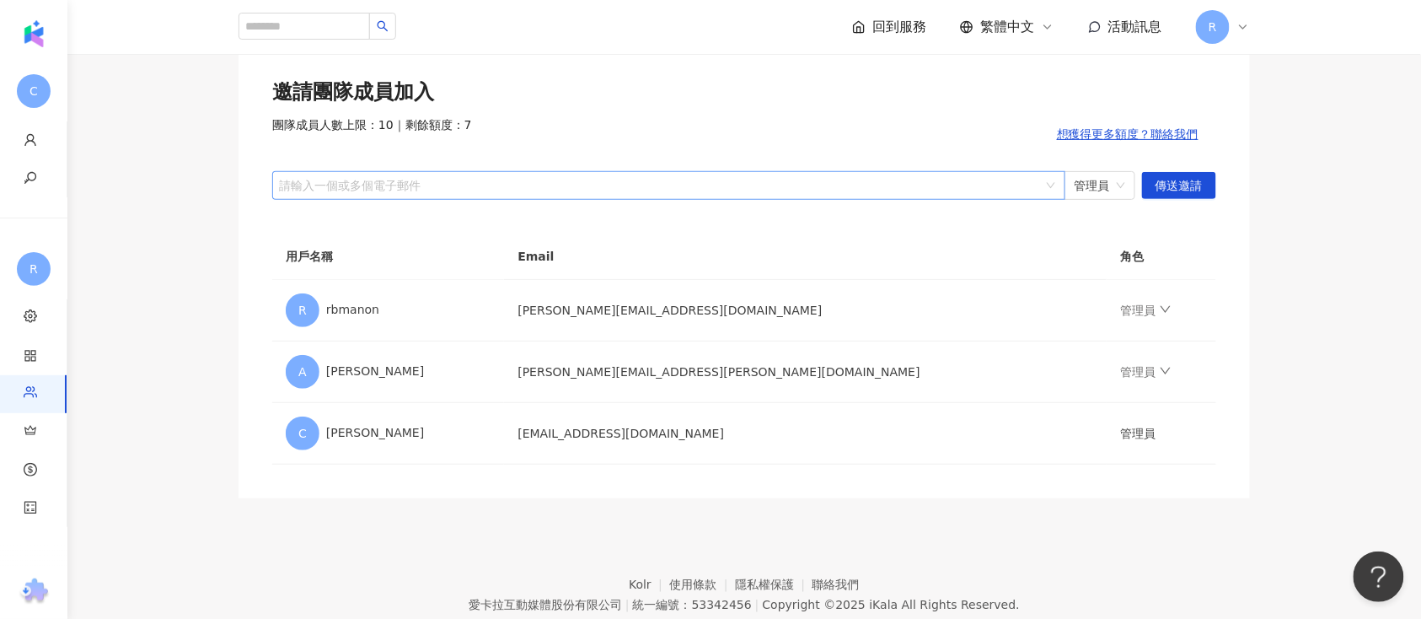
click at [582, 175] on div "請輸入一個或多個電子郵件" at bounding box center [668, 185] width 793 height 29
click at [1275, 24] on div "回到服務 繁體中文 活動訊息 R" at bounding box center [744, 27] width 1079 height 54
click at [1233, 30] on div "R" at bounding box center [1223, 27] width 54 height 34
click at [730, 187] on div at bounding box center [660, 185] width 769 height 13
click at [691, 304] on td "niki.yang@rbmanon.com" at bounding box center [805, 311] width 603 height 62
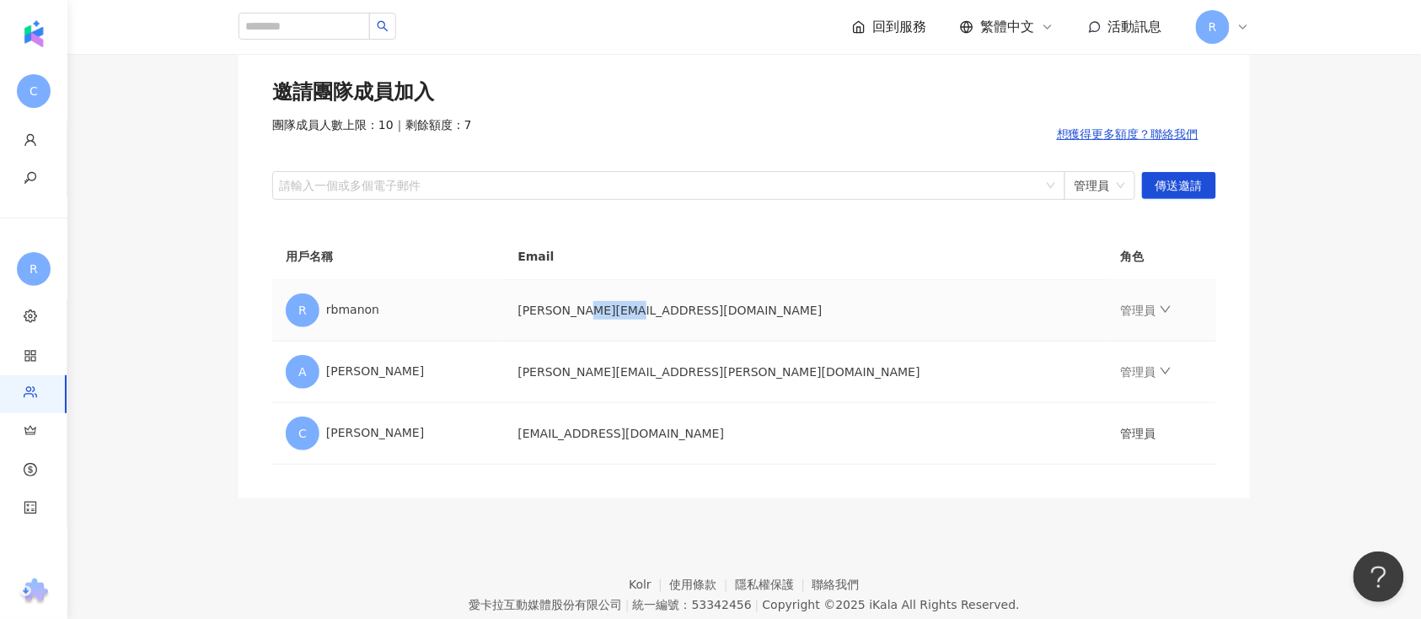
click at [691, 304] on td "niki.yang@rbmanon.com" at bounding box center [805, 311] width 603 height 62
click at [667, 381] on td "annie.chen@rbmanon.com" at bounding box center [805, 372] width 603 height 62
click at [666, 381] on td "annie.chen@rbmanon.com" at bounding box center [805, 372] width 603 height 62
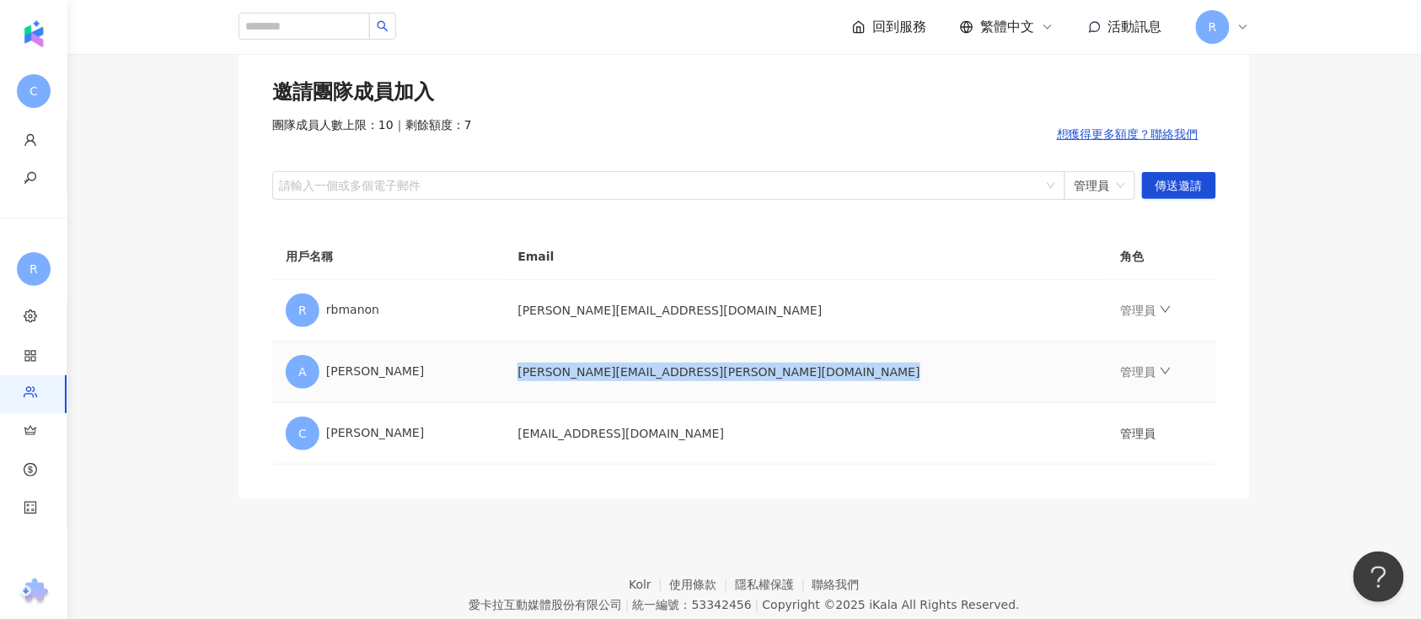
click at [666, 381] on td "annie.chen@rbmanon.com" at bounding box center [805, 372] width 603 height 62
click at [585, 191] on div at bounding box center [660, 185] width 769 height 13
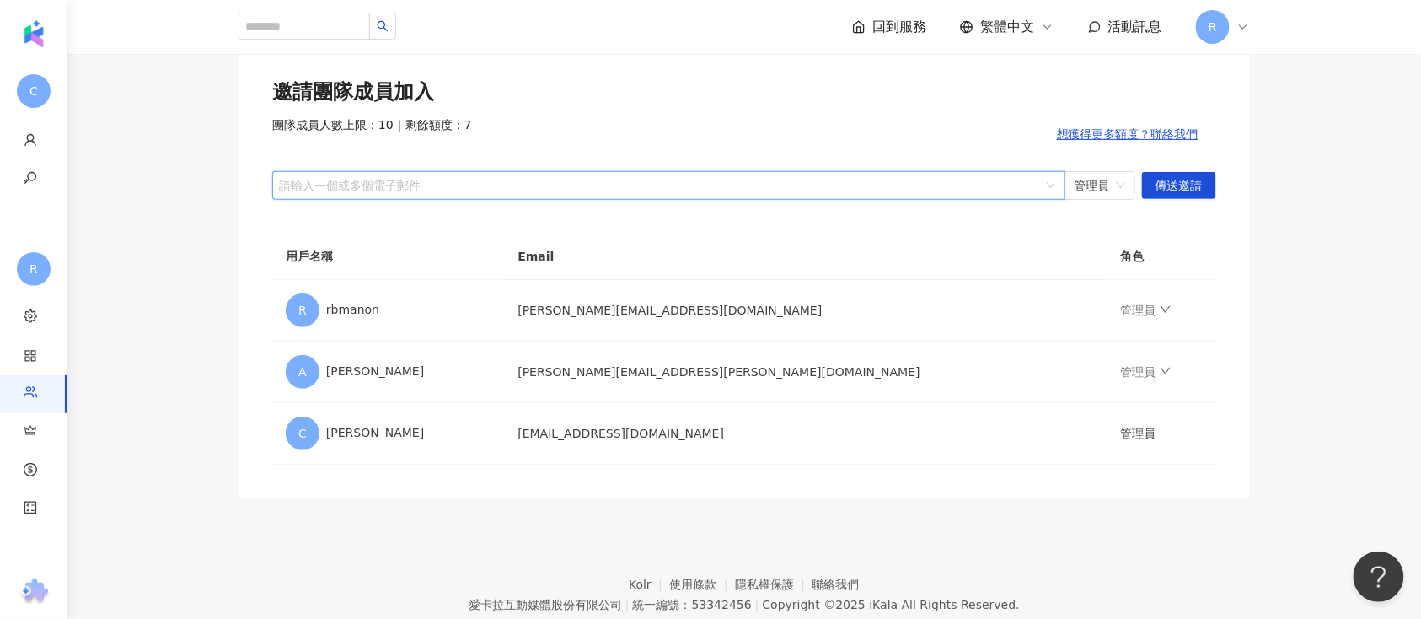
click at [590, 191] on div at bounding box center [660, 185] width 769 height 13
type input "*"
type input "**********"
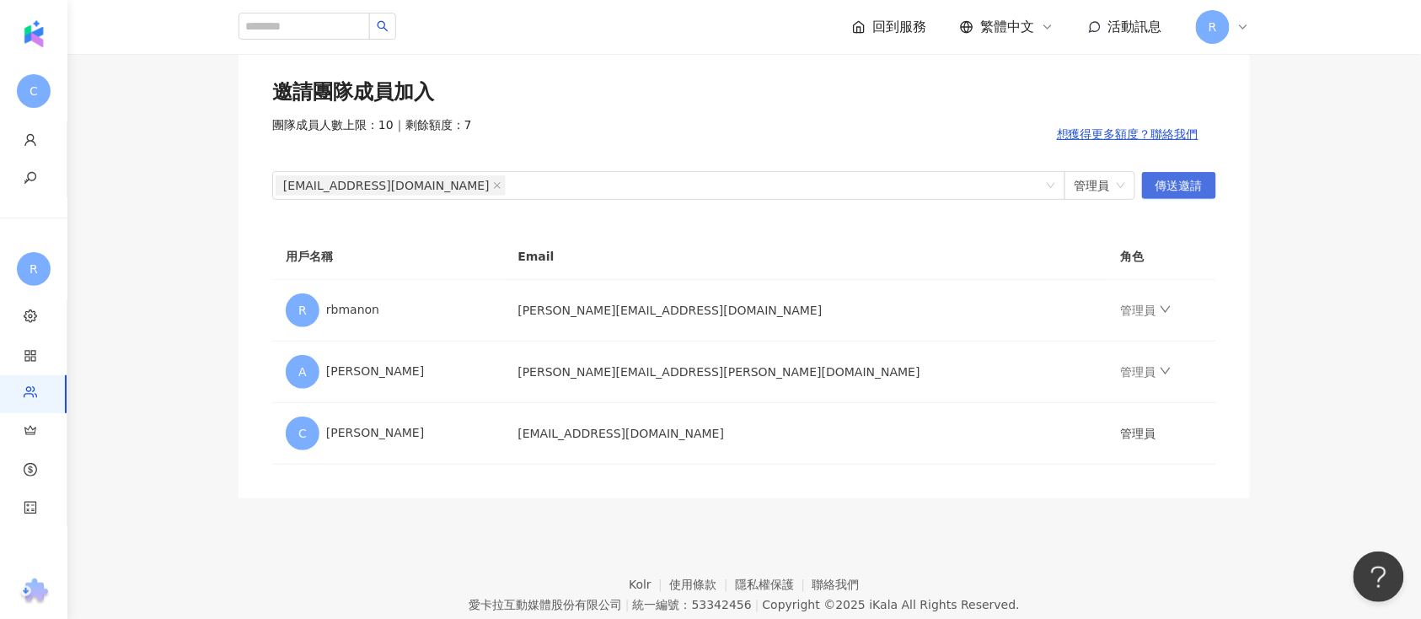
click at [1197, 190] on span "傳送邀請" at bounding box center [1179, 186] width 47 height 27
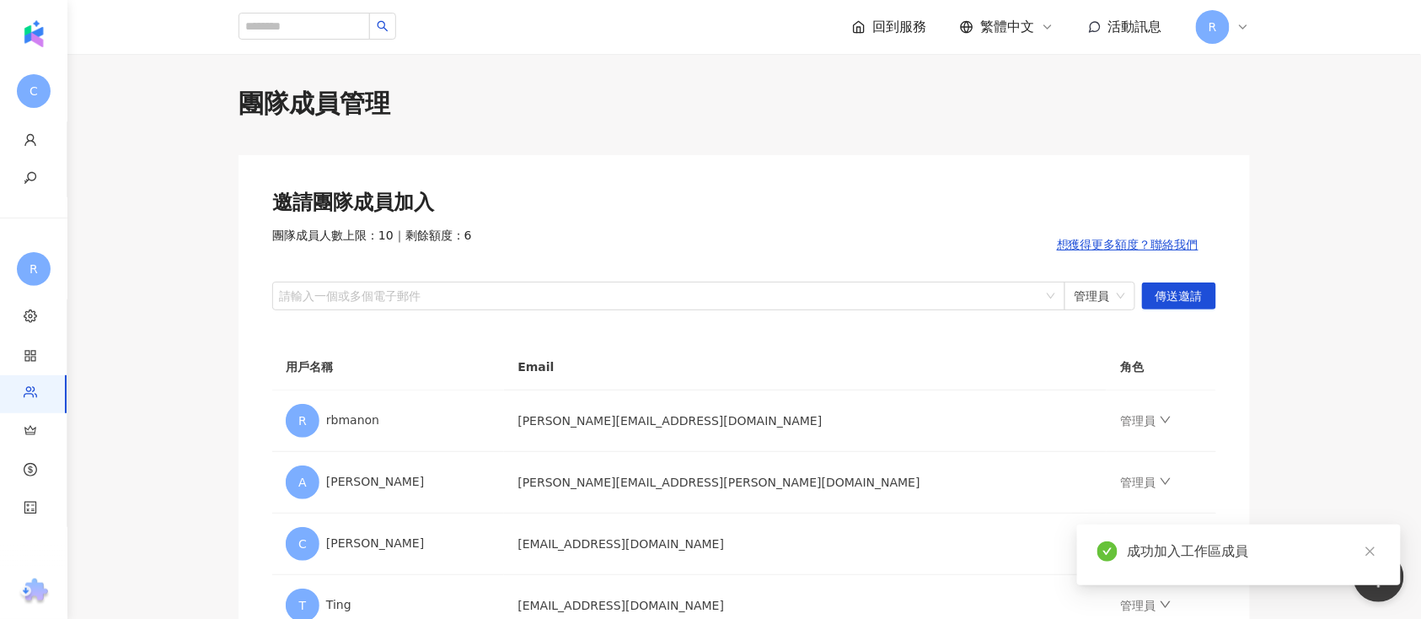
scroll to position [0, 0]
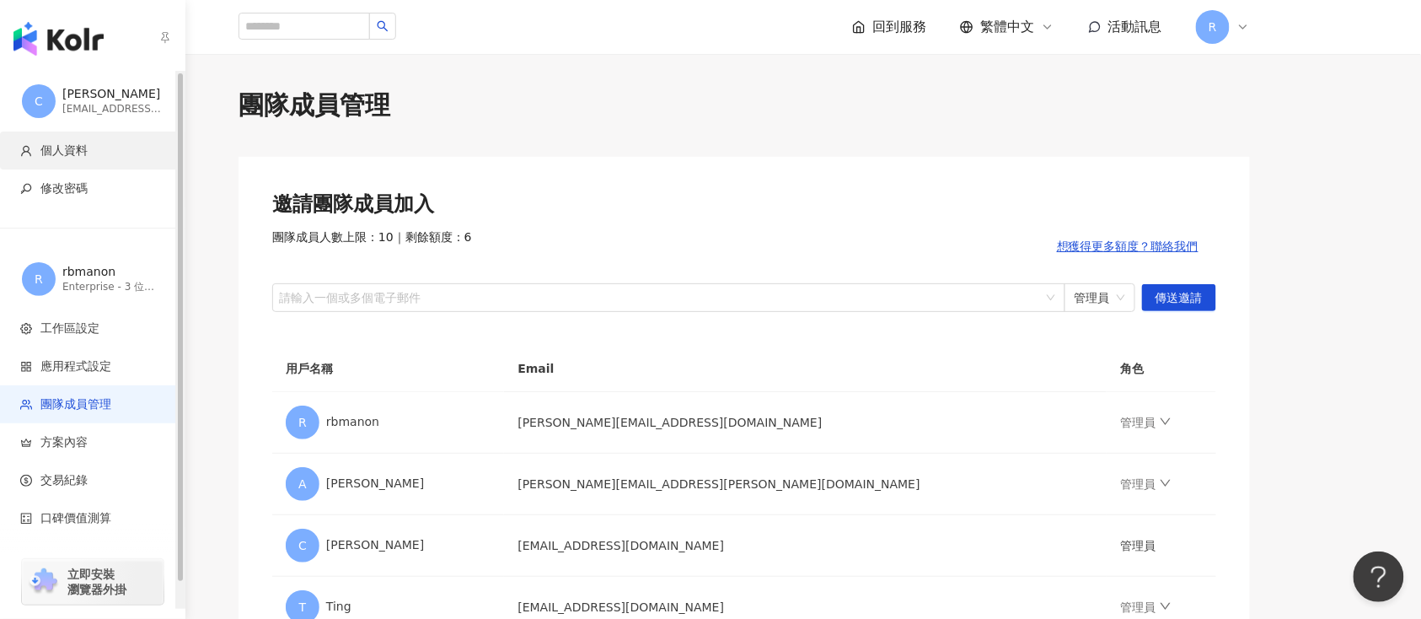
click at [64, 151] on span "個人資料" at bounding box center [63, 150] width 47 height 17
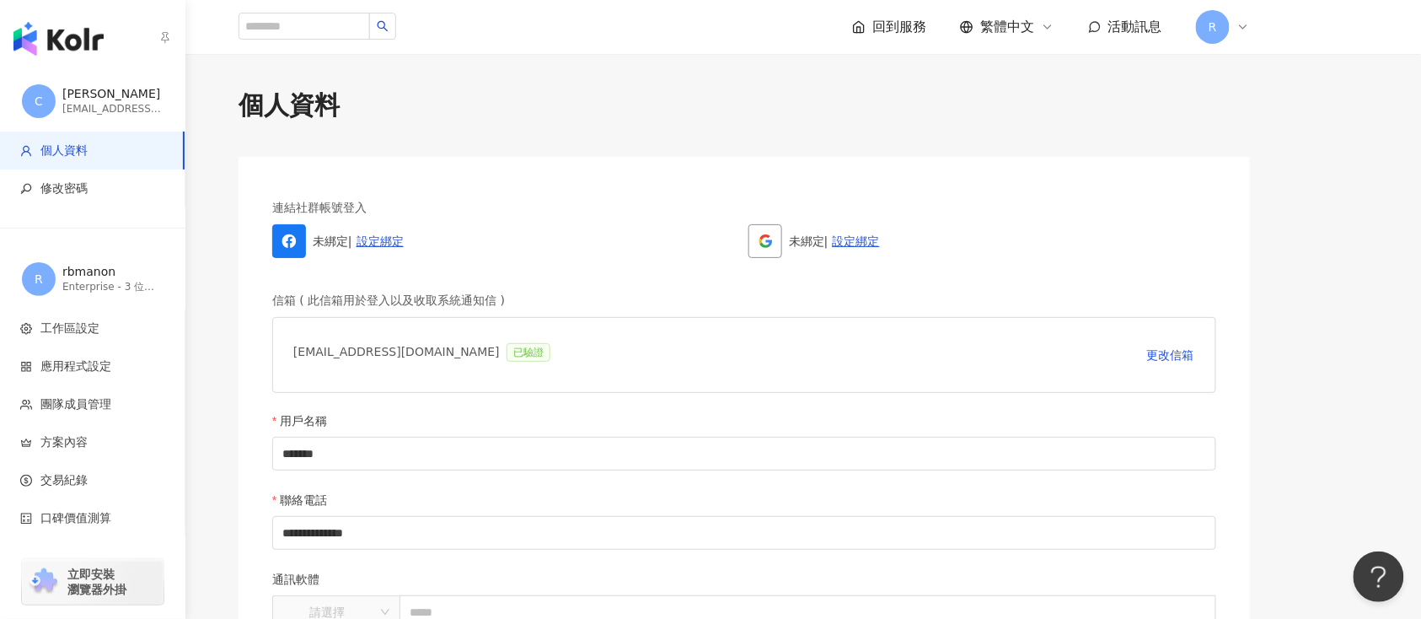
drag, startPoint x: 67, startPoint y: 29, endPoint x: 40, endPoint y: 38, distance: 27.7
click at [40, 38] on img "button" at bounding box center [58, 39] width 90 height 34
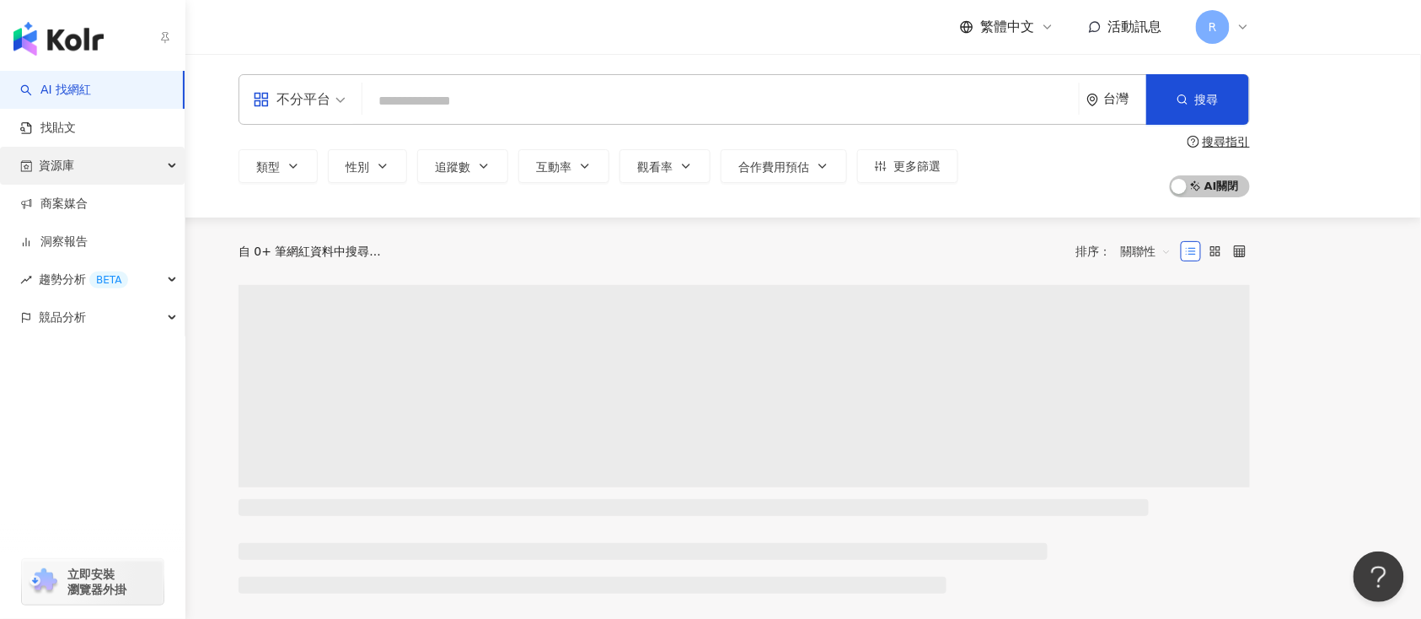
click at [113, 162] on div "資源庫" at bounding box center [92, 166] width 185 height 38
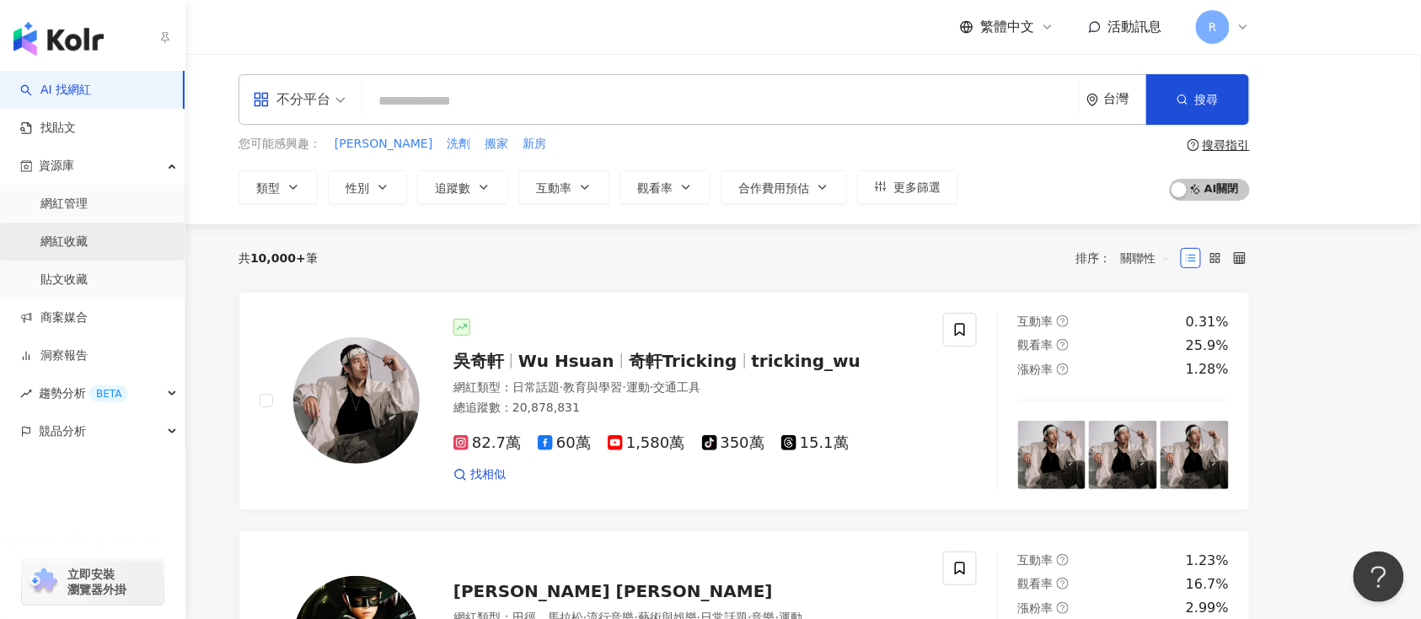
click at [88, 240] on link "網紅收藏" at bounding box center [63, 241] width 47 height 17
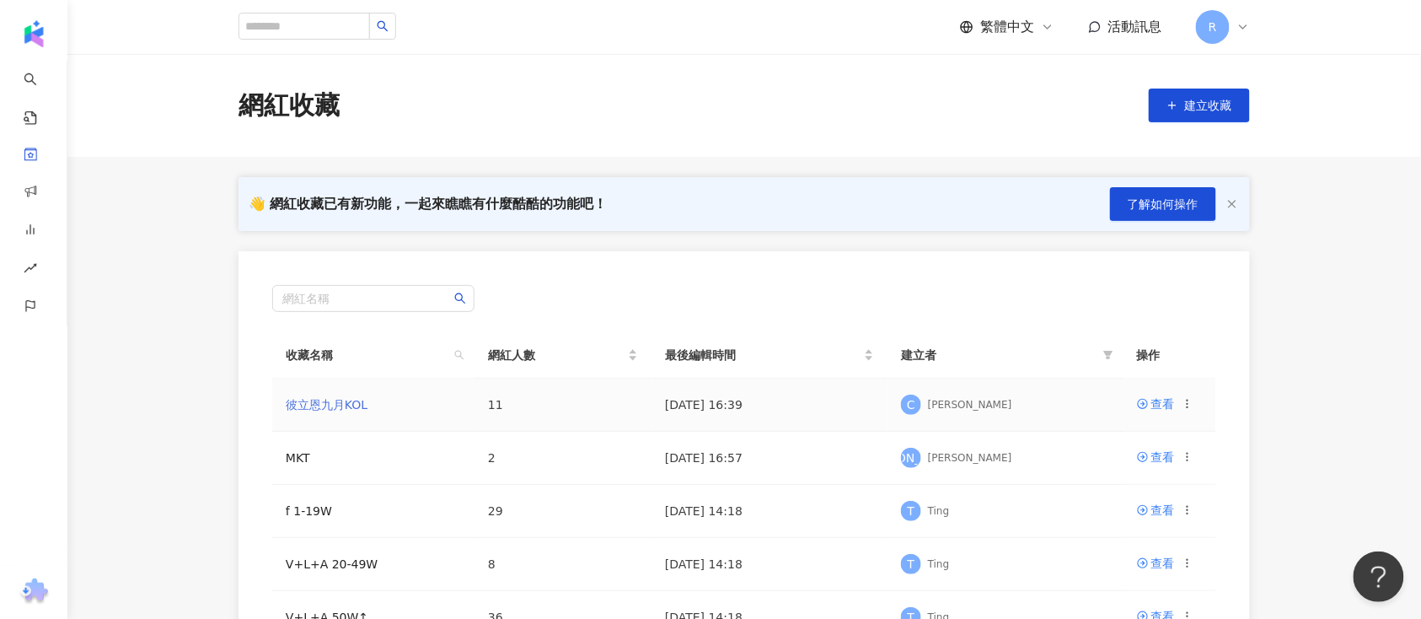
click at [309, 400] on link "彼立恩九月KOL" at bounding box center [327, 404] width 82 height 13
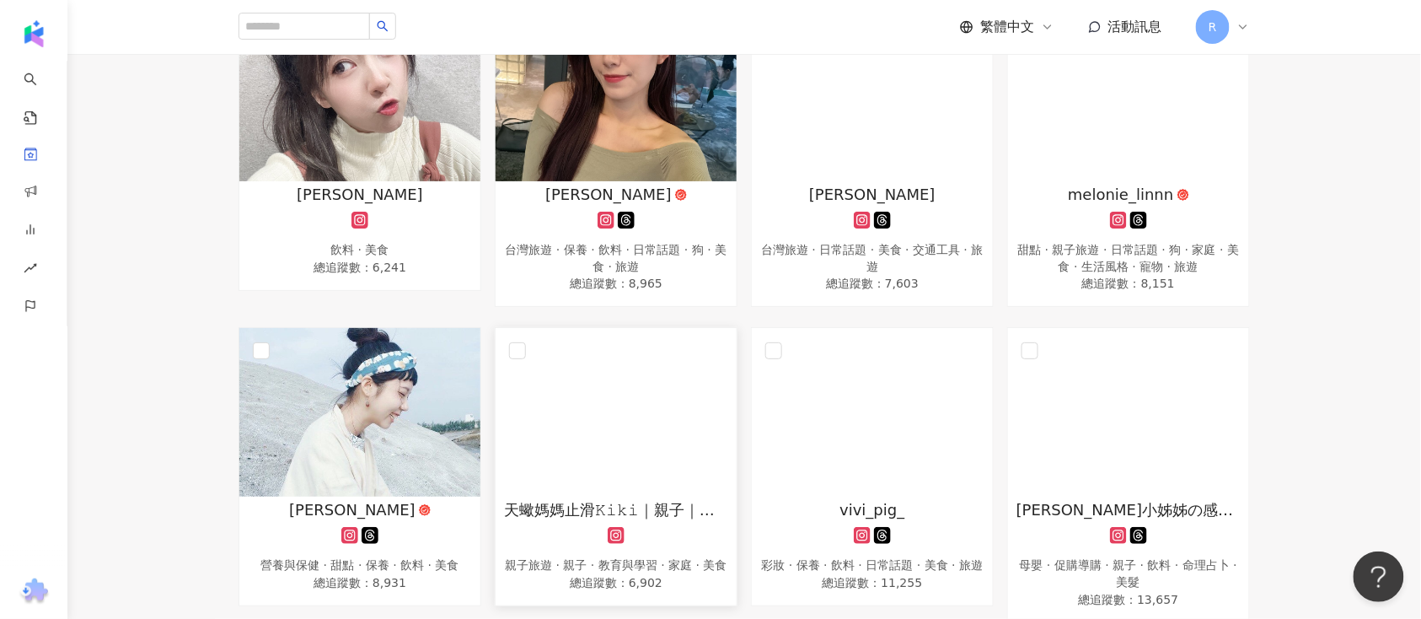
scroll to position [496, 0]
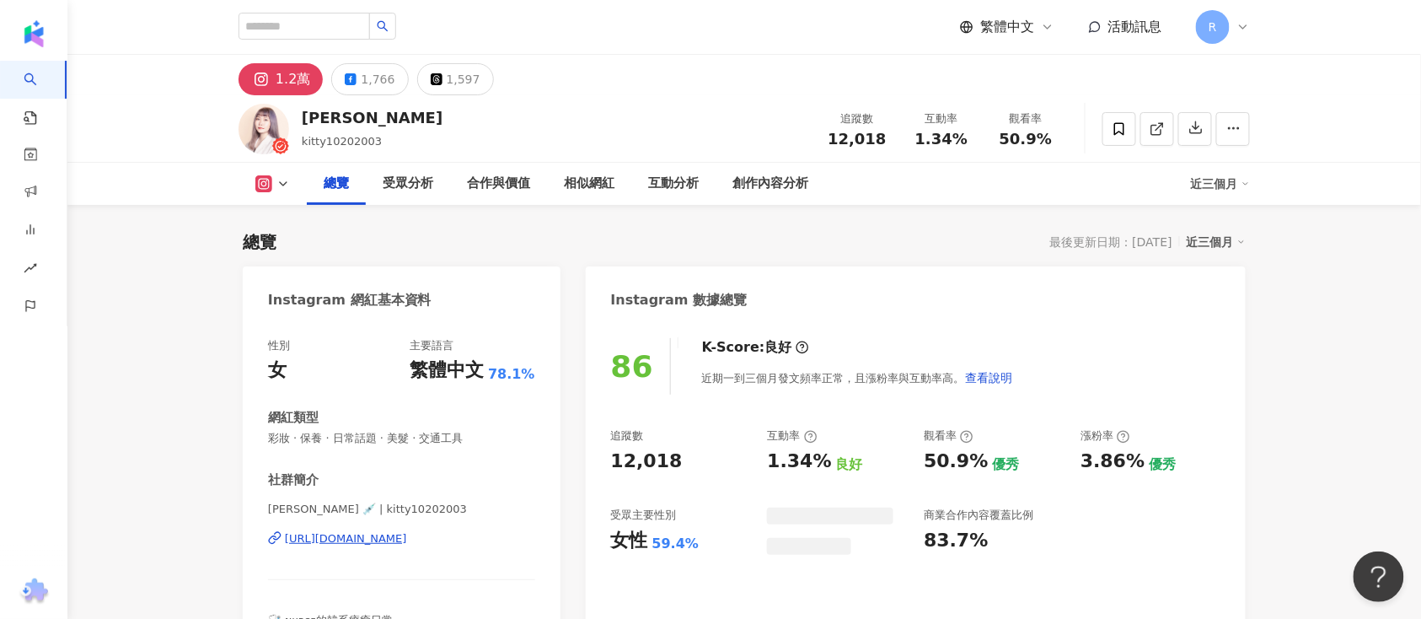
scroll to position [224, 0]
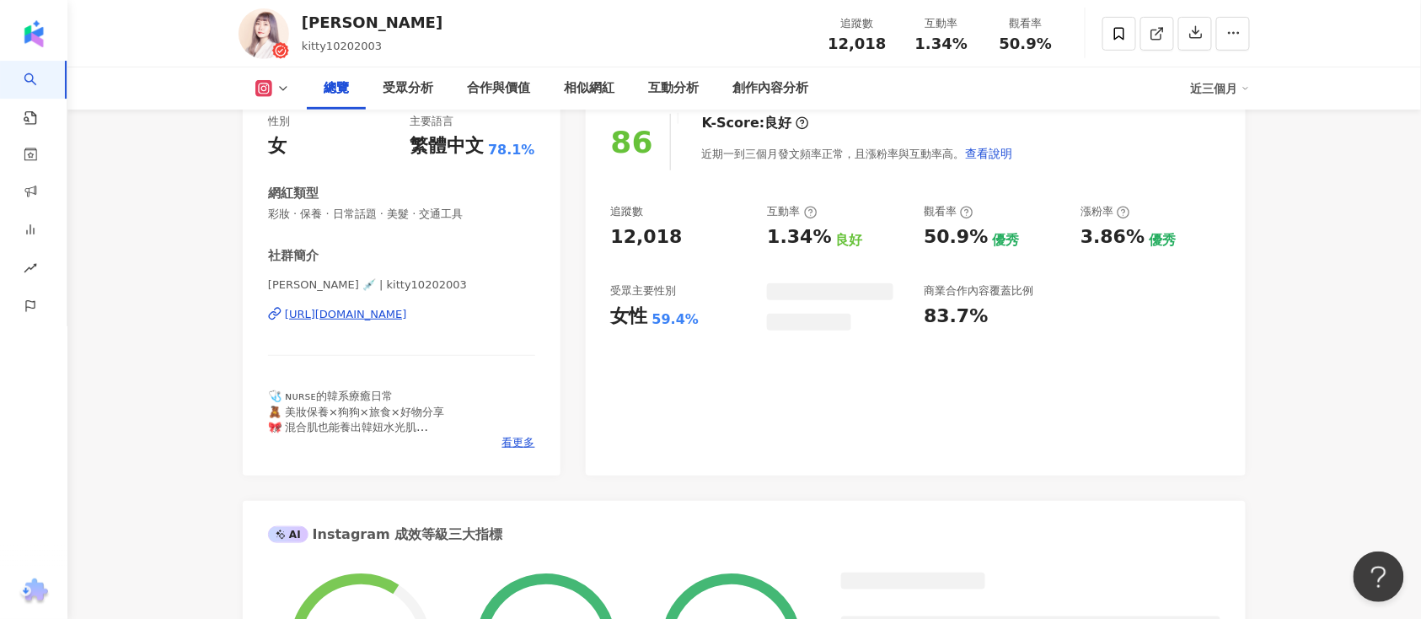
click at [389, 324] on div "黃靜靜Ivy 💉 | kitty10202003 https://www.instagram.com/kitty10202003/" at bounding box center [401, 326] width 267 height 99
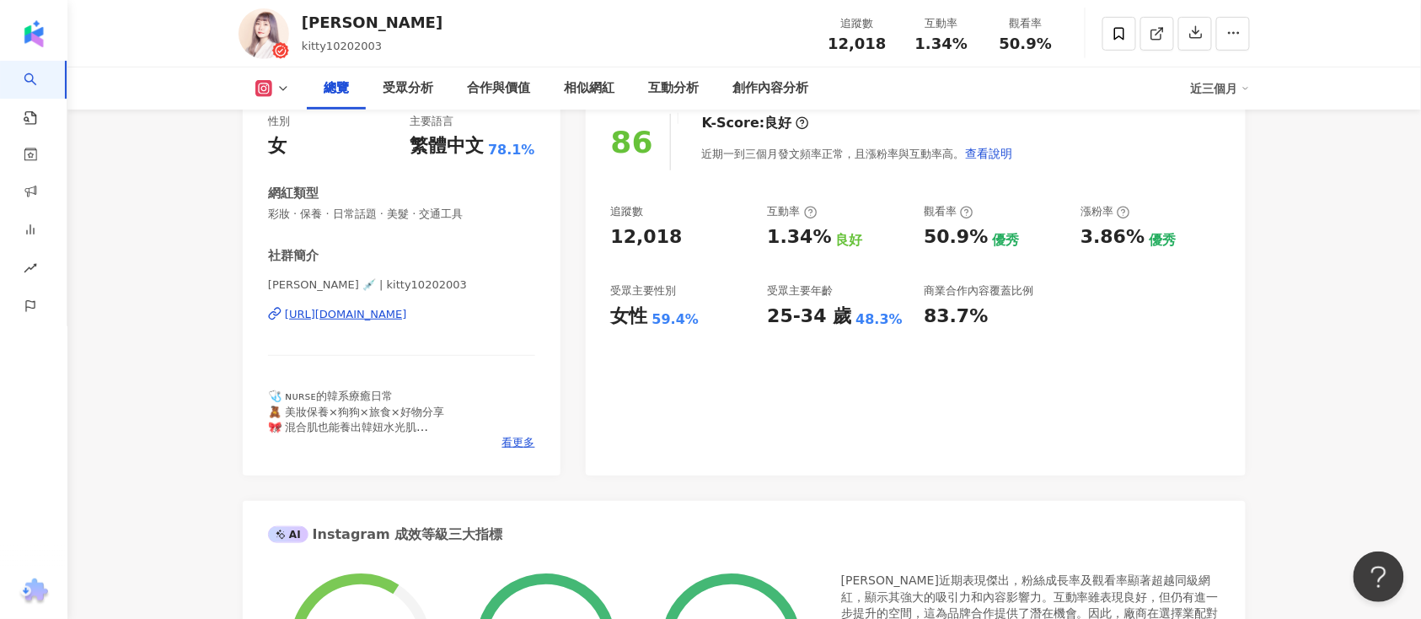
click at [391, 316] on div "https://www.instagram.com/kitty10202003/" at bounding box center [346, 314] width 122 height 15
